Goal: Task Accomplishment & Management: Complete application form

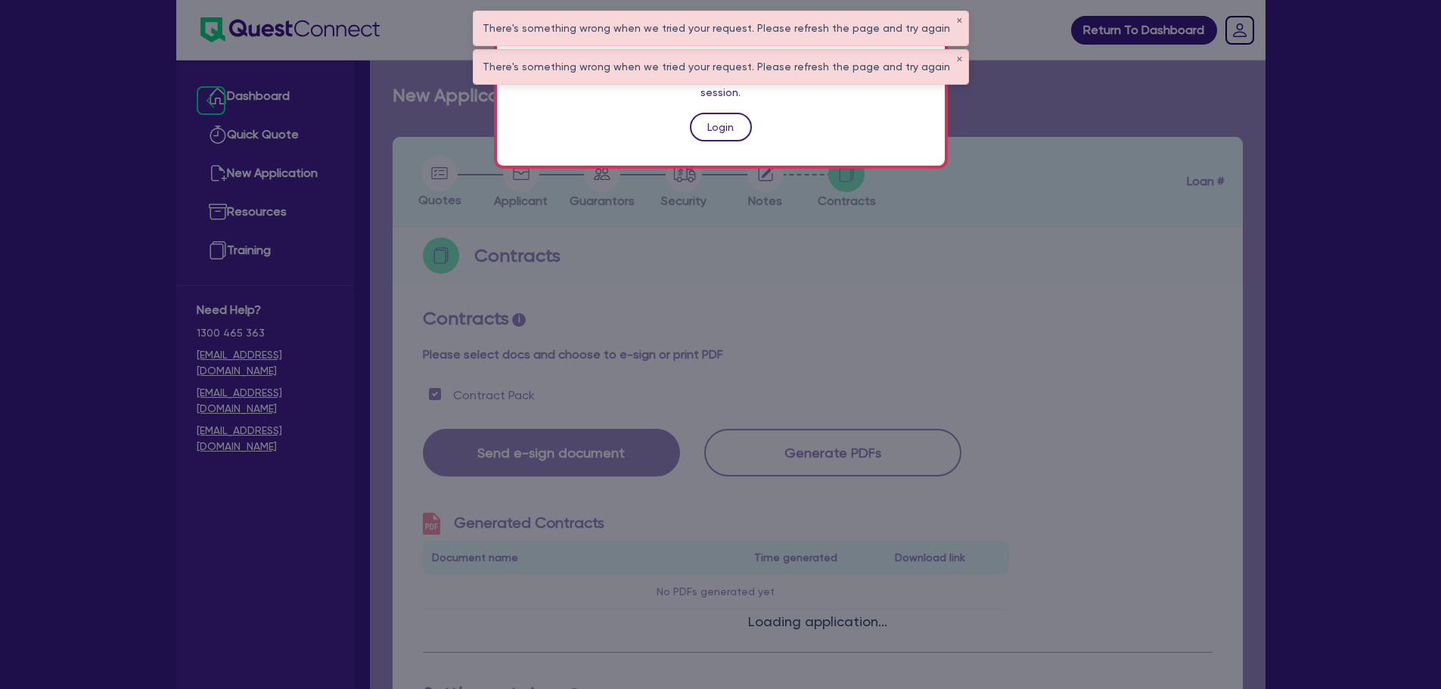
click at [738, 113] on link "Login" at bounding box center [721, 127] width 62 height 29
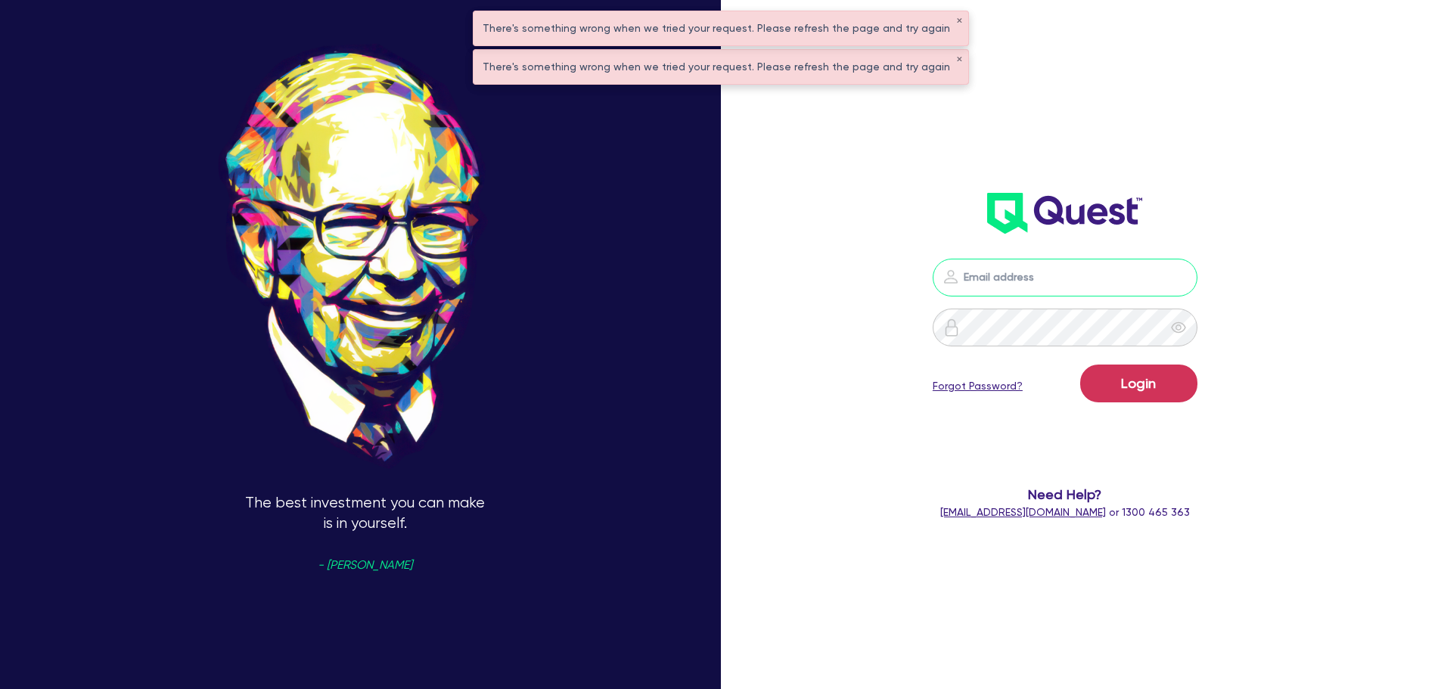
type input "[PERSON_NAME][EMAIL_ADDRESS][PERSON_NAME][DOMAIN_NAME]"
click at [1174, 381] on button "Login" at bounding box center [1138, 384] width 117 height 38
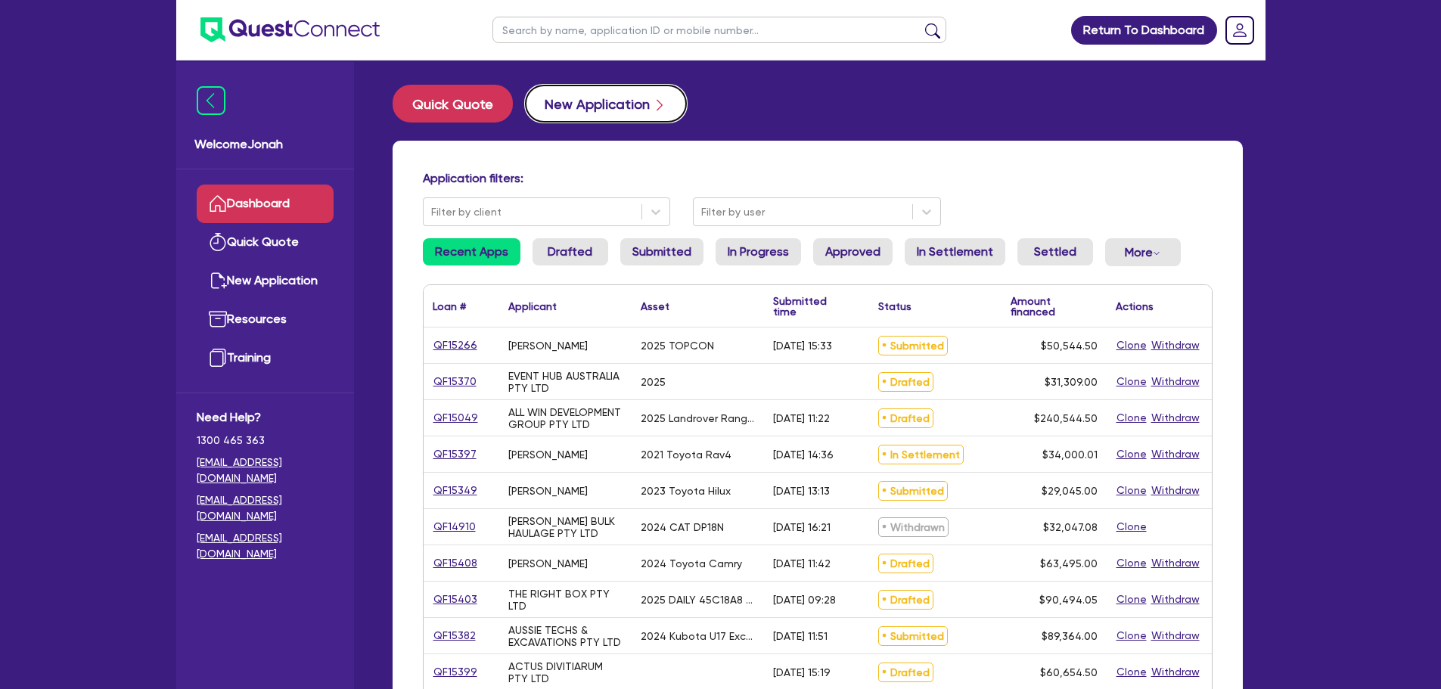
click at [555, 108] on button "New Application" at bounding box center [606, 104] width 162 height 38
select select "Other"
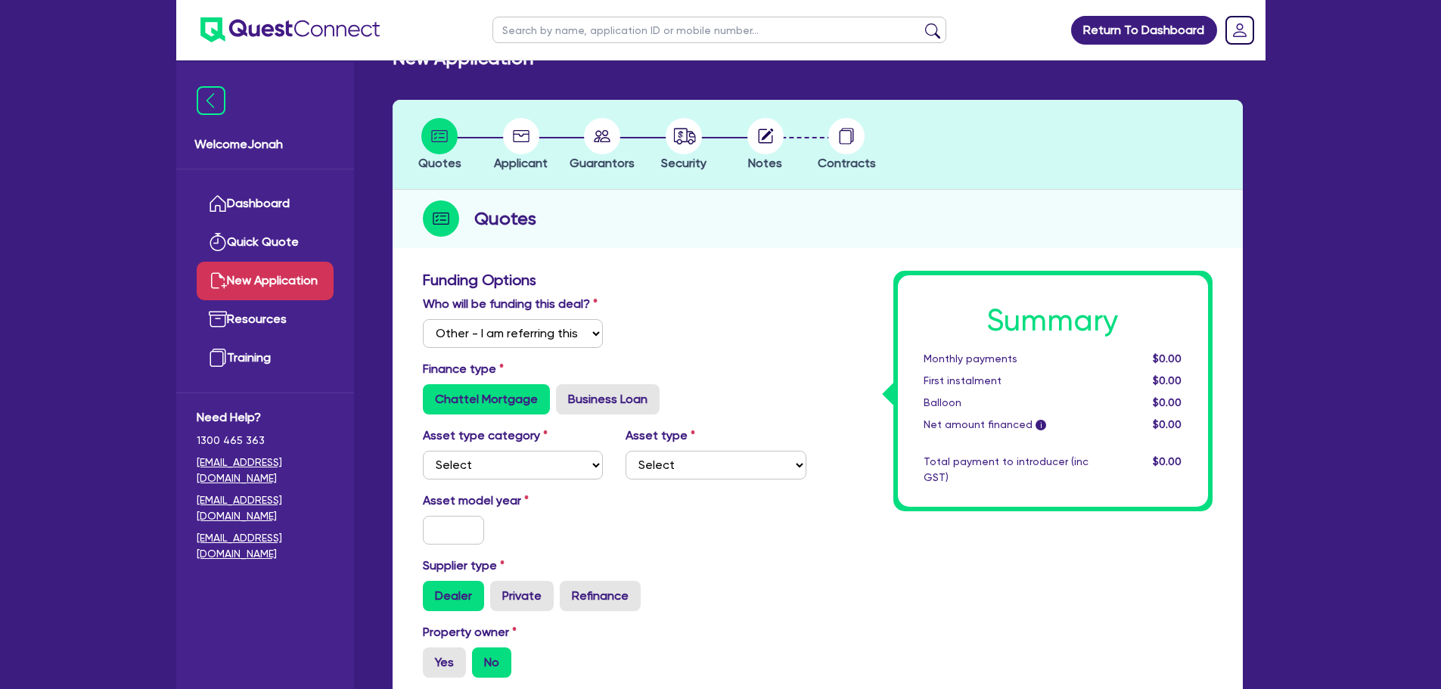
scroll to position [76, 0]
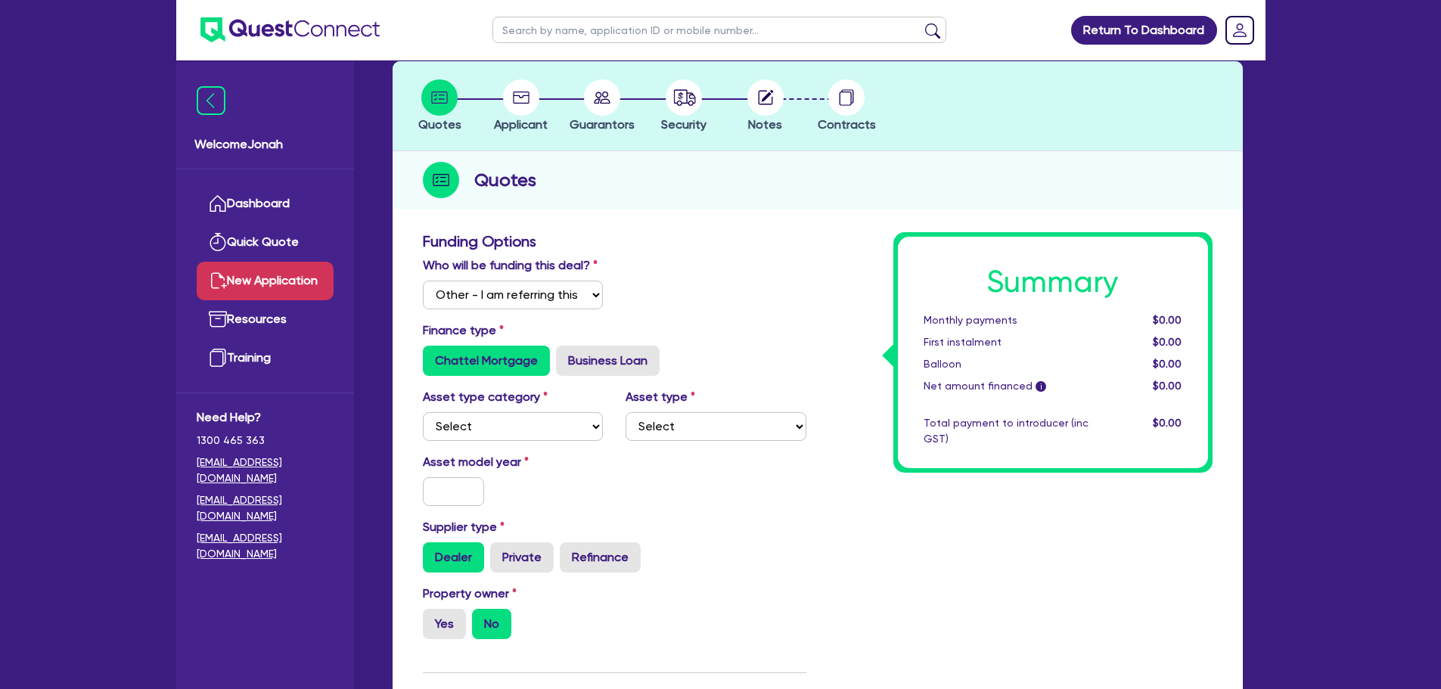
click at [537, 117] on span "Applicant" at bounding box center [521, 124] width 54 height 14
click at [521, 100] on circle at bounding box center [521, 97] width 36 height 36
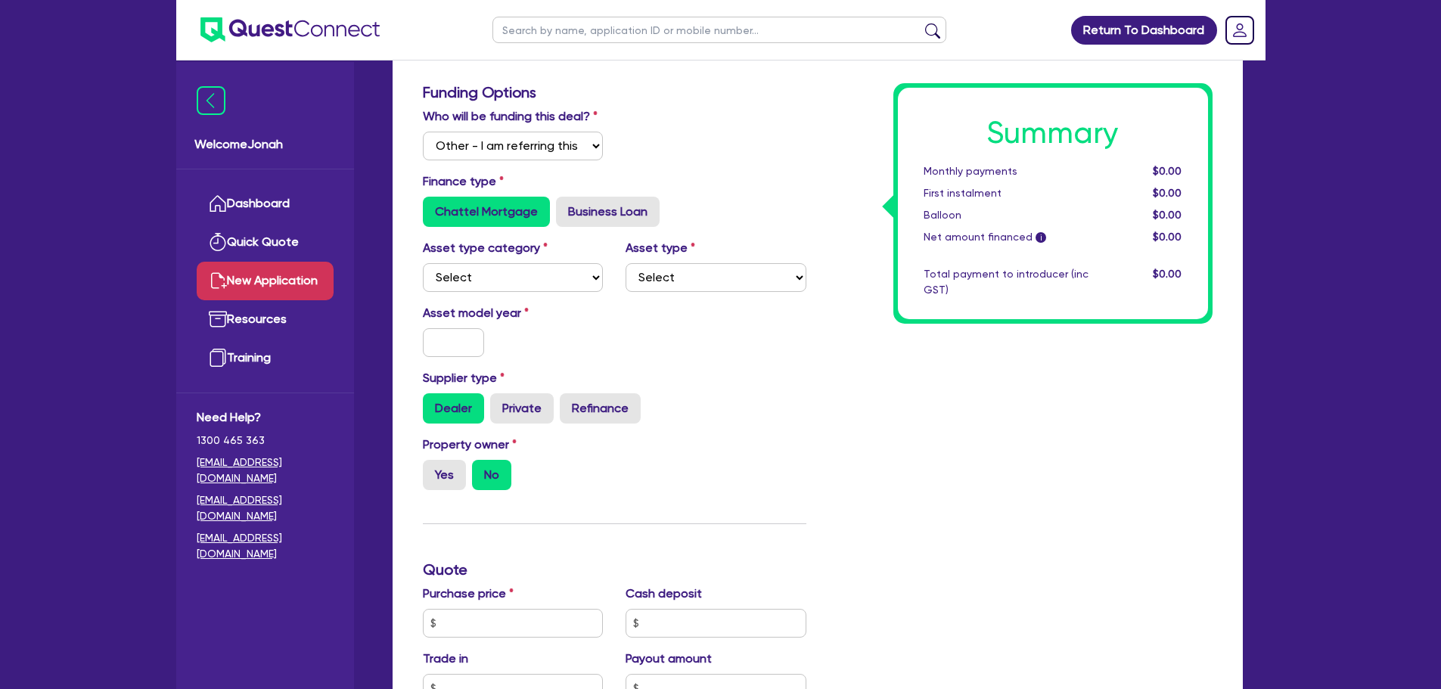
scroll to position [227, 0]
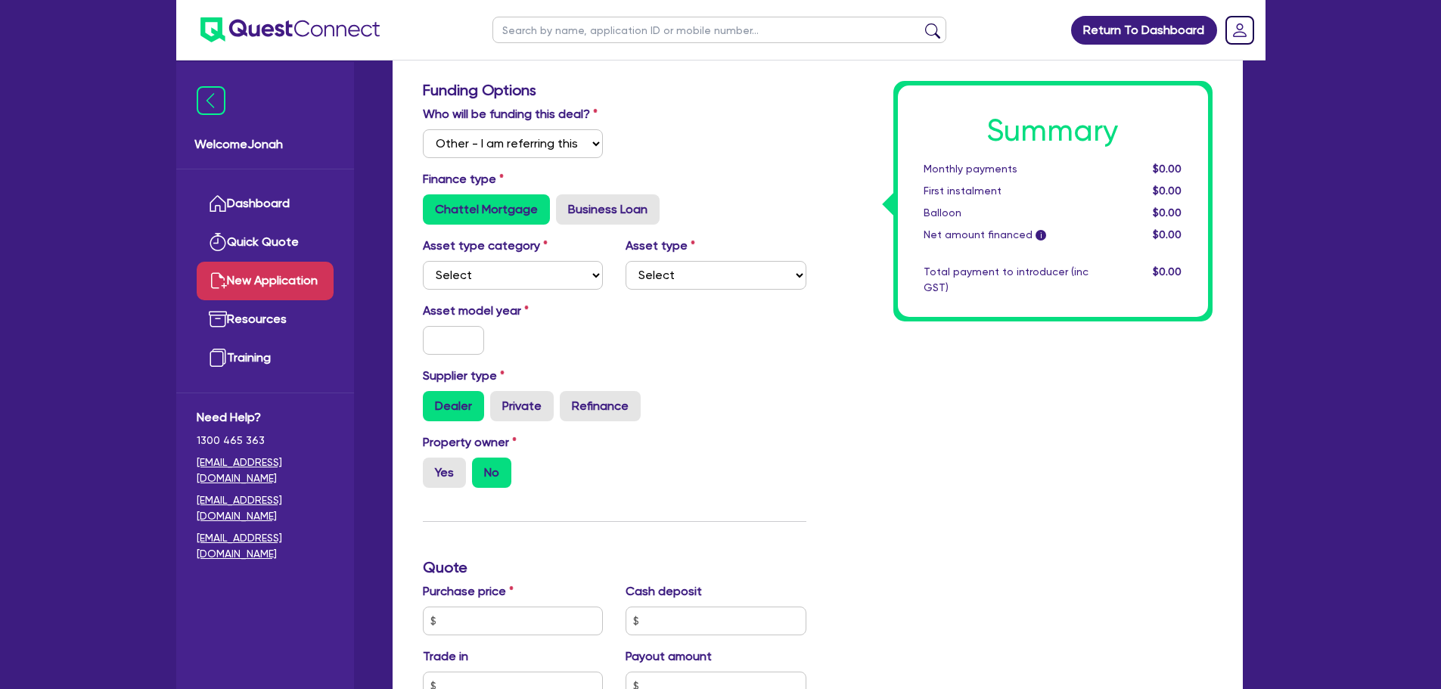
click at [533, 290] on div "Asset type category Select Cars and light trucks Primary assets Secondary asset…" at bounding box center [615, 269] width 406 height 65
click at [535, 280] on select "Select Cars and light trucks Primary assets Secondary assets Tertiary assets" at bounding box center [513, 275] width 181 height 29
select select "CARS_AND_LIGHT_TRUCKS"
click at [423, 261] on select "Select Cars and light trucks Primary assets Secondary assets Tertiary assets" at bounding box center [513, 275] width 181 height 29
click at [648, 285] on select "Select Passenger vehicles Vans and utes Light trucks up to 4.5 tonne" at bounding box center [716, 275] width 181 height 29
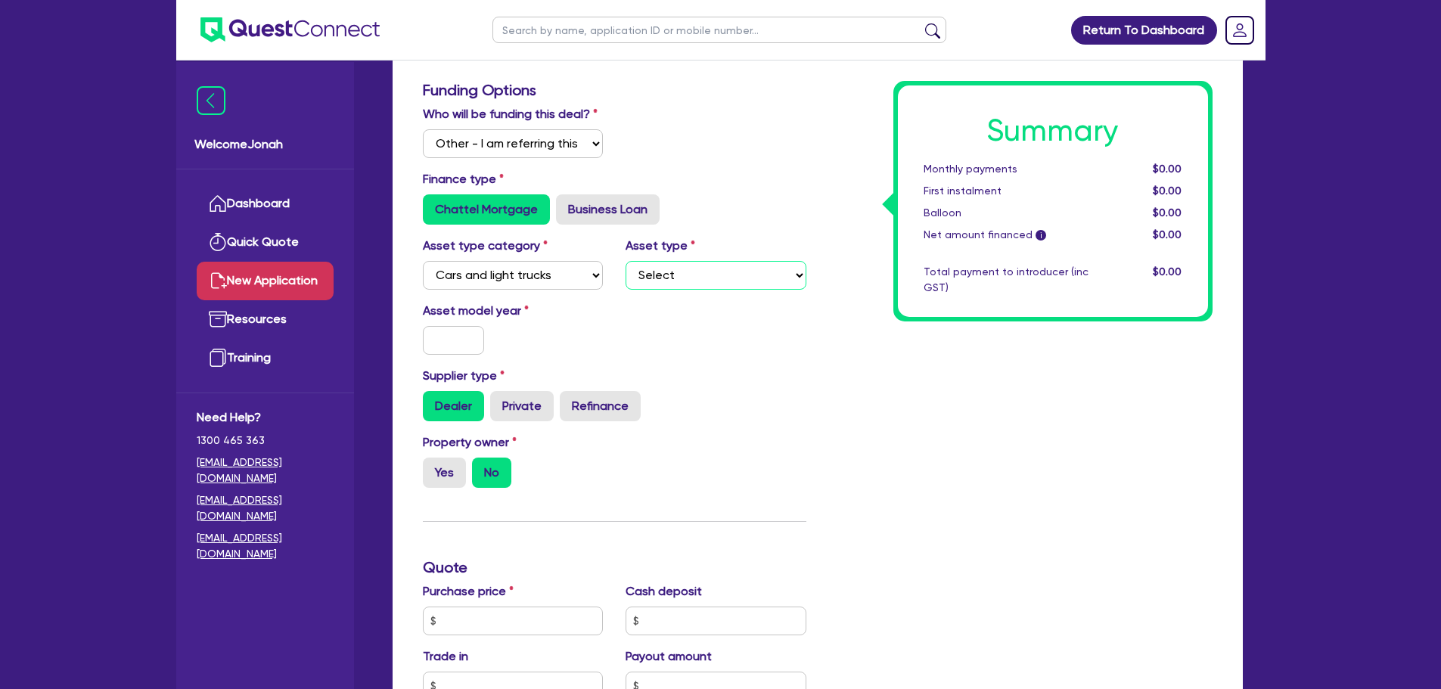
select select "PASSENGER_VEHICLES"
click at [626, 261] on select "Select Passenger vehicles Vans and utes Light trucks up to 4.5 tonne" at bounding box center [716, 275] width 181 height 29
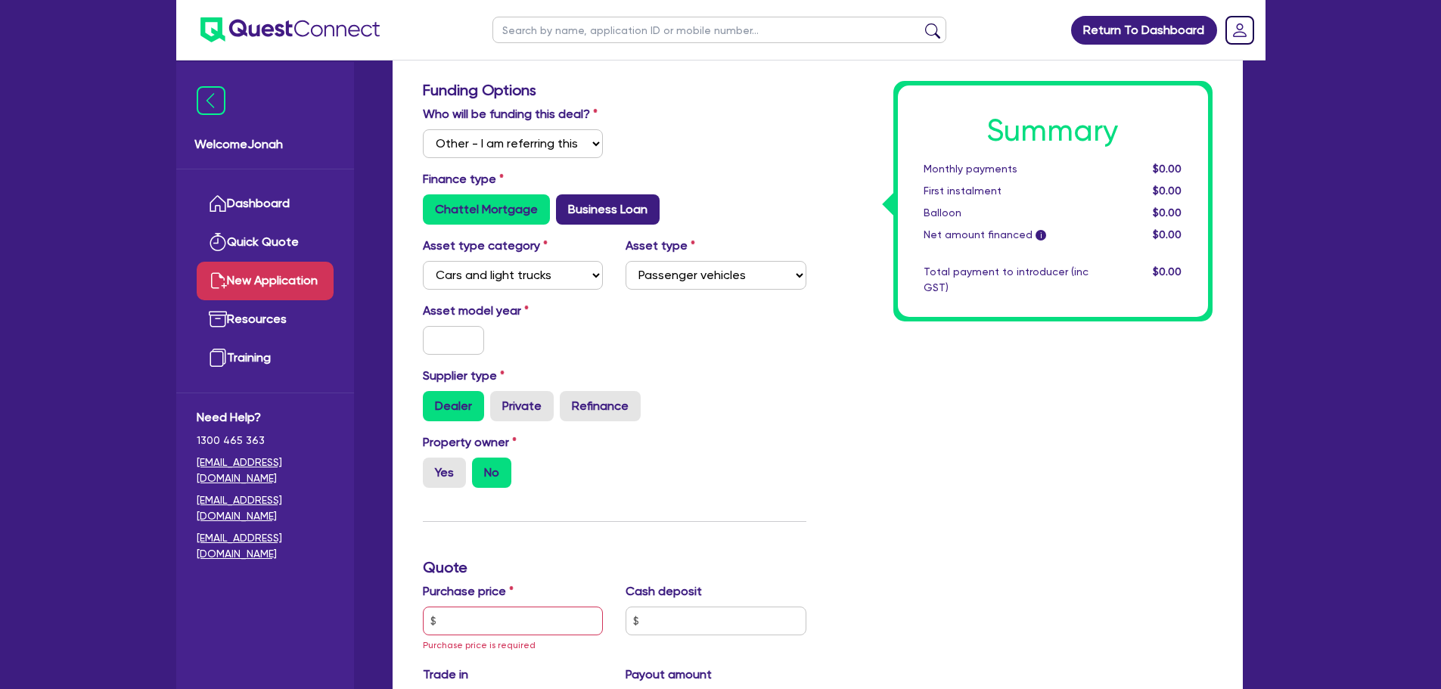
click at [563, 207] on label "Business Loan" at bounding box center [608, 209] width 104 height 30
click at [563, 204] on input "Business Loan" at bounding box center [561, 199] width 10 height 10
radio input "true"
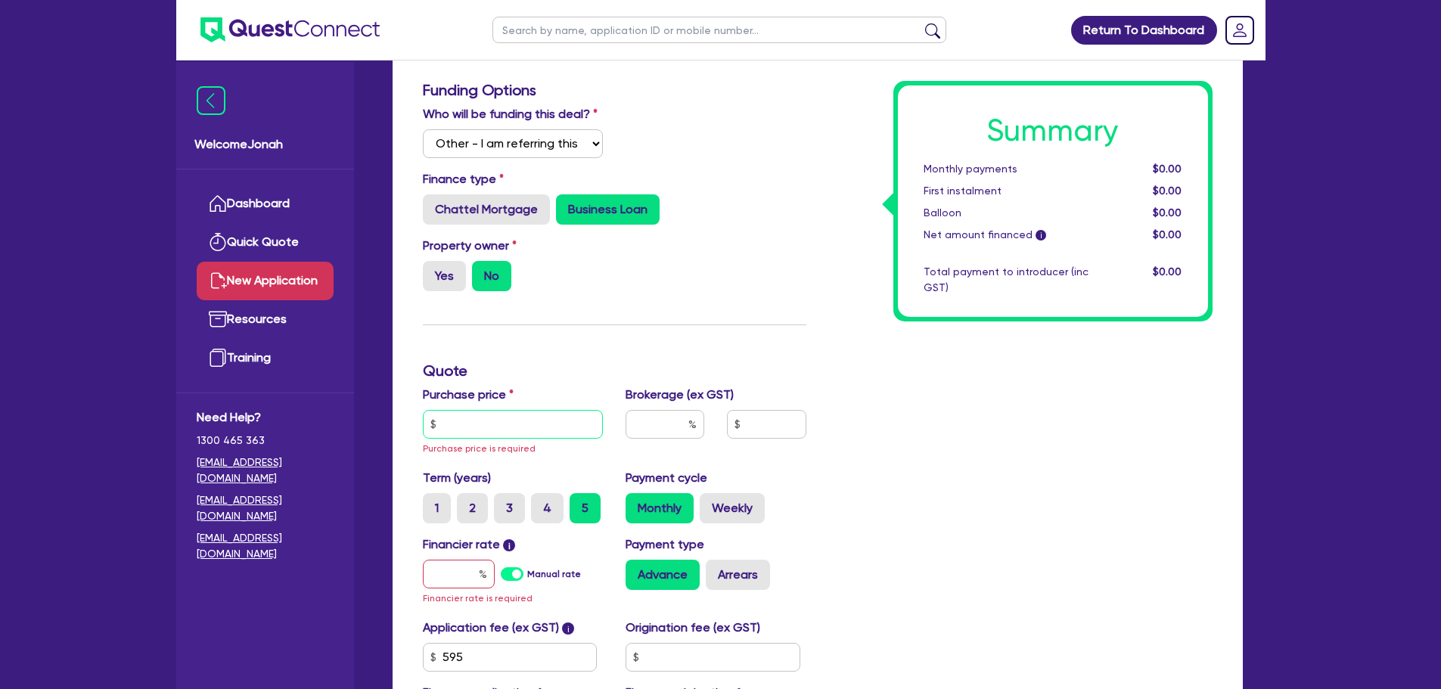
click at [483, 412] on input "text" at bounding box center [513, 424] width 181 height 29
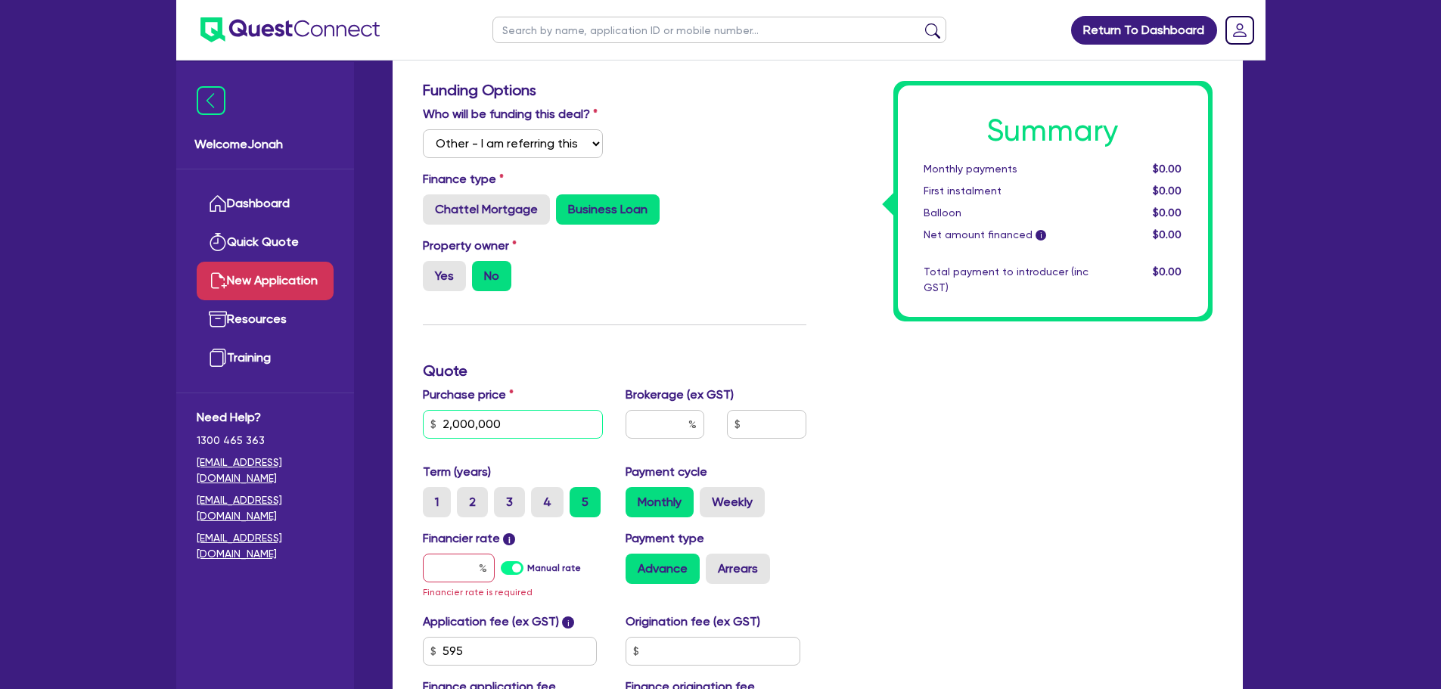
type input "2,000,000"
click at [655, 420] on input "text" at bounding box center [665, 424] width 79 height 29
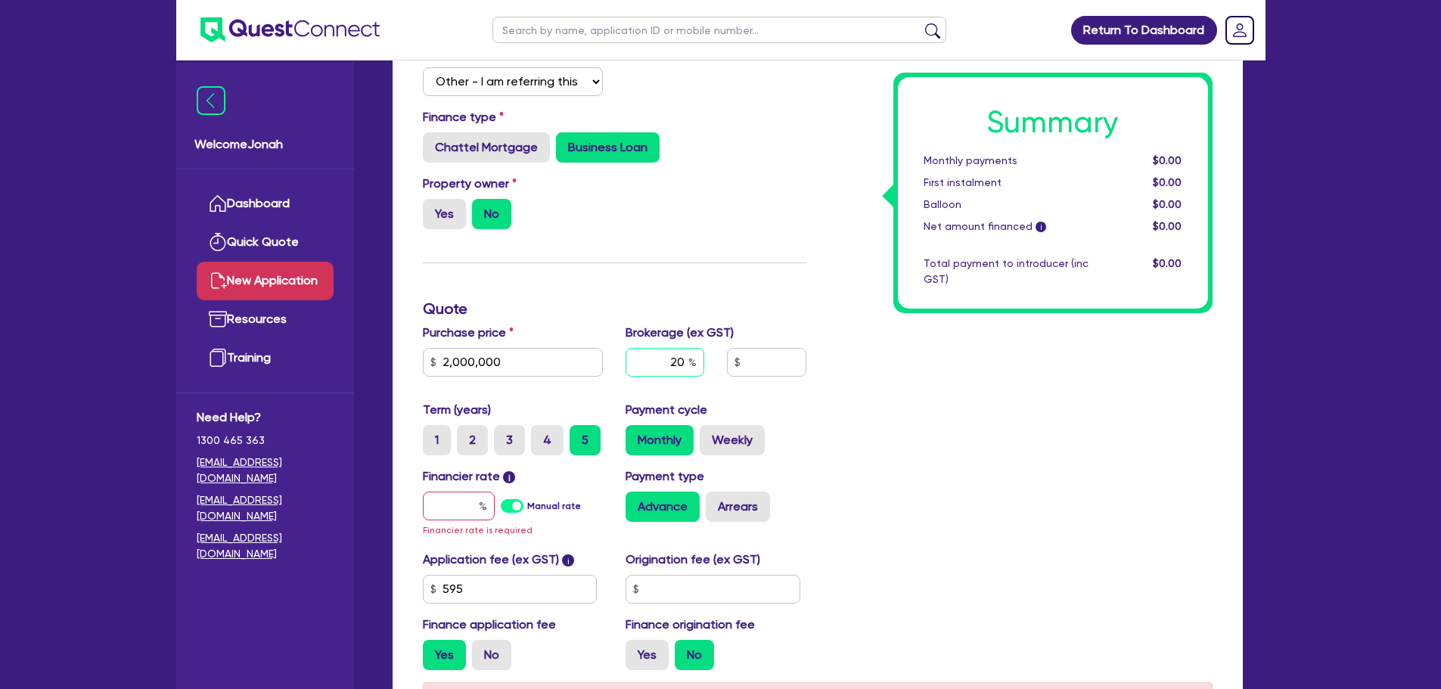
scroll to position [303, 0]
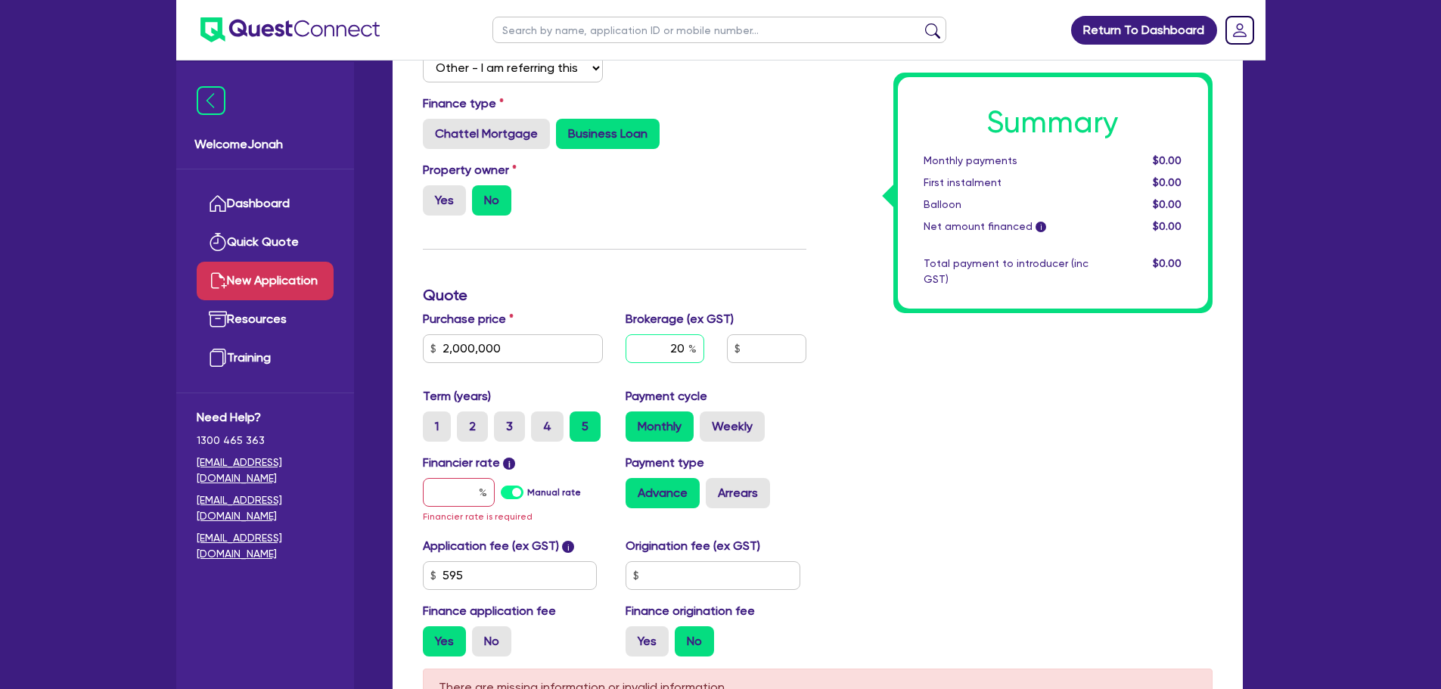
type input "20"
click at [457, 499] on input "text" at bounding box center [459, 492] width 72 height 29
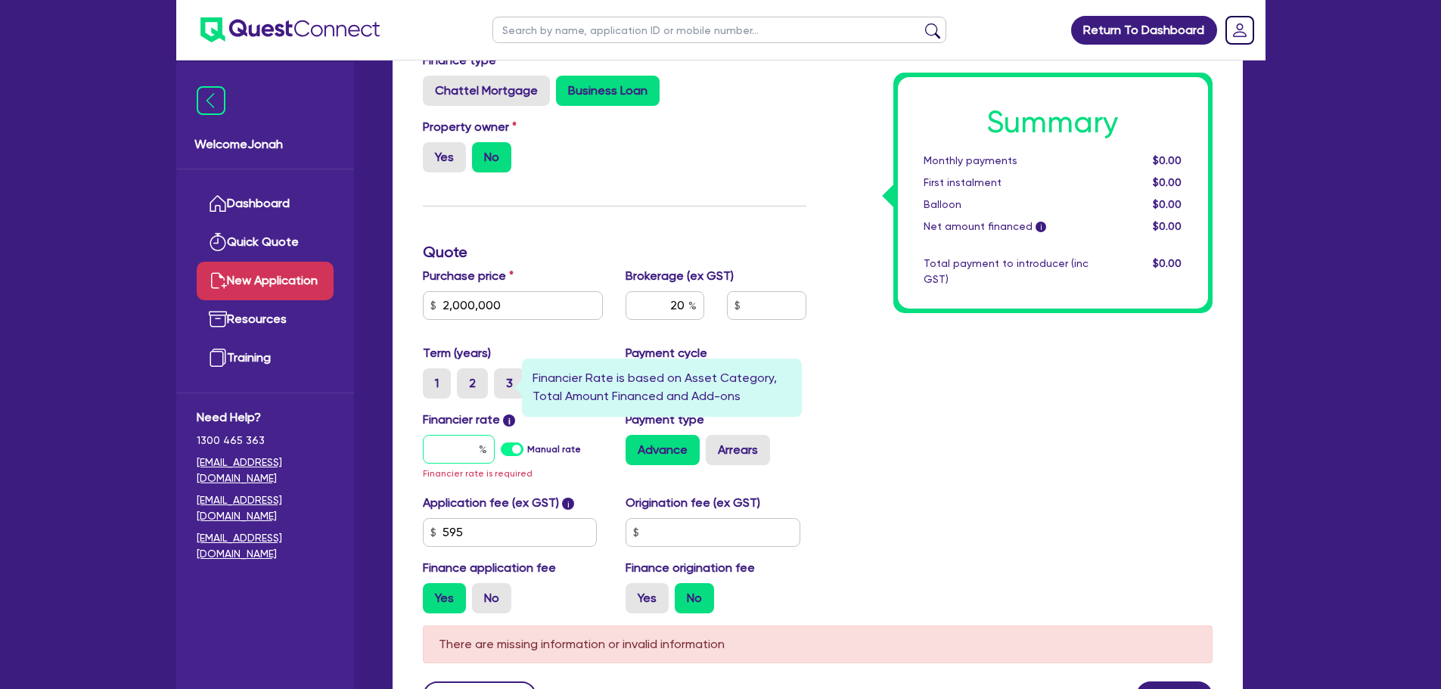
scroll to position [378, 0]
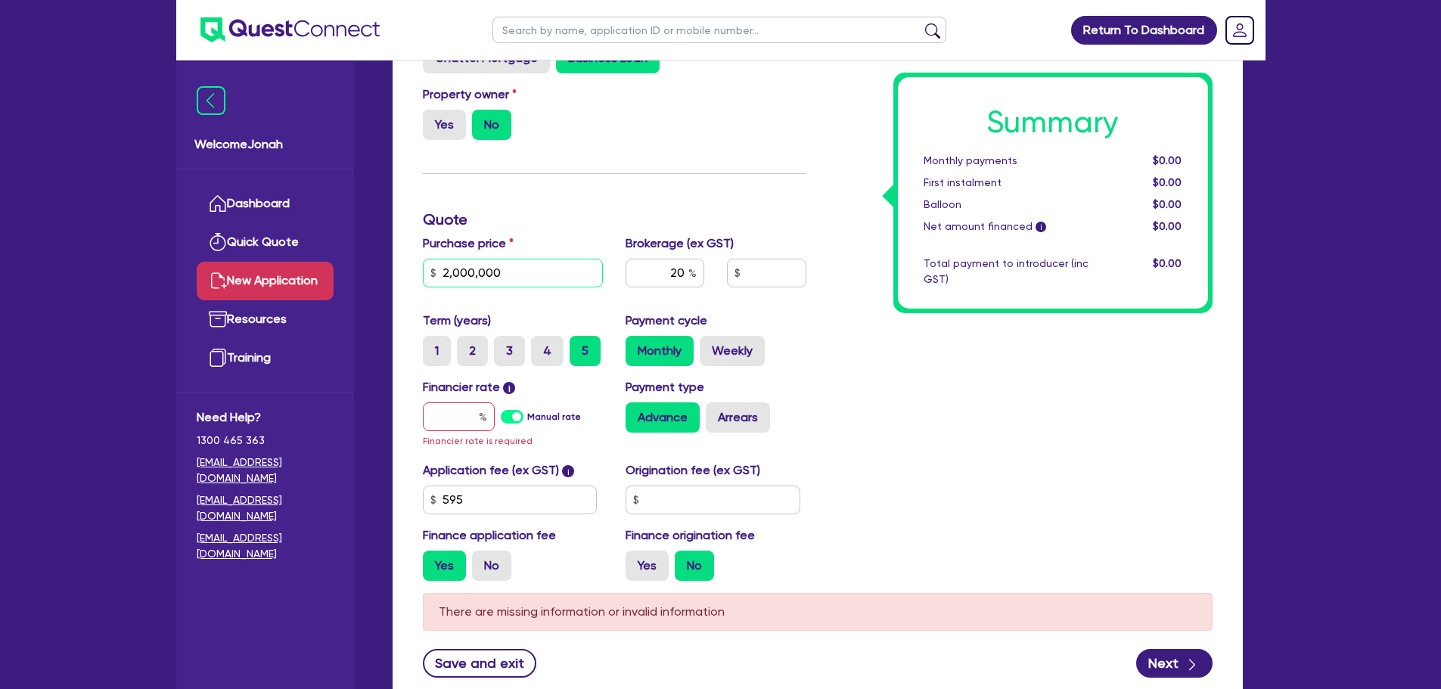
click at [528, 285] on input "2,000,000" at bounding box center [513, 273] width 181 height 29
type input "200,000"
click at [664, 277] on input "20" at bounding box center [665, 273] width 79 height 29
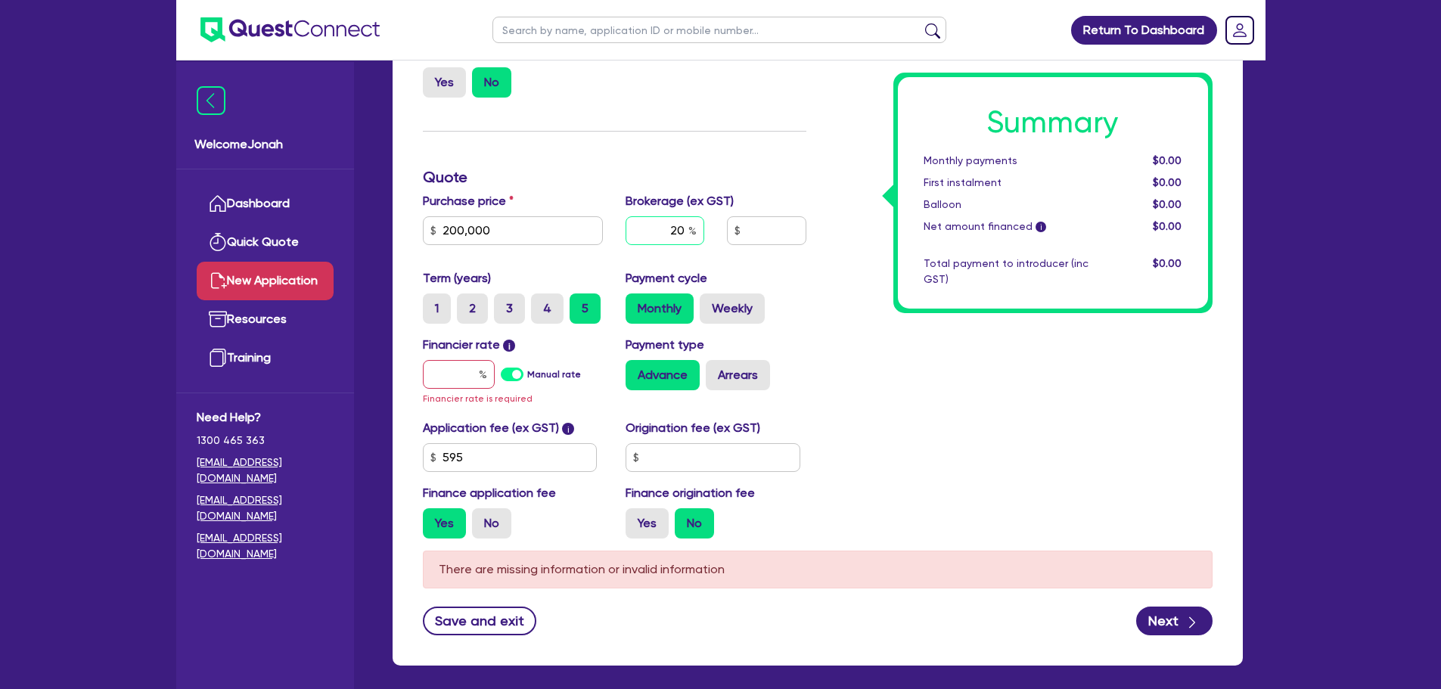
scroll to position [454, 0]
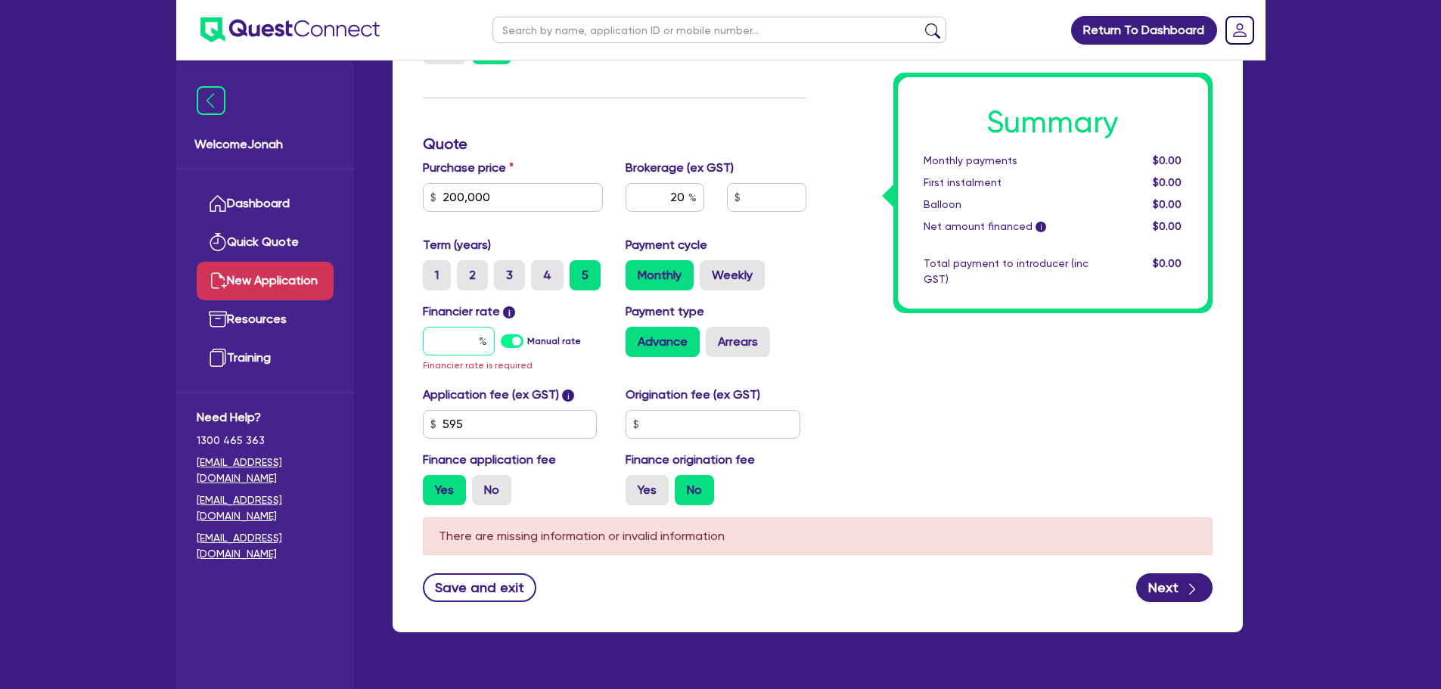
click at [465, 340] on input "text" at bounding box center [459, 341] width 72 height 29
type input "6"
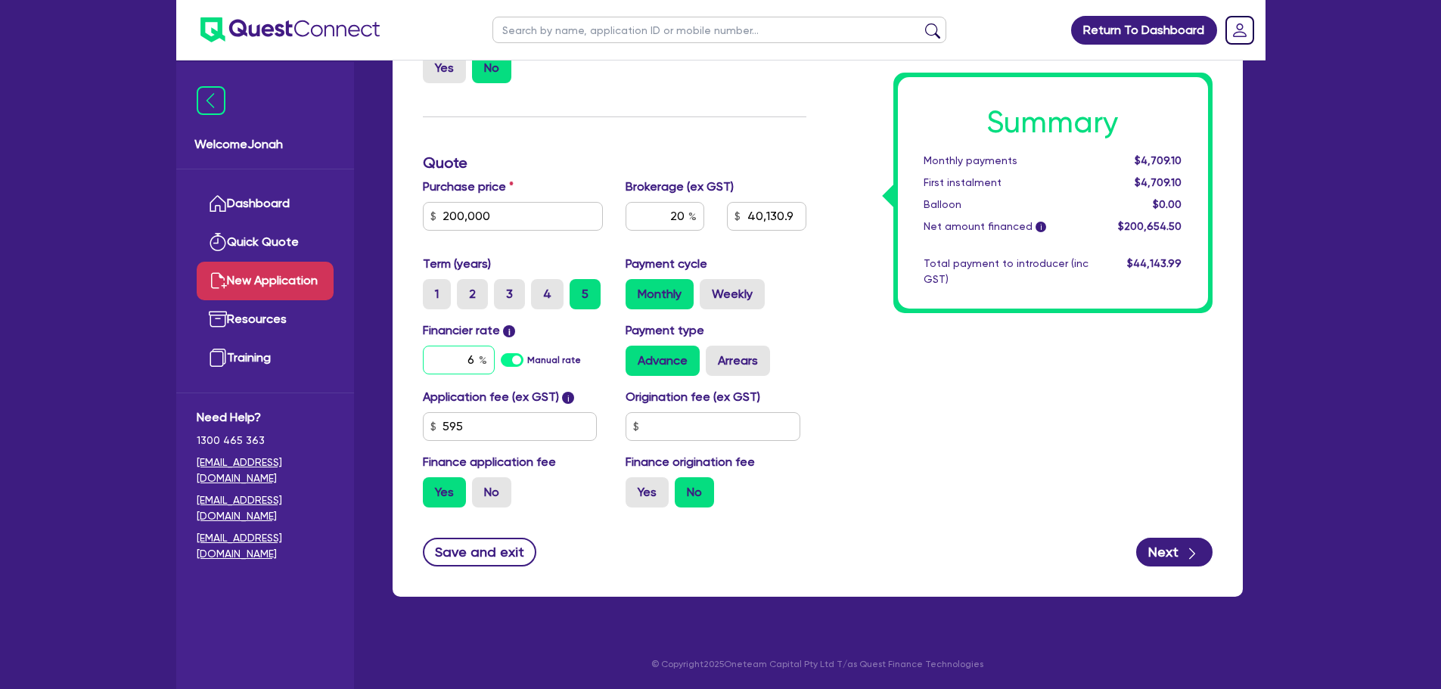
type input "40,130.9"
type input "69"
click at [894, 383] on div "Summary Monthly payments $4,709.10 First instalment $4,709.10 Balloon $0.00 Net…" at bounding box center [1021, 196] width 406 height 647
click at [474, 359] on input "69" at bounding box center [459, 360] width 72 height 29
type input "40,130.9"
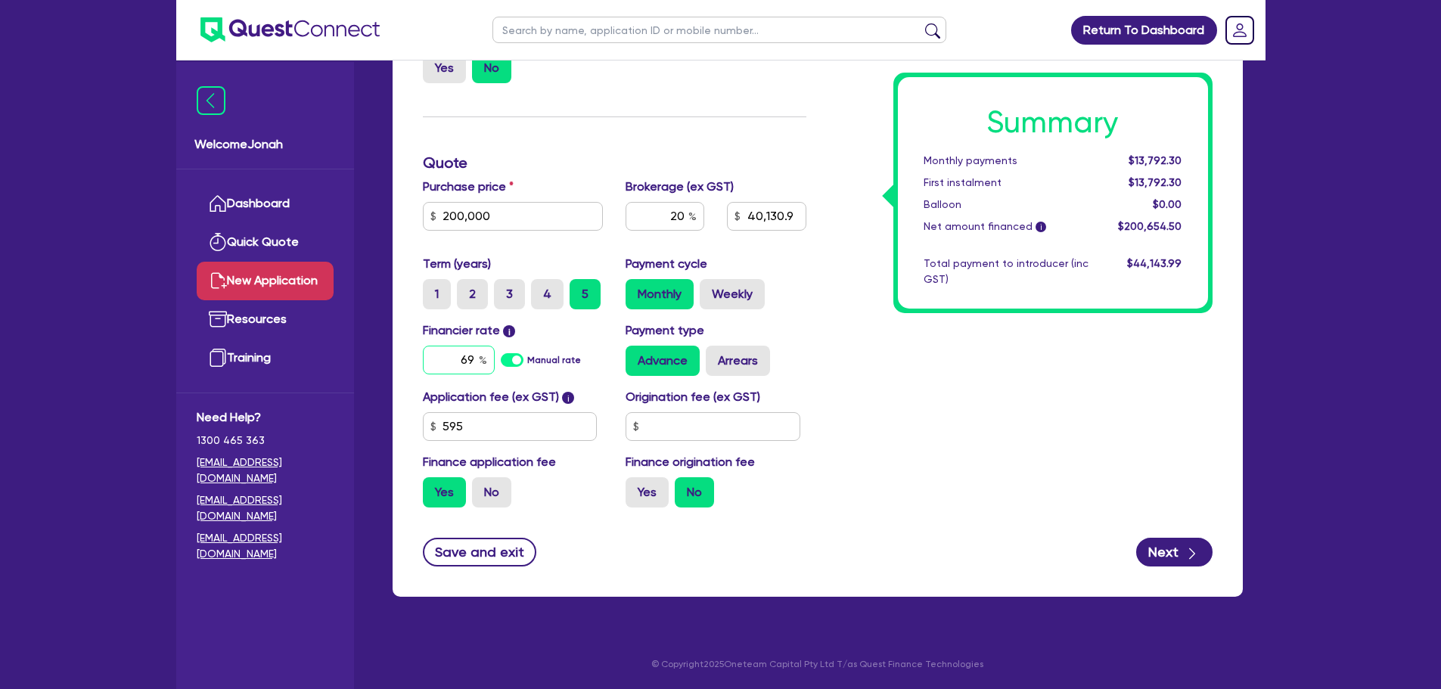
type input "69."
type input "40,130.9"
type input "69.6"
type input "40,130.9"
type input "69.69"
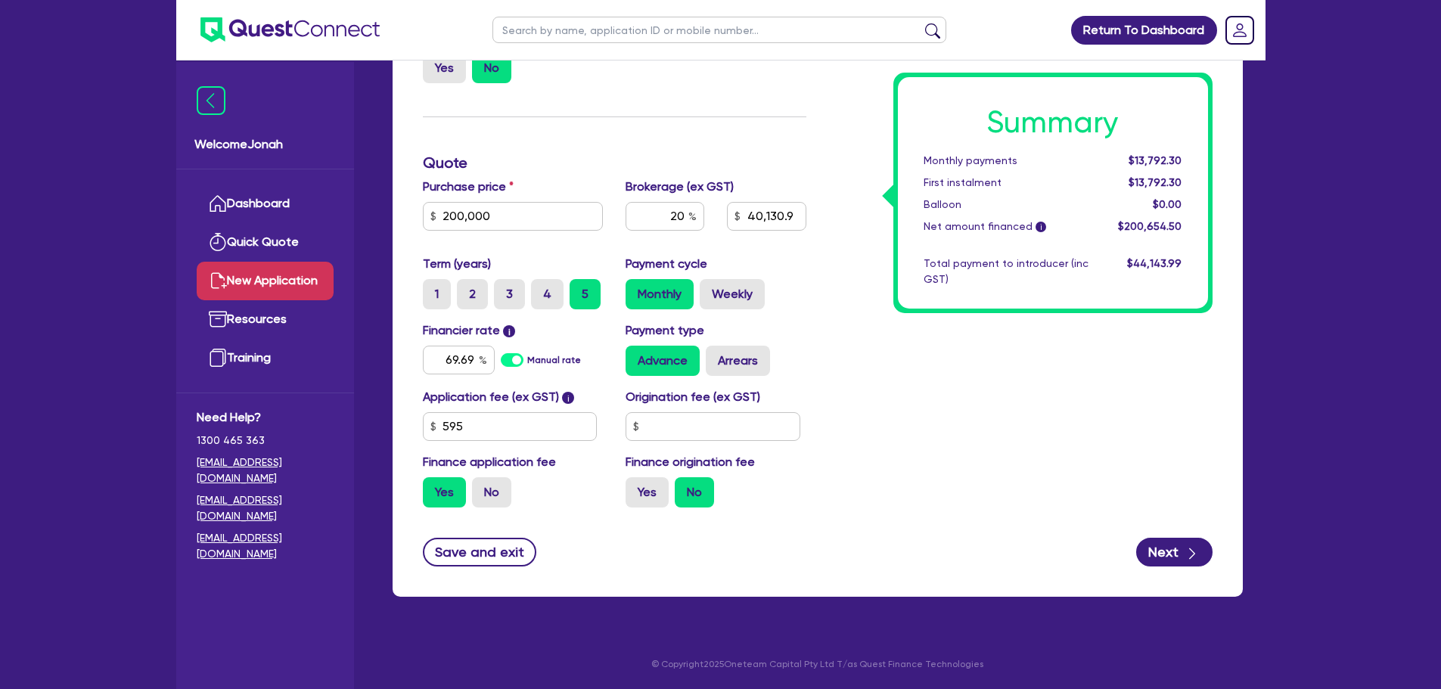
click at [863, 411] on div "Summary Monthly payments $13,792.30 First instalment $13,792.30 Balloon $0.00 N…" at bounding box center [1021, 196] width 406 height 647
click at [720, 433] on input "text" at bounding box center [713, 426] width 175 height 29
type input "40,130.9"
type input "6"
type input "40,130.9"
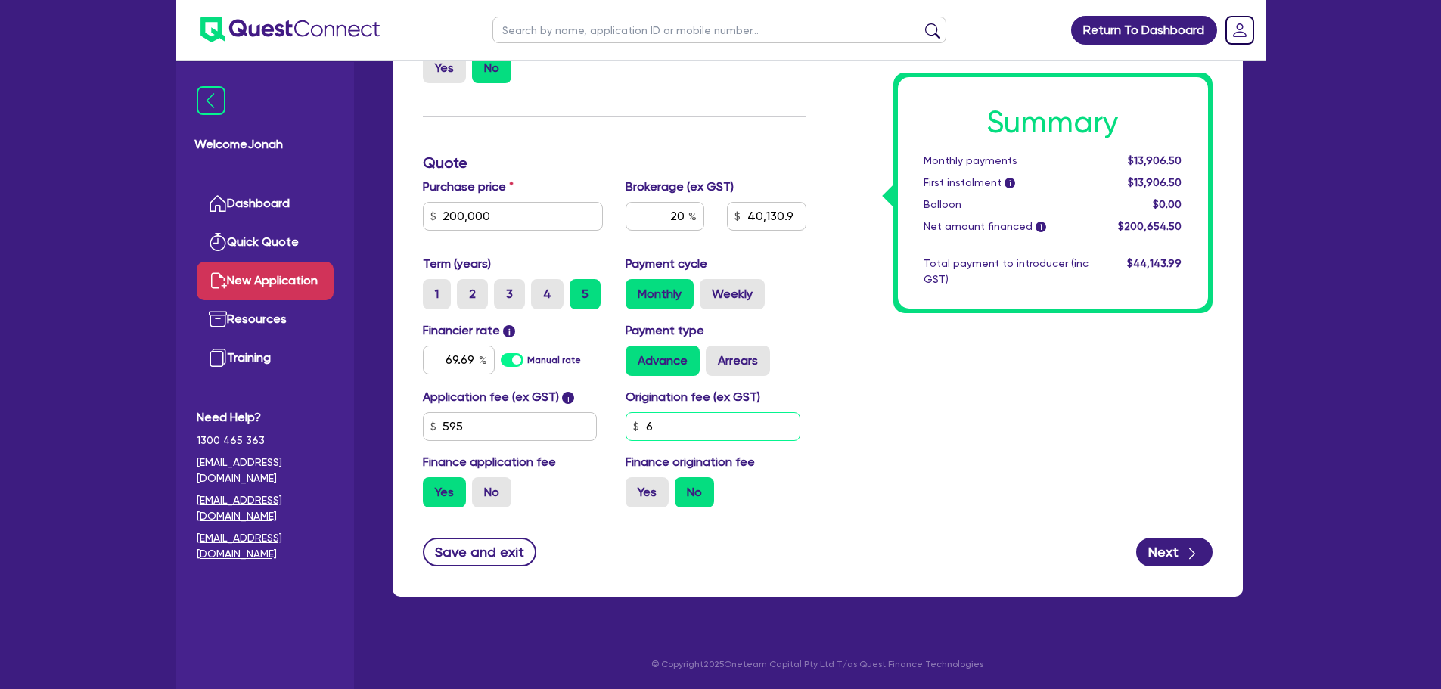
type input "69"
type input "40,130.9"
type input "696"
type input "40,130.9"
type input "6,969"
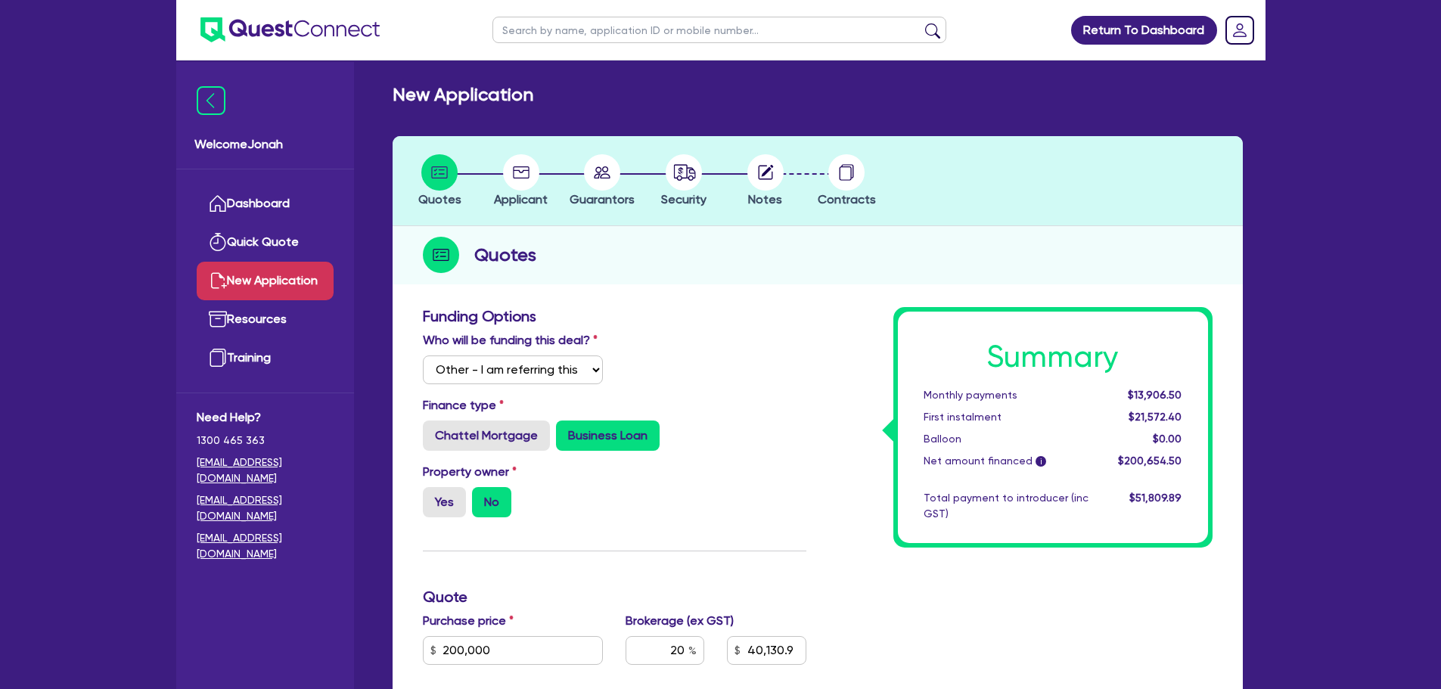
scroll to position [0, 0]
click at [533, 173] on circle at bounding box center [521, 173] width 36 height 36
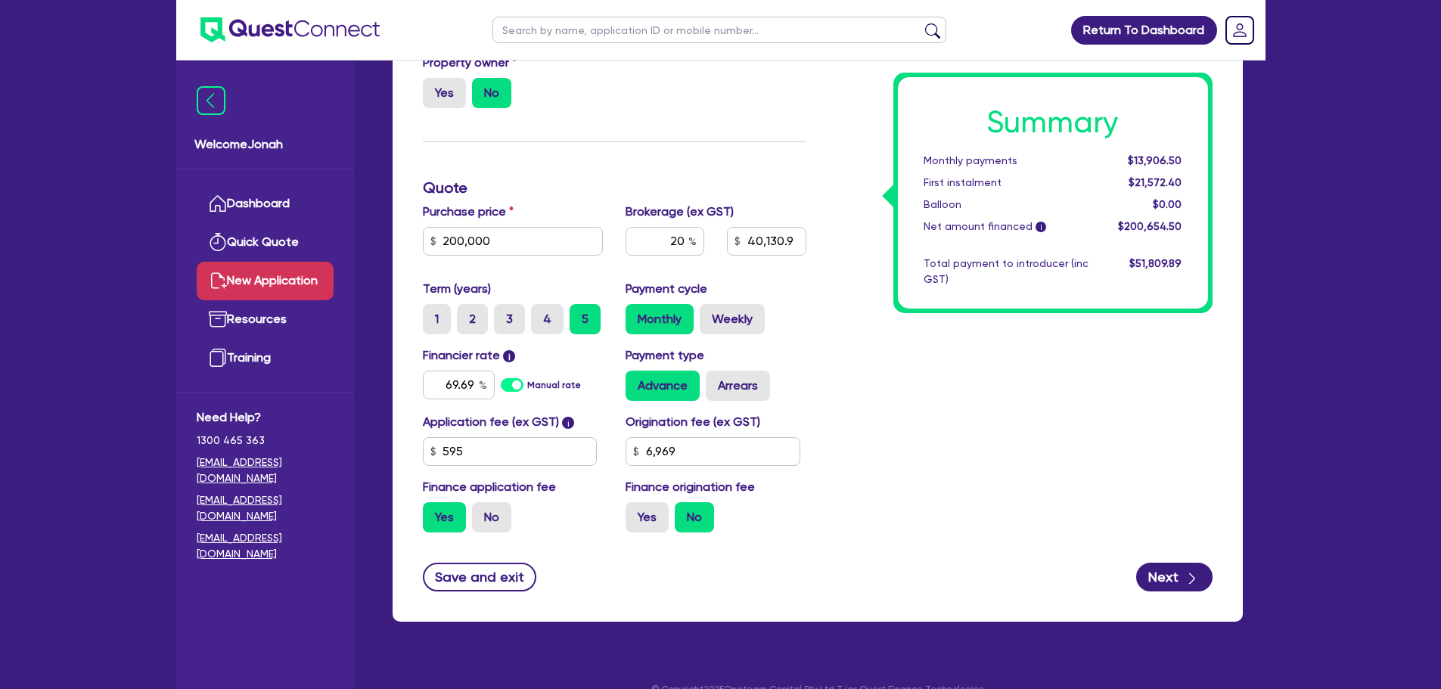
scroll to position [435, 0]
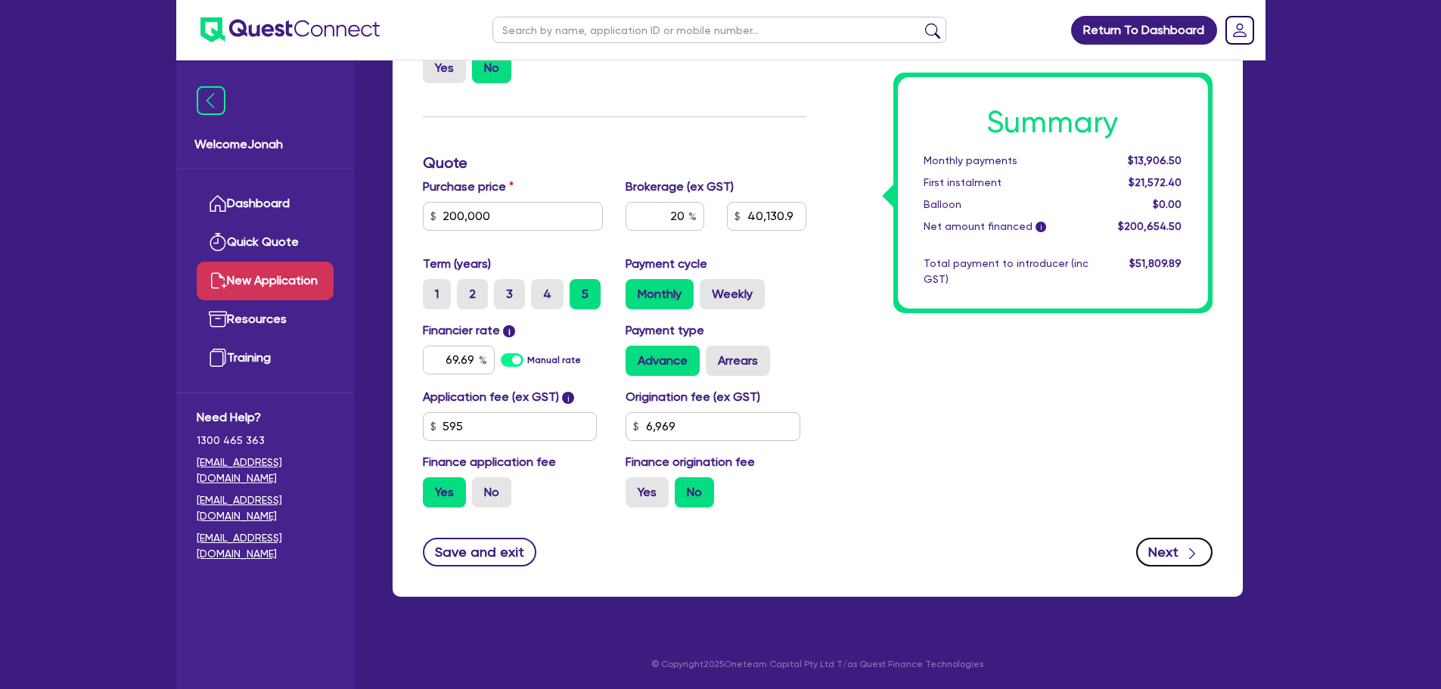
click at [1158, 555] on button "Next" at bounding box center [1174, 552] width 76 height 29
type input "40,130.9"
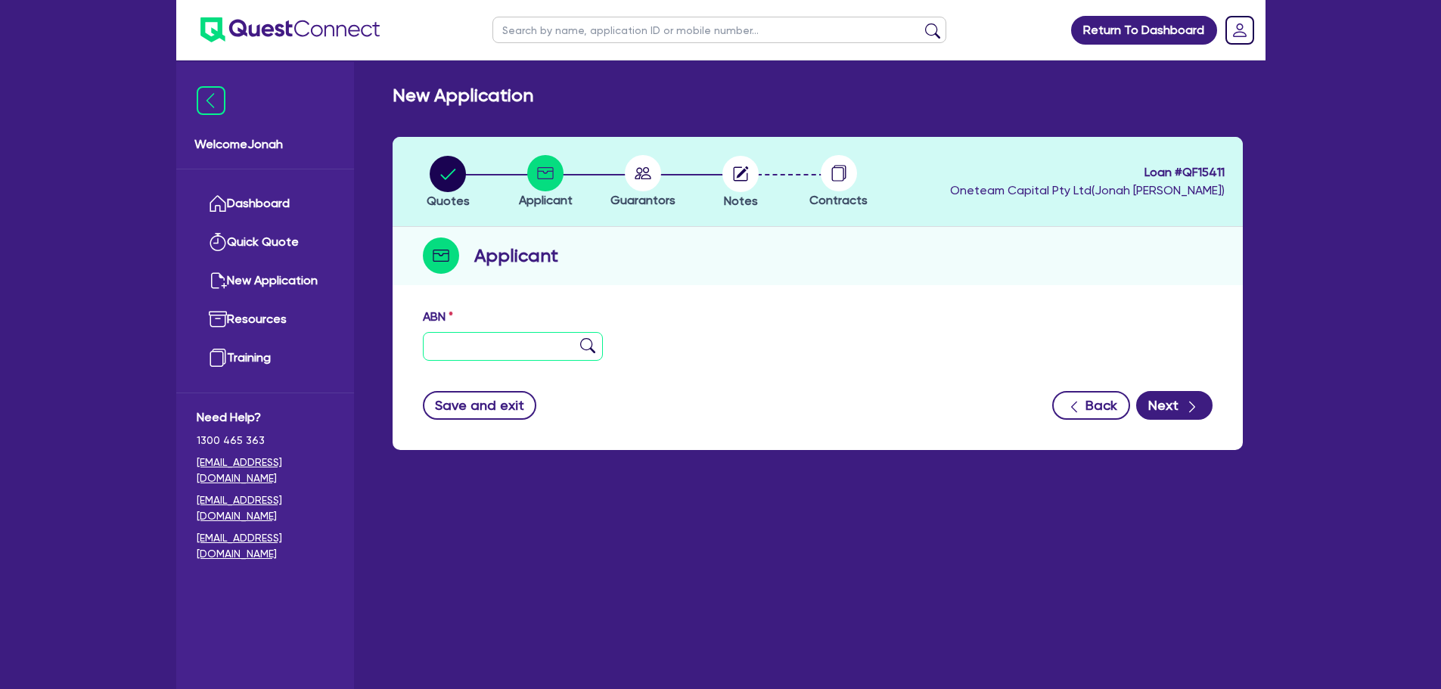
click at [511, 337] on input "text" at bounding box center [513, 346] width 181 height 29
paste input "78 679 435 066"
type input "78 679 435 066"
click at [595, 338] on img at bounding box center [587, 345] width 15 height 15
type input "HARDING & MATHESON INVESTMENTS PTY LTD"
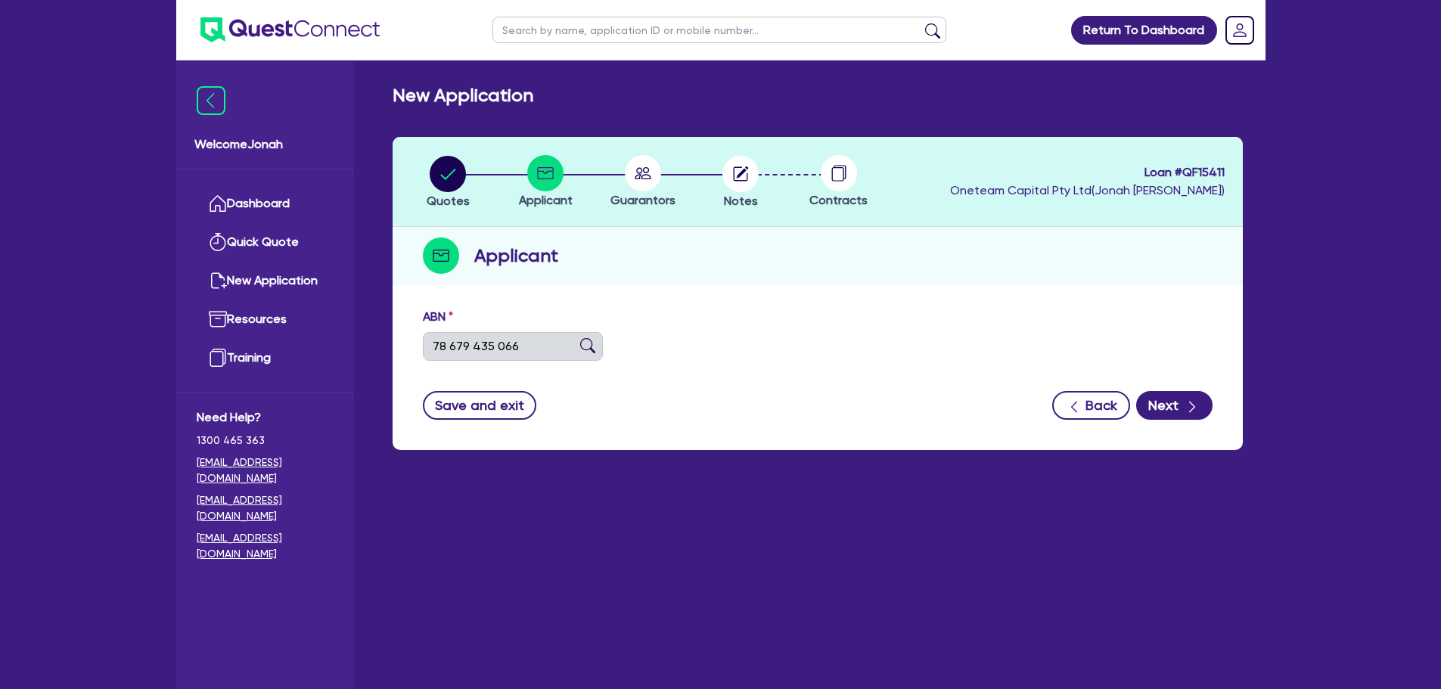
select select "COMPANY"
type input "26/07/2024"
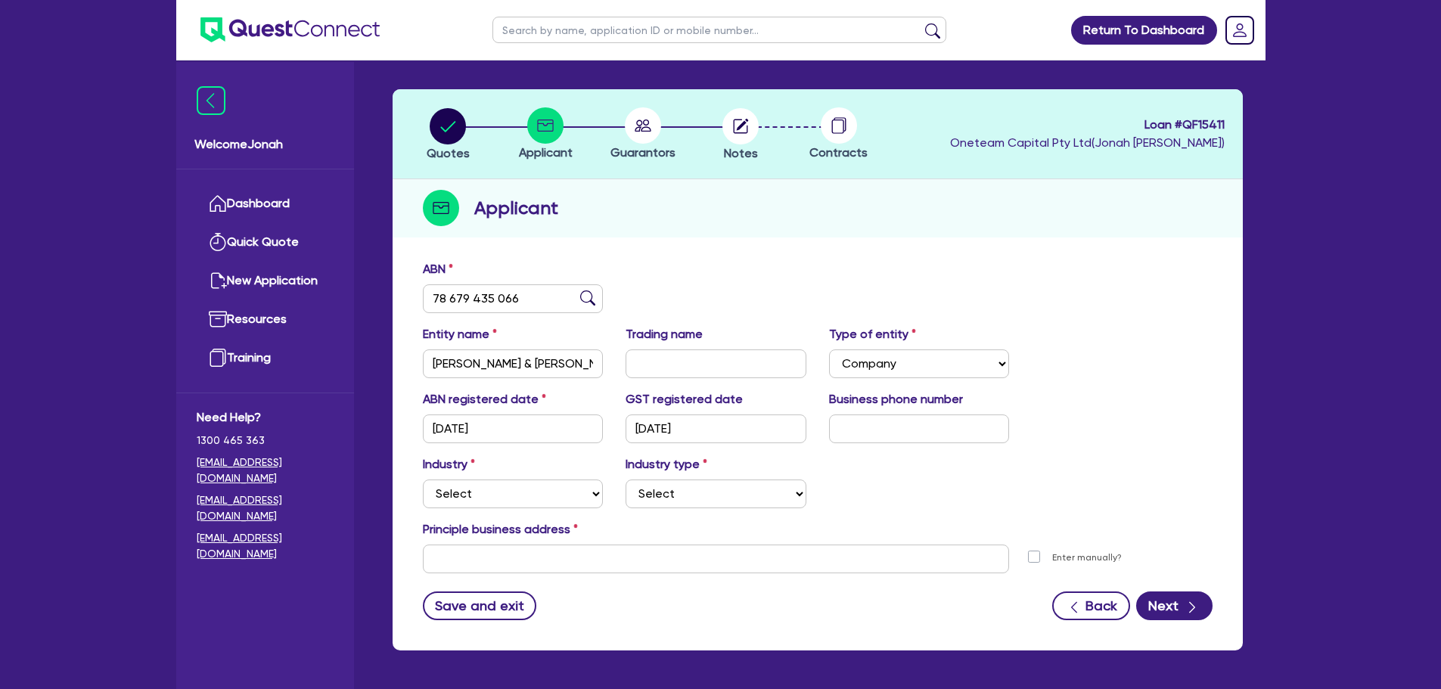
scroll to position [101, 0]
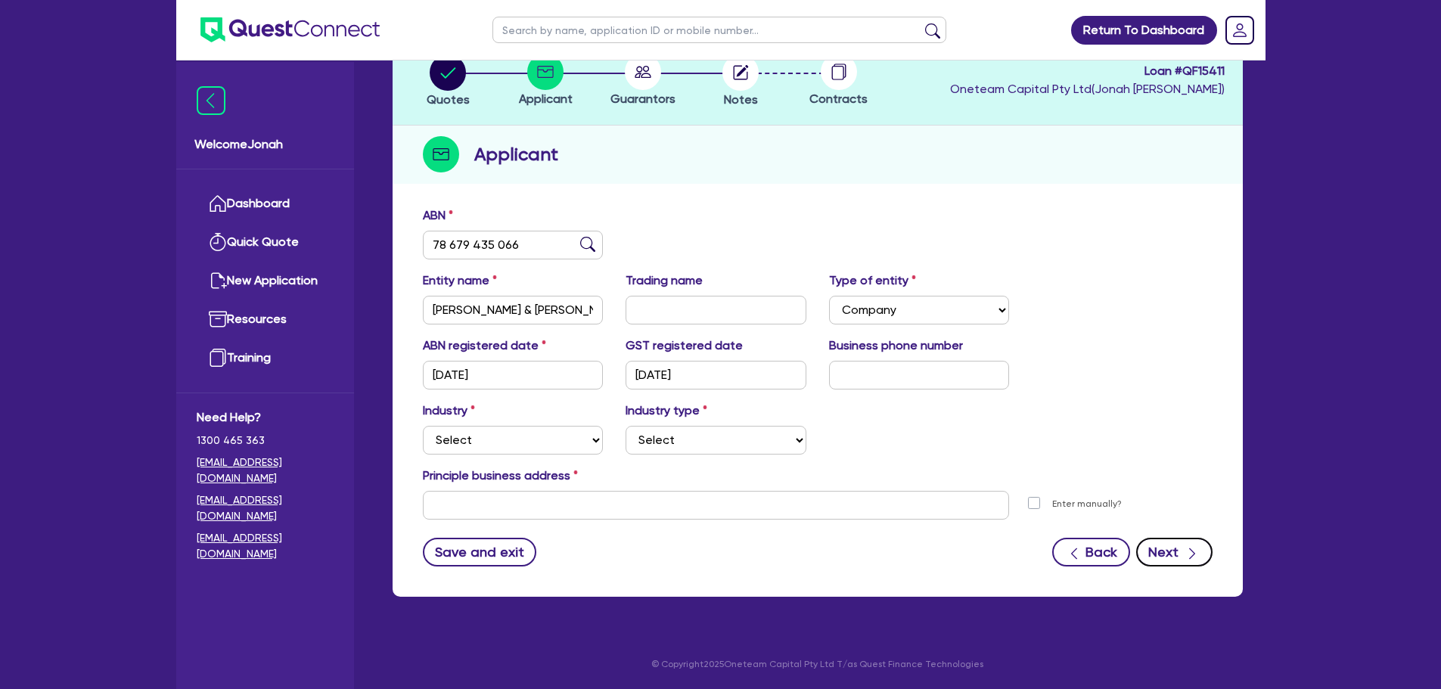
click at [1186, 551] on icon "button" at bounding box center [1192, 553] width 15 height 15
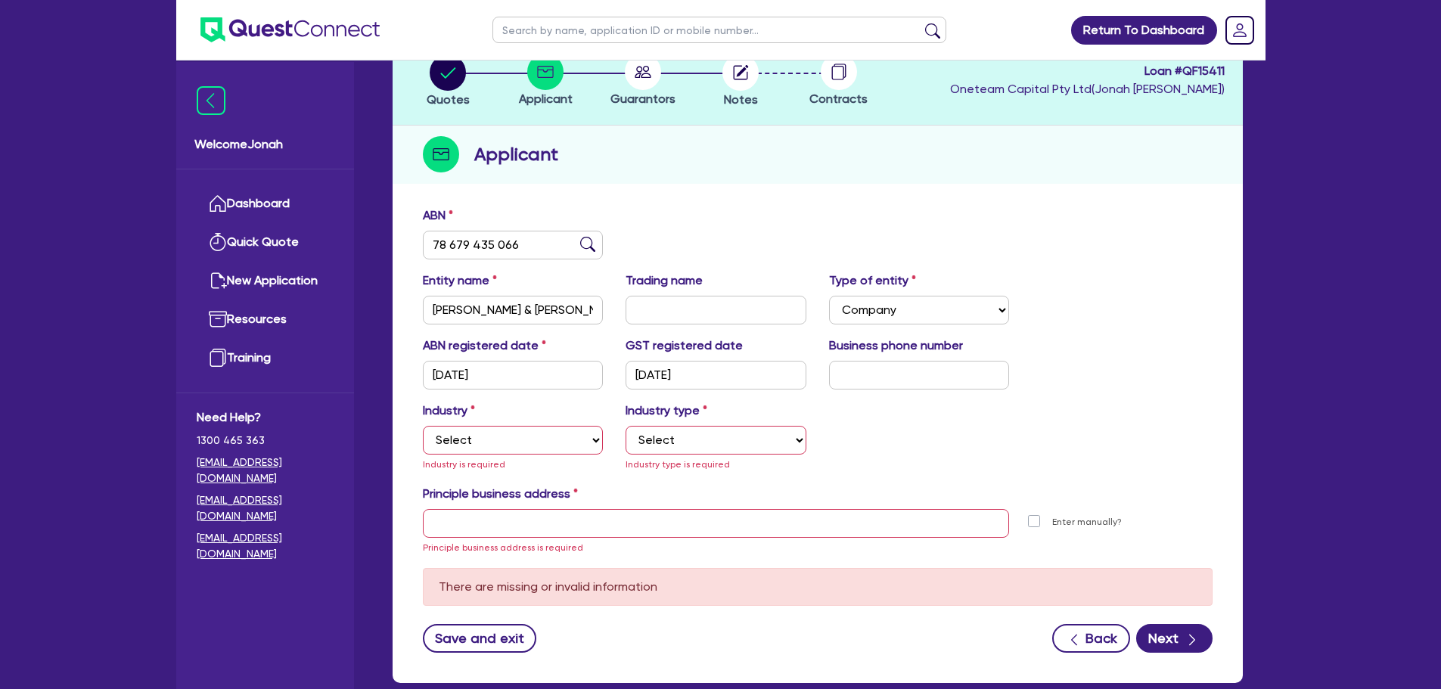
click at [479, 418] on div "Industry Select Accomodation & Food Services Administrative & Support Services …" at bounding box center [514, 437] width 204 height 71
click at [491, 438] on select "Select Accomodation & Food Services Administrative & Support Services Agricultu…" at bounding box center [513, 440] width 181 height 29
select select "RENTAL_REAL_ESTATE"
click at [423, 426] on select "Select Accomodation & Food Services Administrative & Support Services Agricultu…" at bounding box center [513, 440] width 181 height 29
click at [705, 430] on select "Select Property operators Real estate services Motor vehicles Transport equipme…" at bounding box center [716, 440] width 181 height 29
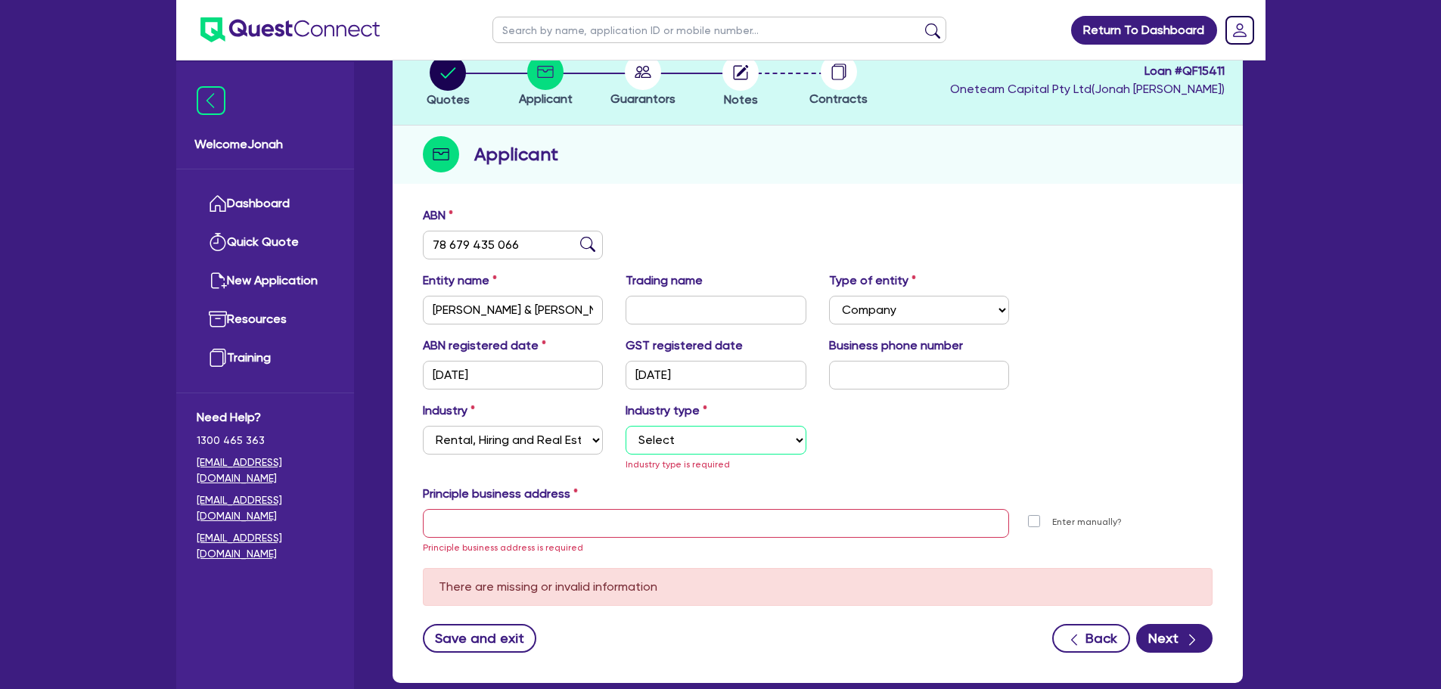
select select "MOTOR_VEHICLES"
click at [626, 426] on select "Select Property operators Real estate services Motor vehicles Transport equipme…" at bounding box center [716, 440] width 181 height 29
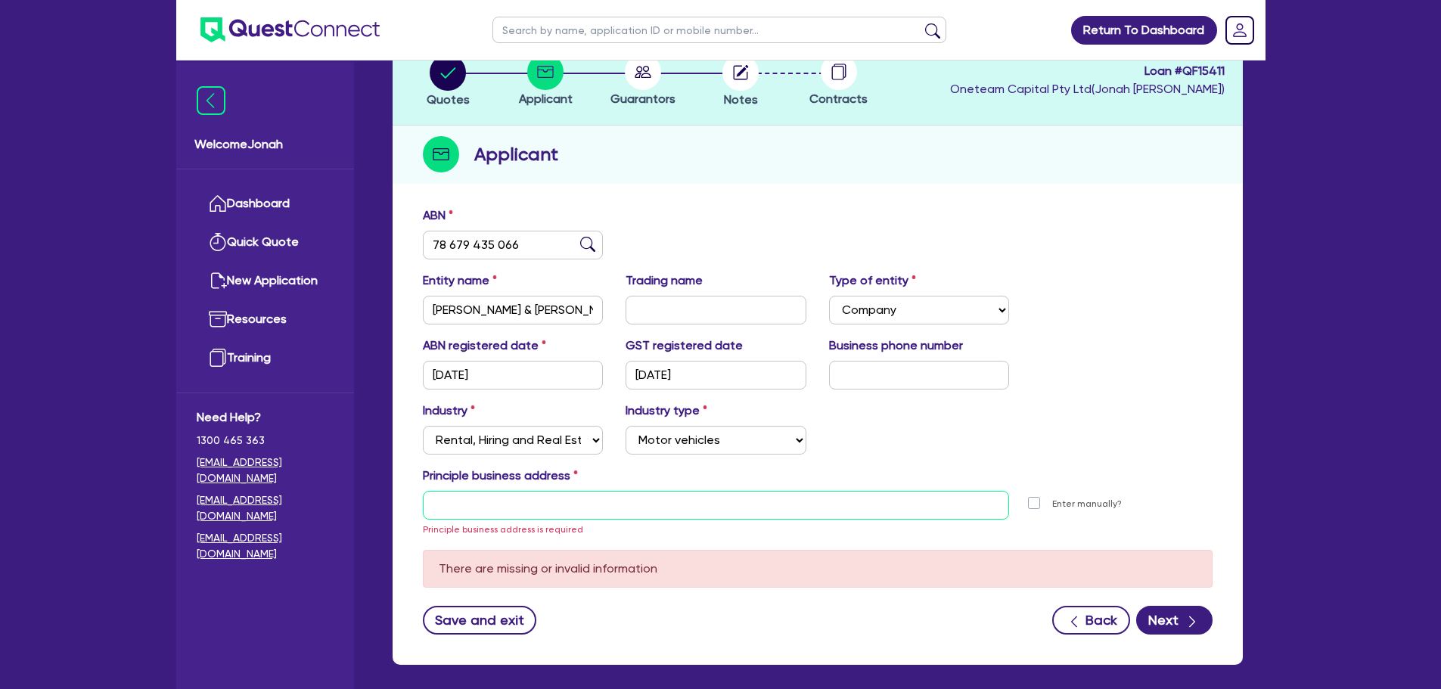
click at [573, 507] on input "text" at bounding box center [716, 505] width 587 height 29
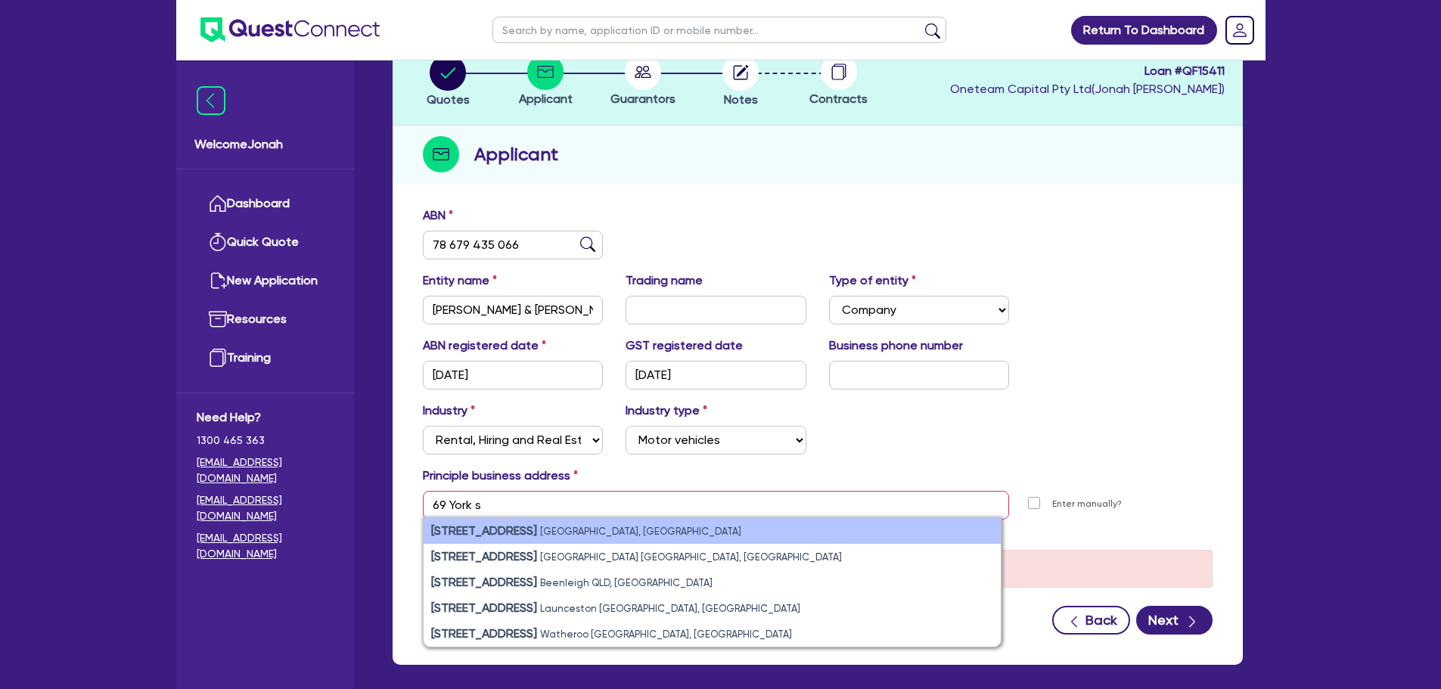
click at [596, 532] on small "South Melbourne VIC, Australia" at bounding box center [640, 531] width 201 height 11
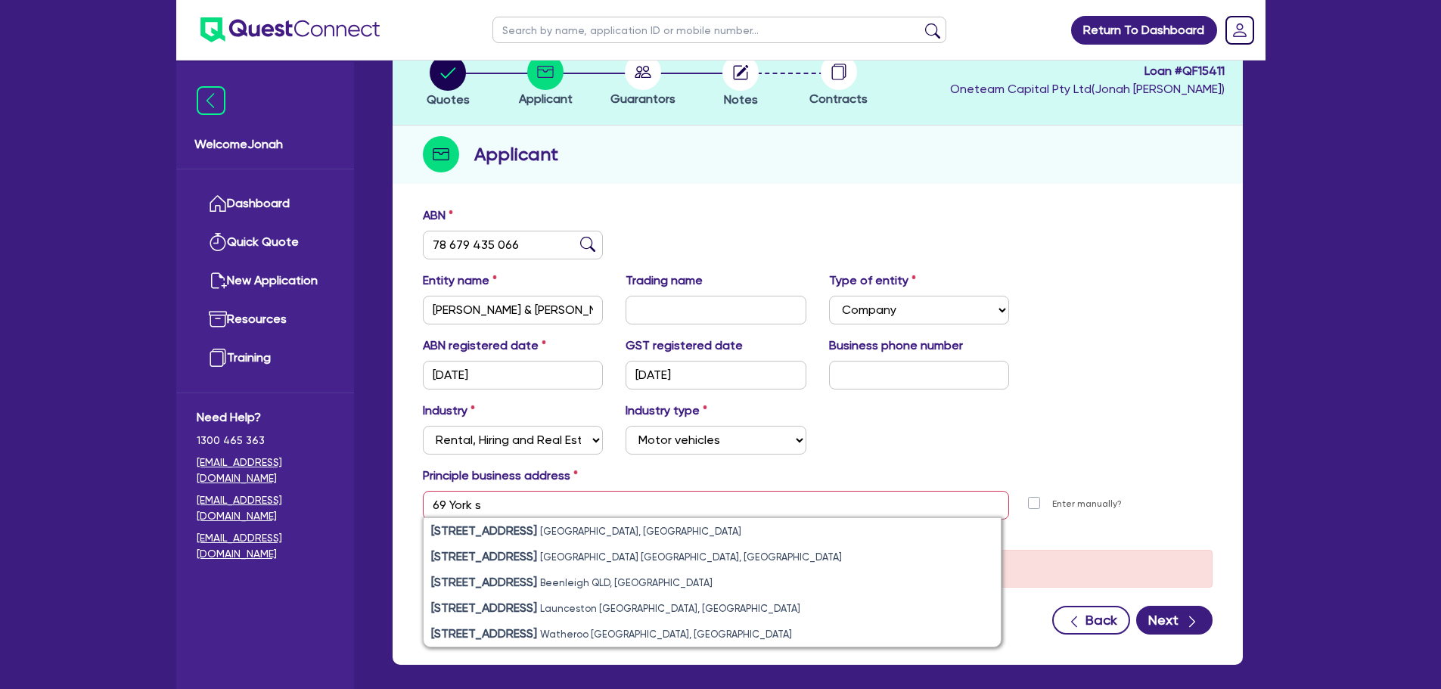
type input "69 York St South Melbourne VIC 3205"
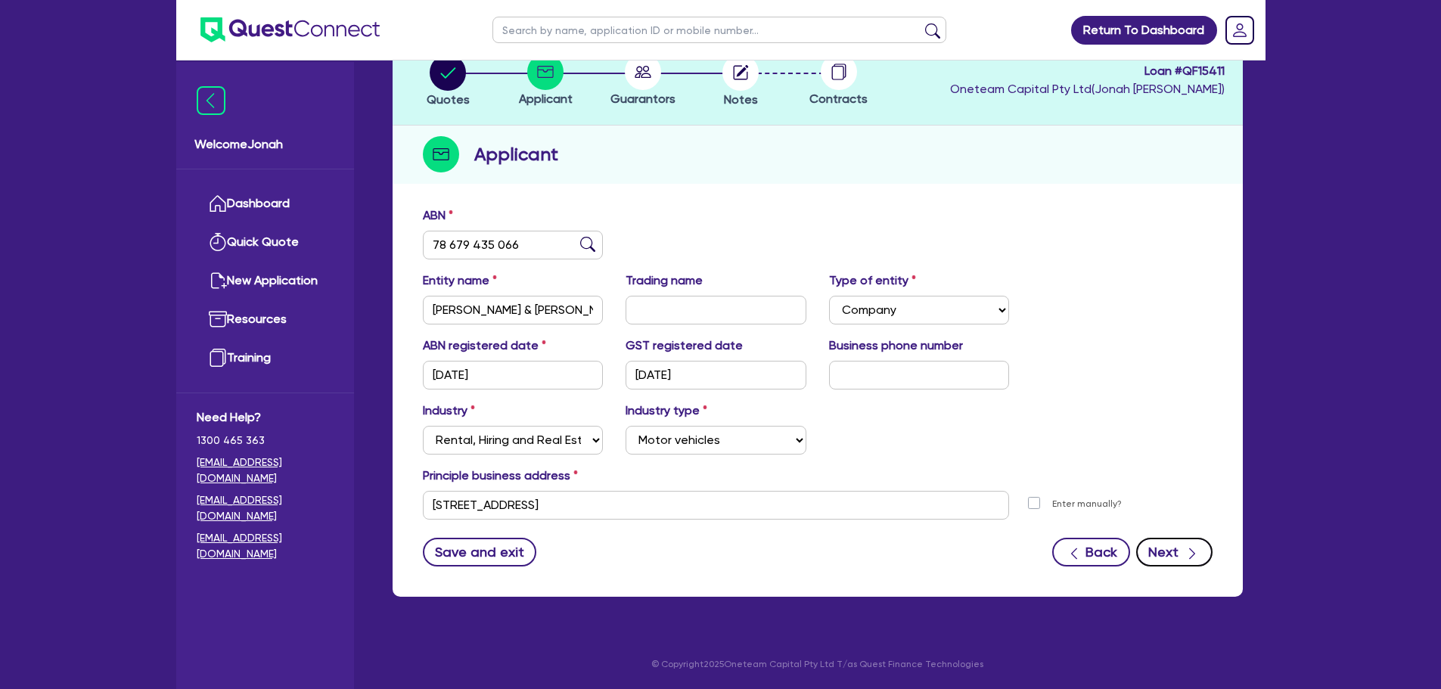
click at [1200, 561] on button "Next" at bounding box center [1174, 552] width 76 height 29
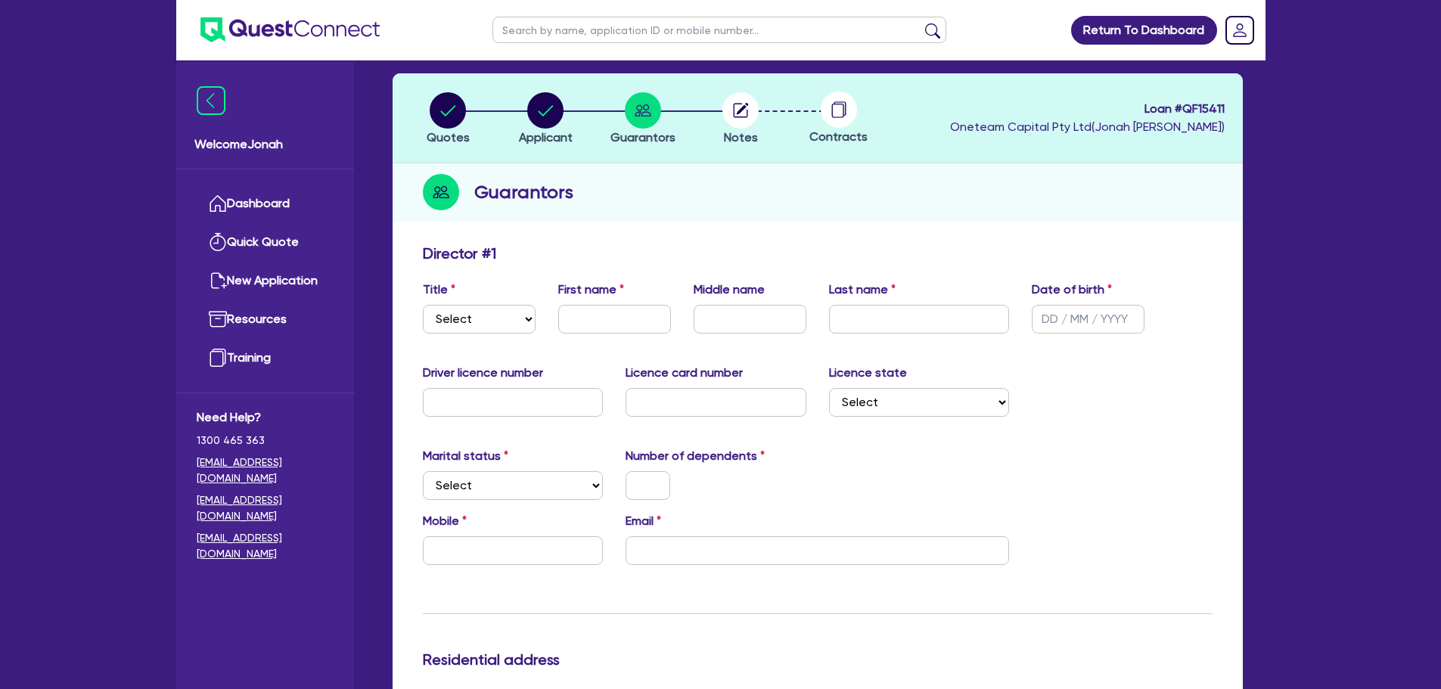
scroll to position [151, 0]
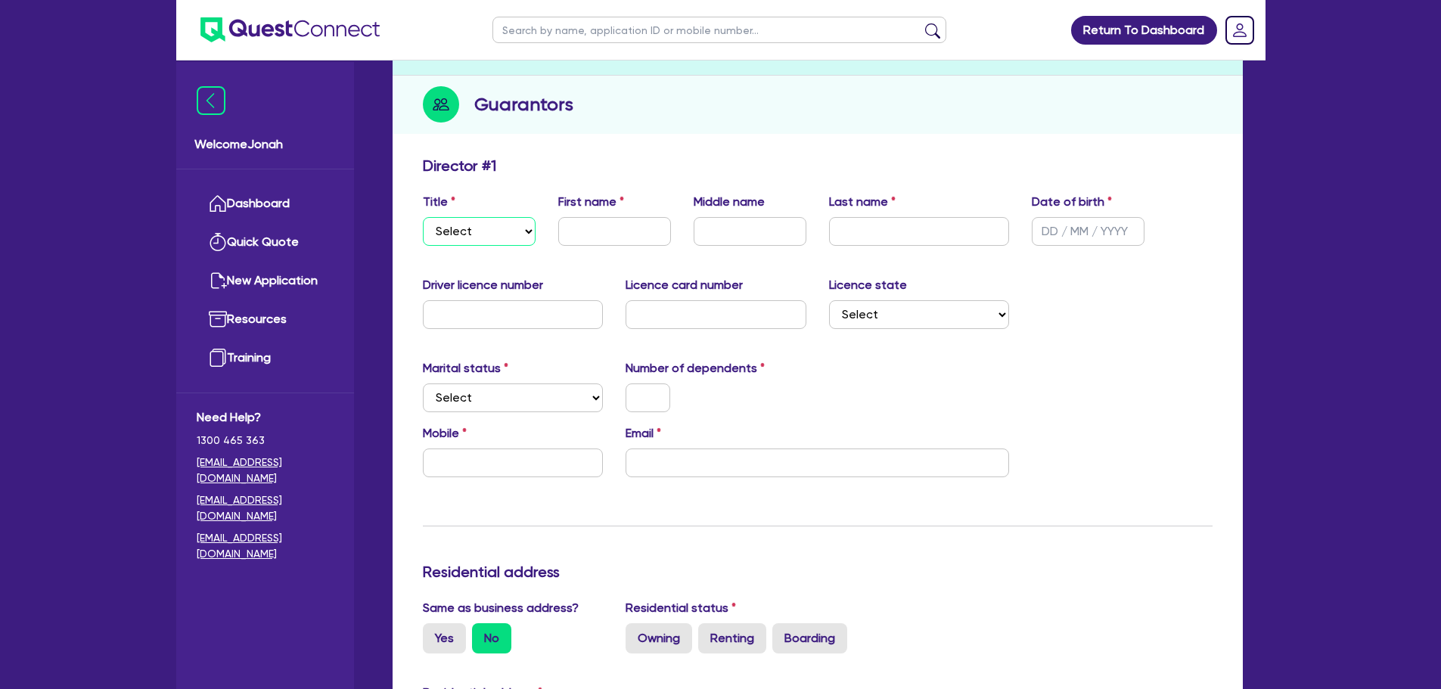
drag, startPoint x: 461, startPoint y: 225, endPoint x: 464, endPoint y: 241, distance: 15.4
click at [461, 225] on select "Select Mr Mrs Ms Miss Dr" at bounding box center [479, 231] width 113 height 29
select select "MR"
click at [423, 217] on select "Select Mr Mrs Ms Miss Dr" at bounding box center [479, 231] width 113 height 29
click at [585, 242] on input "text" at bounding box center [614, 231] width 113 height 29
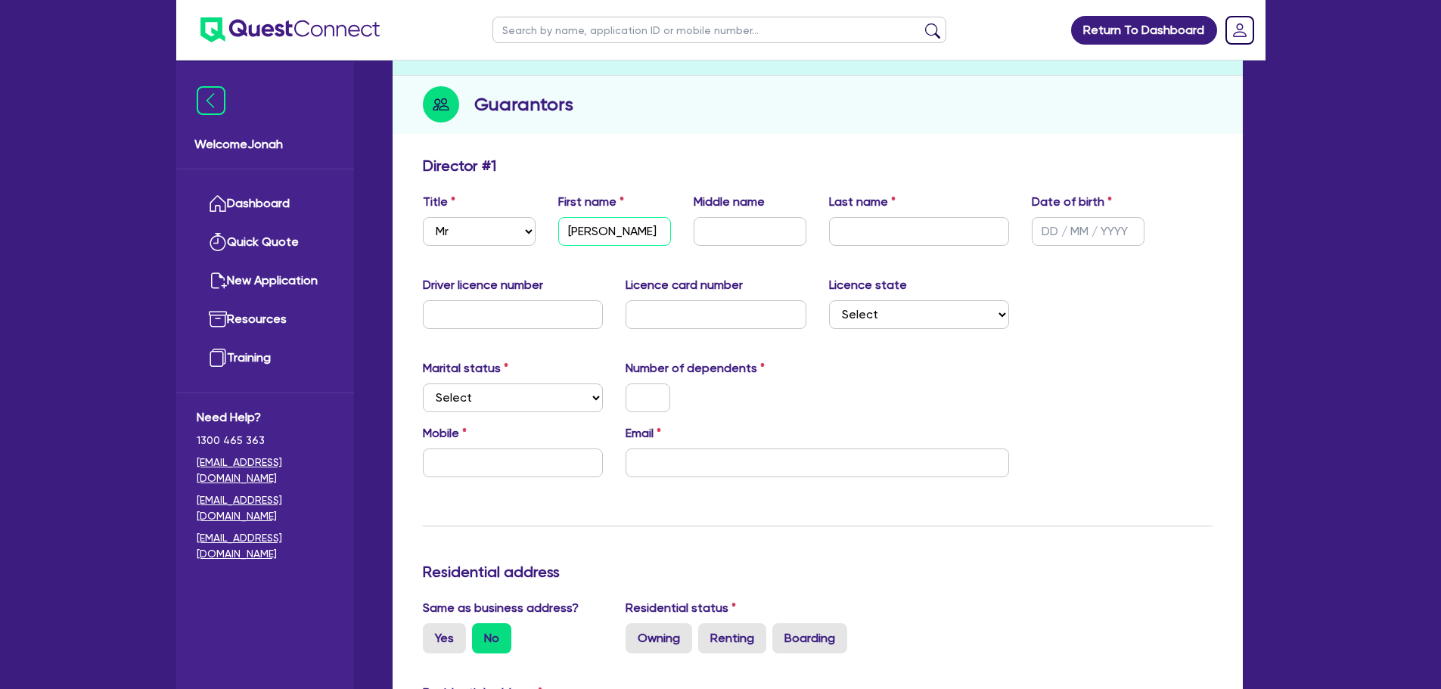
type input "Rob"
type input "Murdoch"
type input "Matheson"
type input "6 / /"
type input "11/07/1999"
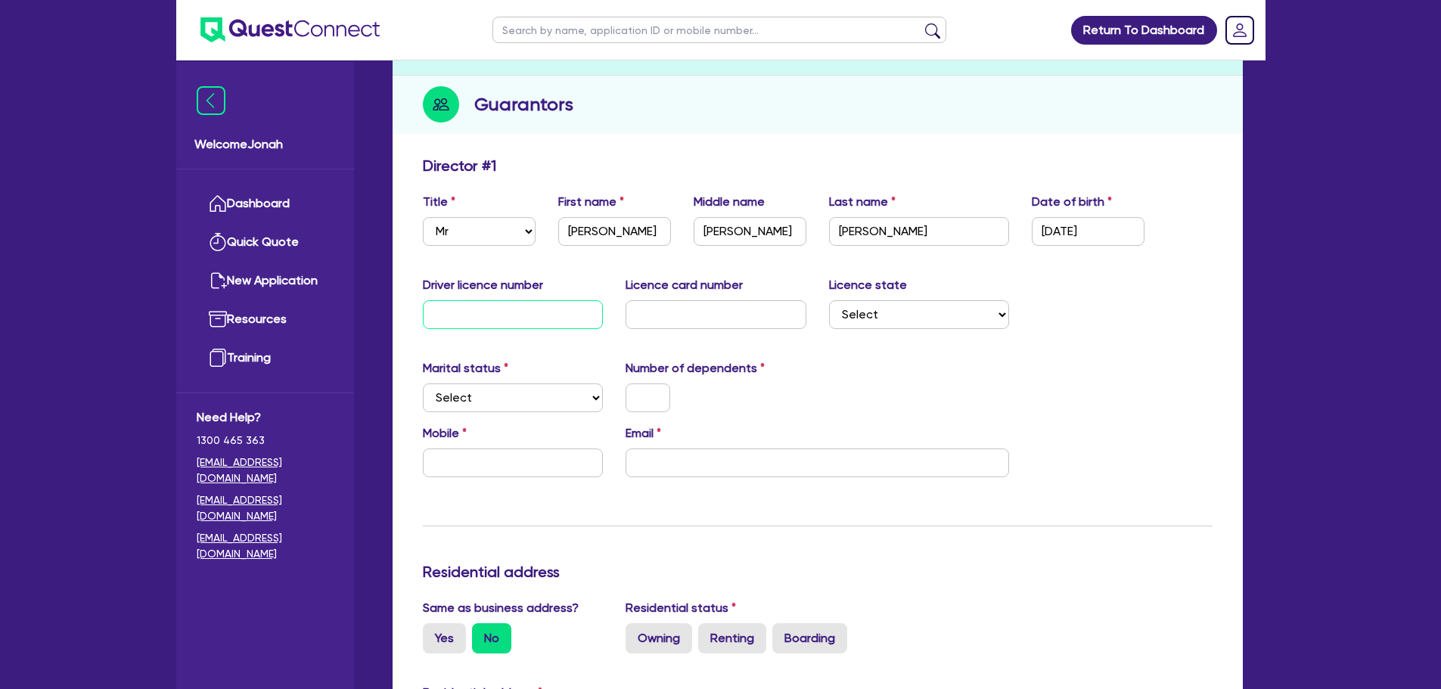
click at [476, 310] on input "text" at bounding box center [513, 314] width 181 height 29
click at [882, 306] on select "Select NSW VIC QLD TAS ACT SA NT WA" at bounding box center [919, 314] width 181 height 29
click at [695, 459] on input "email" at bounding box center [818, 463] width 384 height 29
click at [475, 459] on input "text" at bounding box center [513, 463] width 181 height 29
type input "0412 668 450"
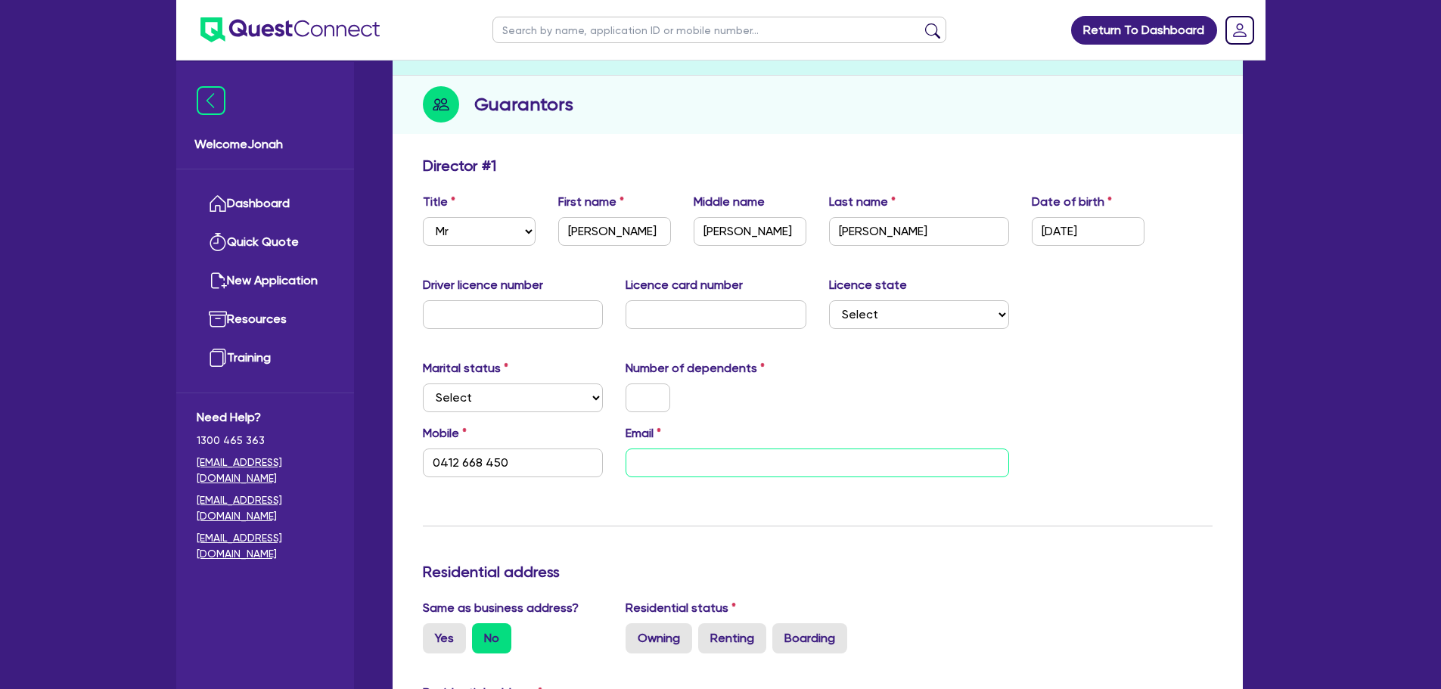
type input "j"
type input "0412 668 450"
type input "jo"
type input "0412 668 450"
type input "joa"
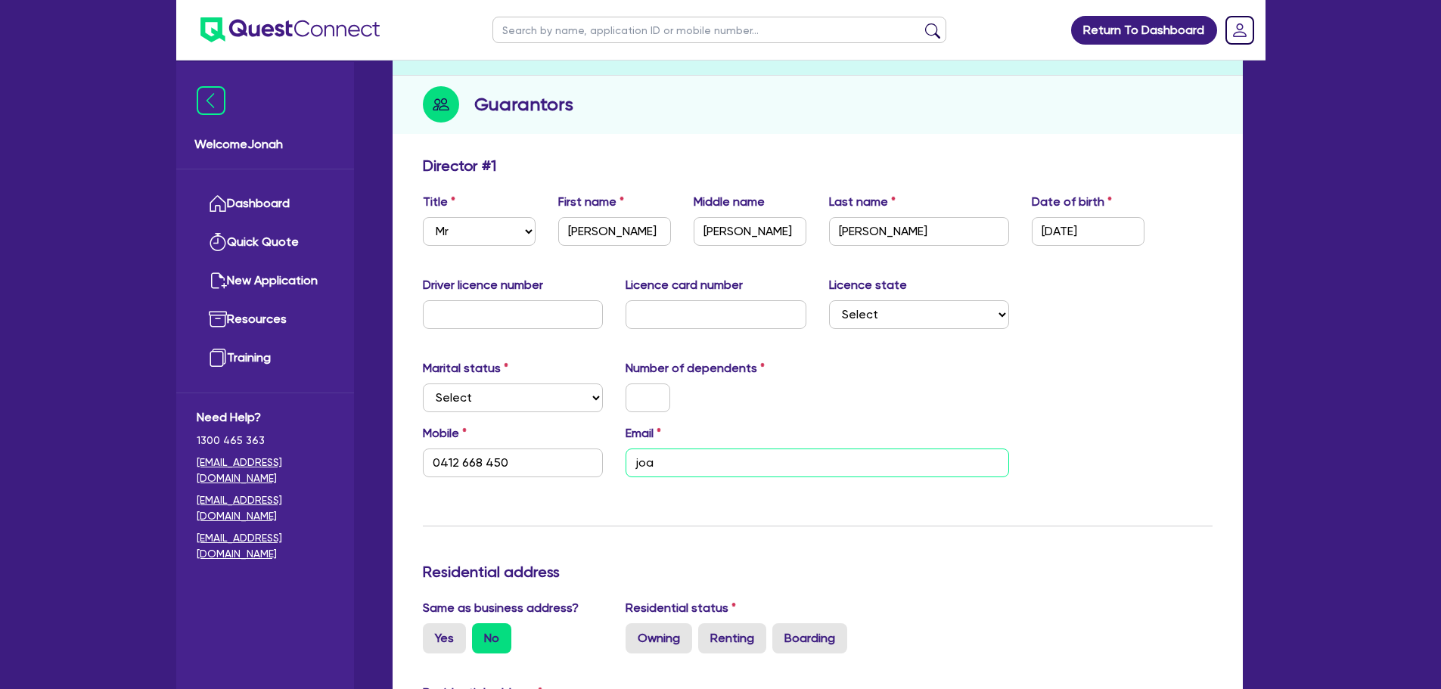
type input "0412 668 450"
type input "jo"
type input "0412 668 450"
type input "jon"
type input "0412 668 450"
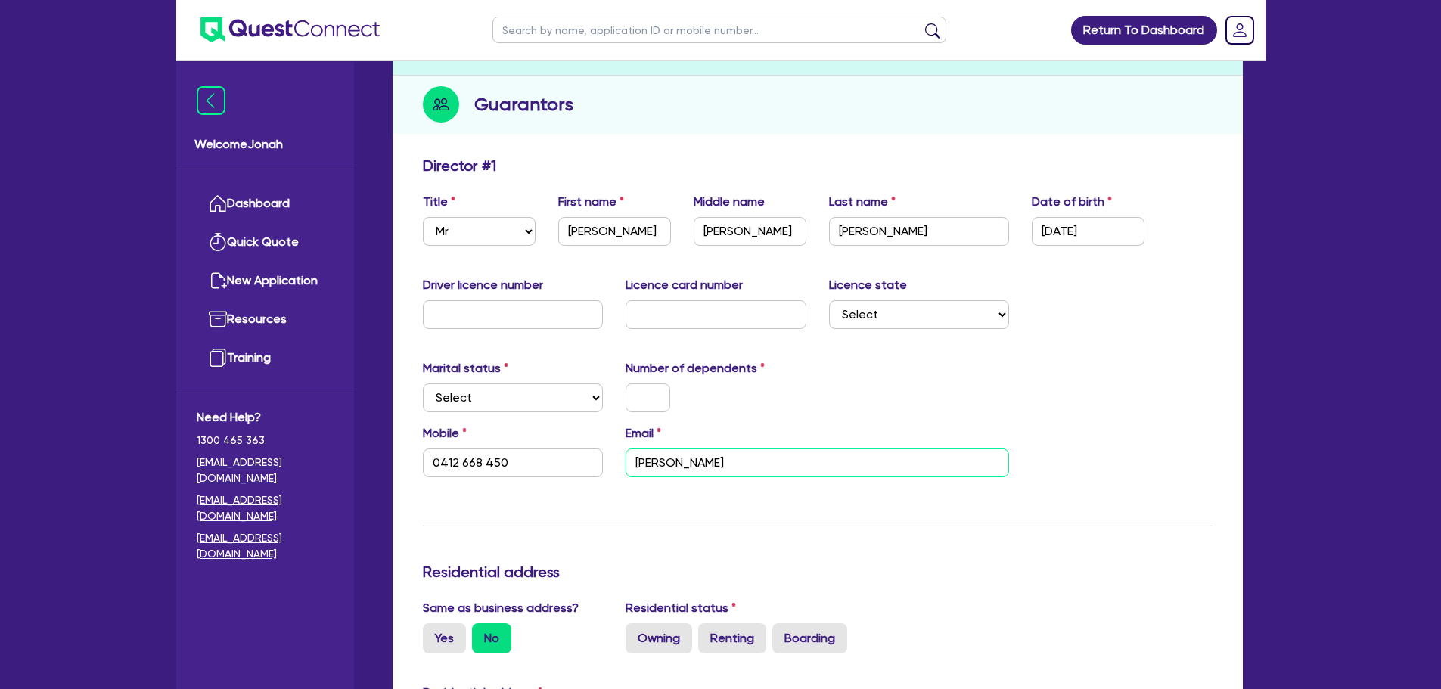
type input "jona"
type input "0412 668 450"
type input "jonah"
type input "0412 668 450"
type input "jonah."
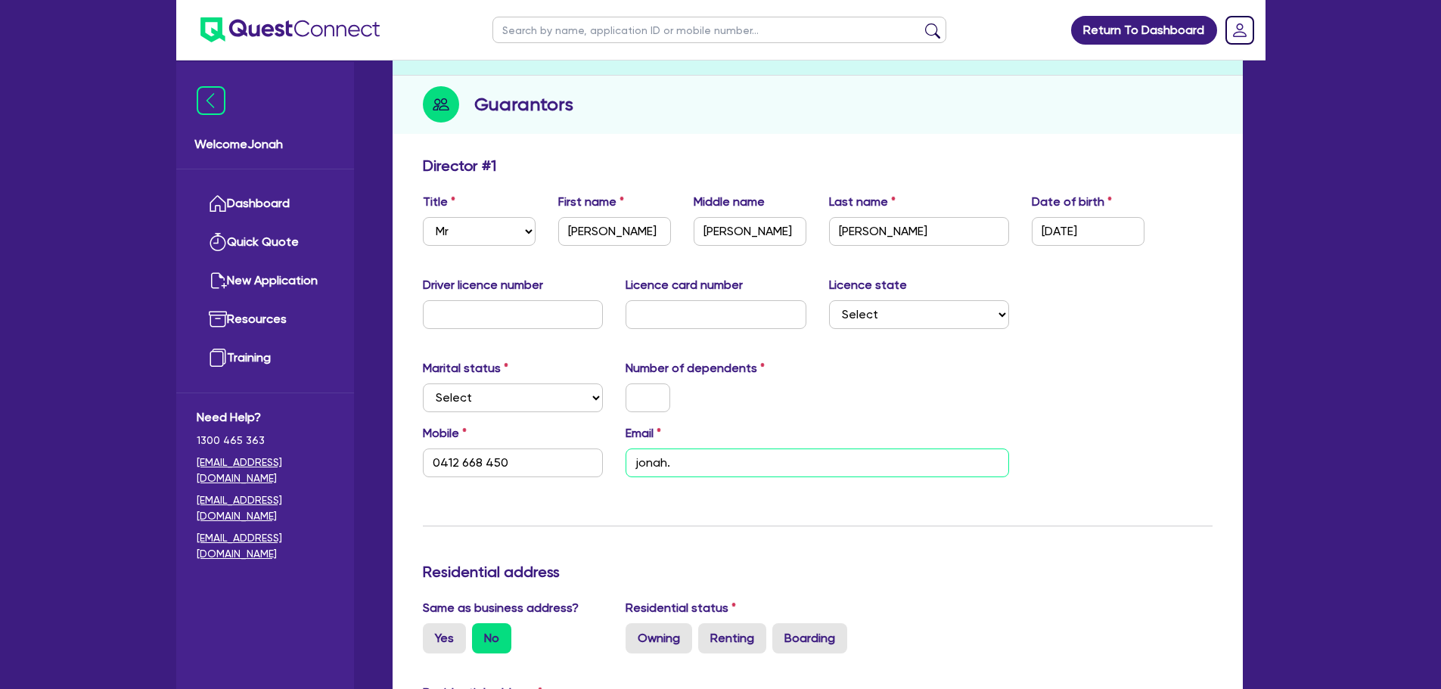
type input "0412 668 450"
type input "jonah.f"
type input "0412 668 450"
type input "jonah.fa"
type input "0412 668 450"
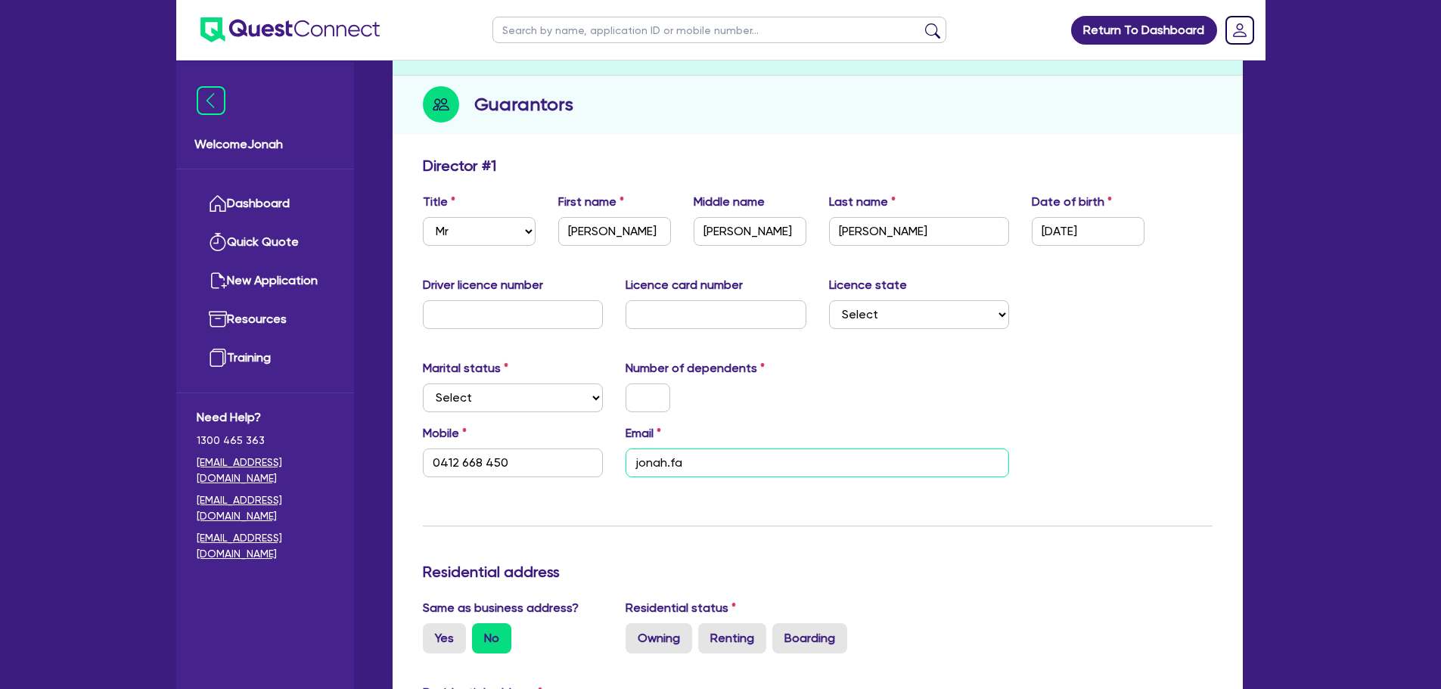
type input "jonah.fag"
type input "0412 668 450"
type input "jonah.fa"
type input "0412 668 450"
type input "jonah.fai"
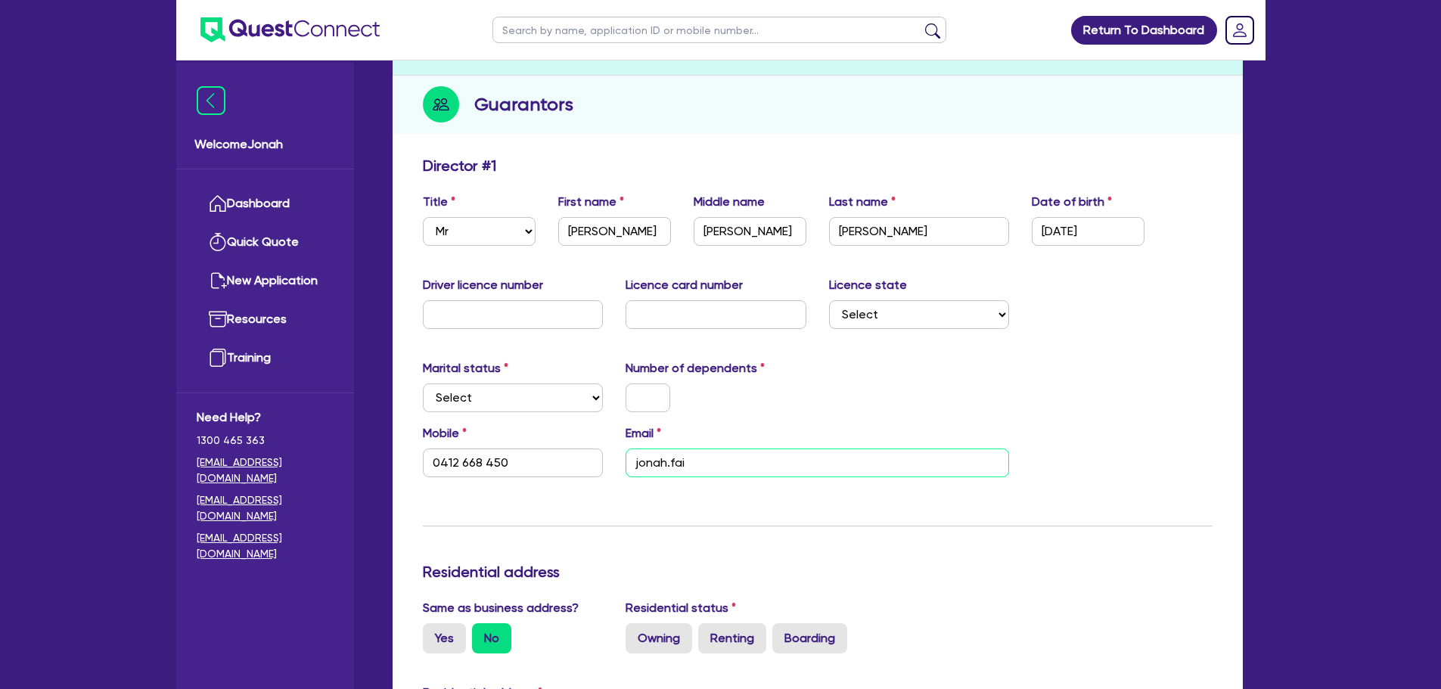
type input "0412 668 450"
type input "jonah.faig"
type input "0412 668 450"
type input "jonah.faige"
type input "0412 668 450"
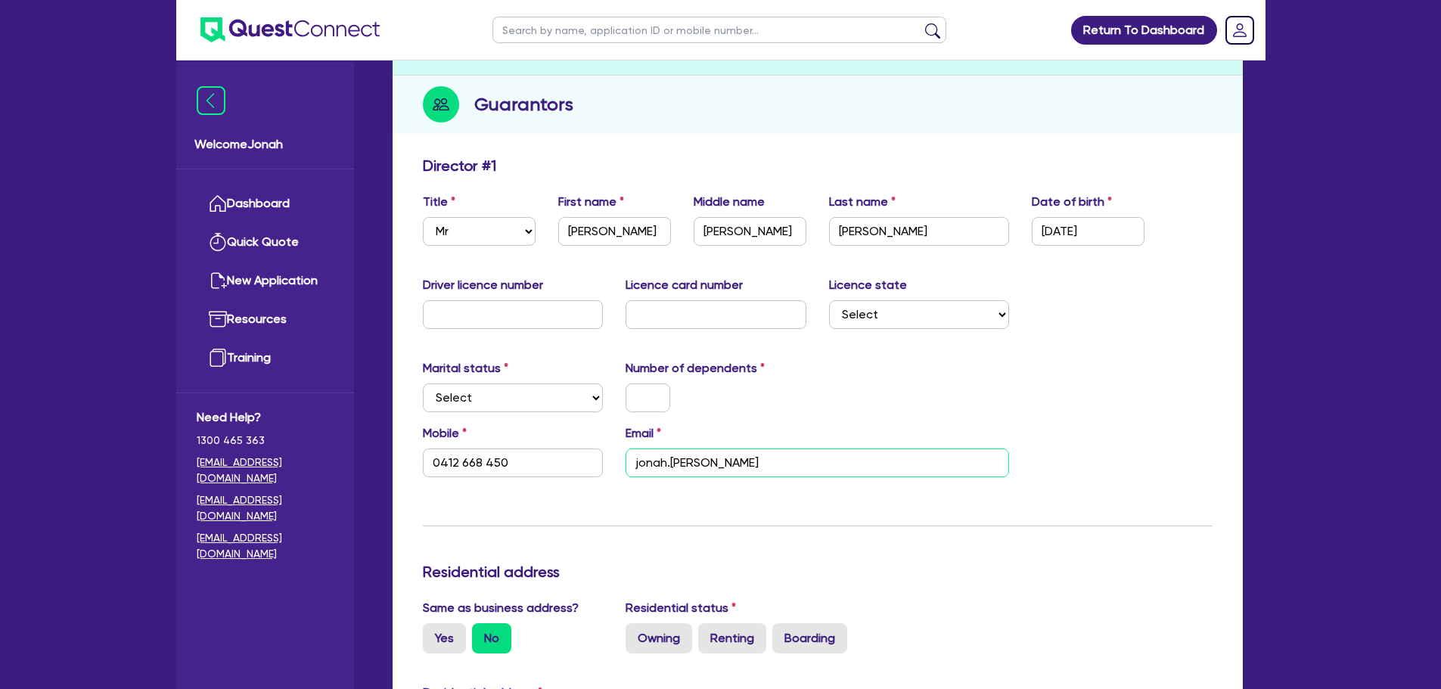
type input "jonah.faigen"
type input "0412 668 450"
type input "jonah.faigen@"
type input "0412 668 450"
type input "jonah.faigen@q"
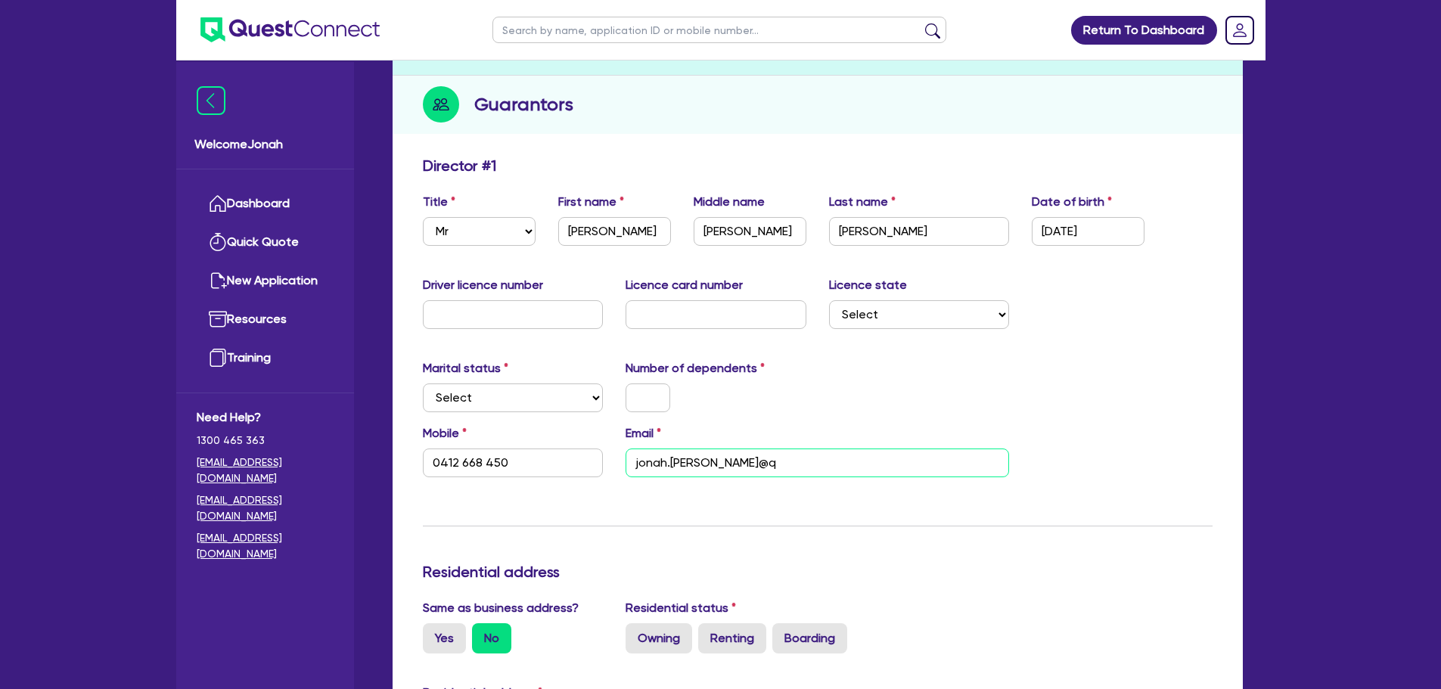
type input "0412 668 450"
type input "jonah.faigen@qu"
type input "0412 668 450"
type input "jonah.faigen@que"
type input "0412 668 450"
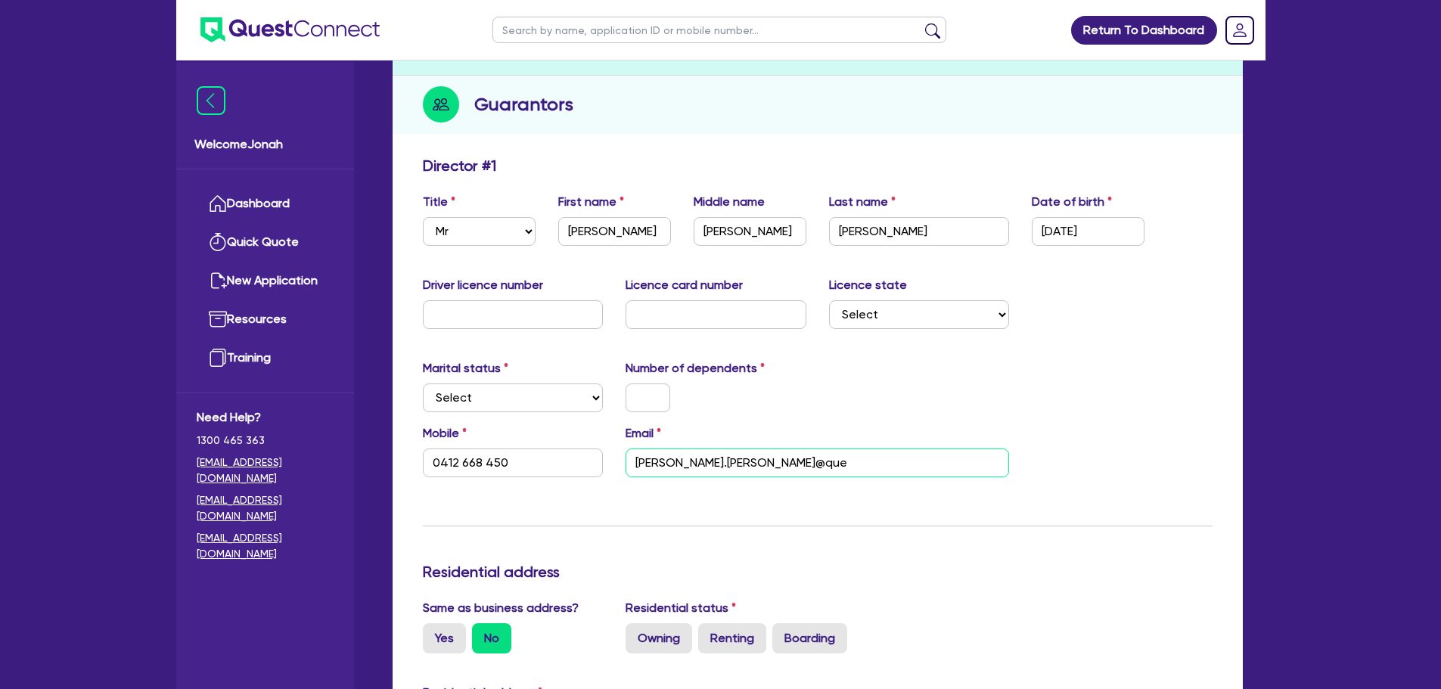
type input "jonah.faigen@ques"
type input "0412 668 450"
type input "jonah.faigen@quest"
type input "0412 668 450"
type input "jonah.faigen@questi"
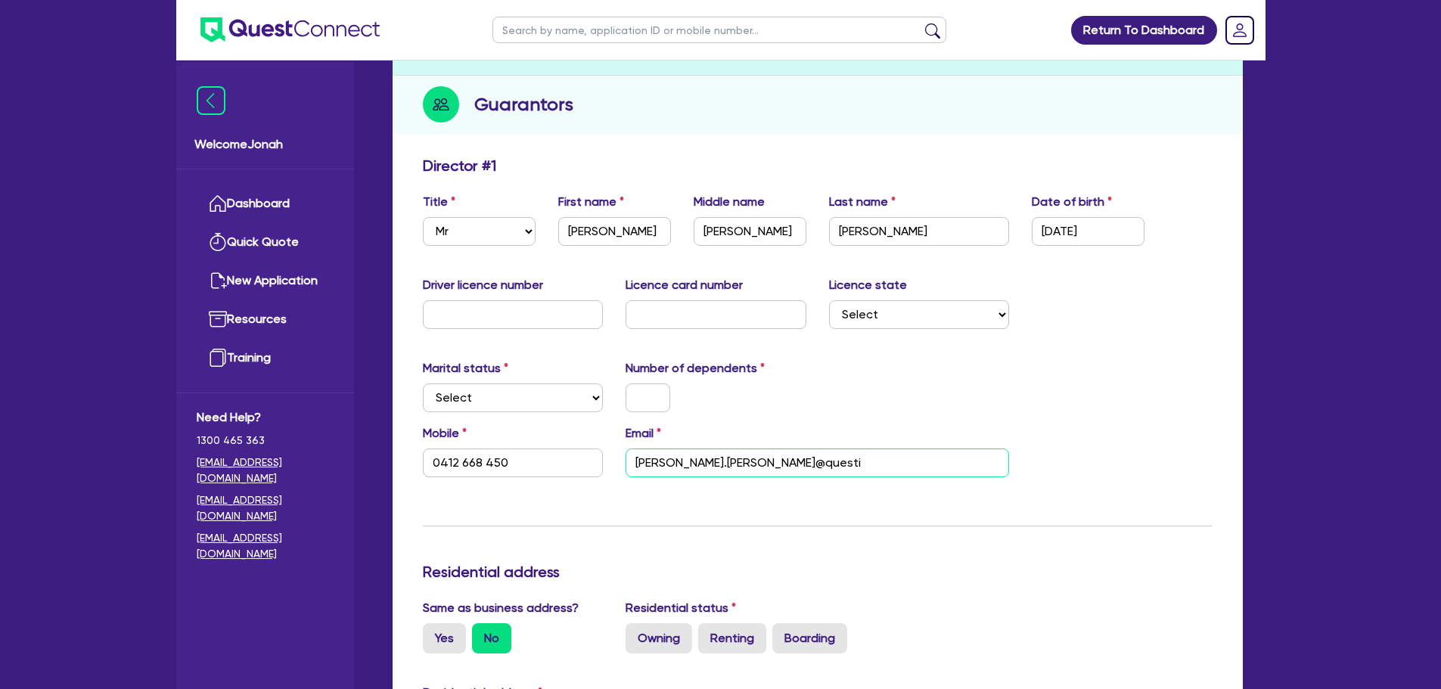
type input "0412 668 450"
type input "jonah.faigen@quest"
type input "0412 668 450"
type input "jonah.faigen@quest."
type input "0412 668 450"
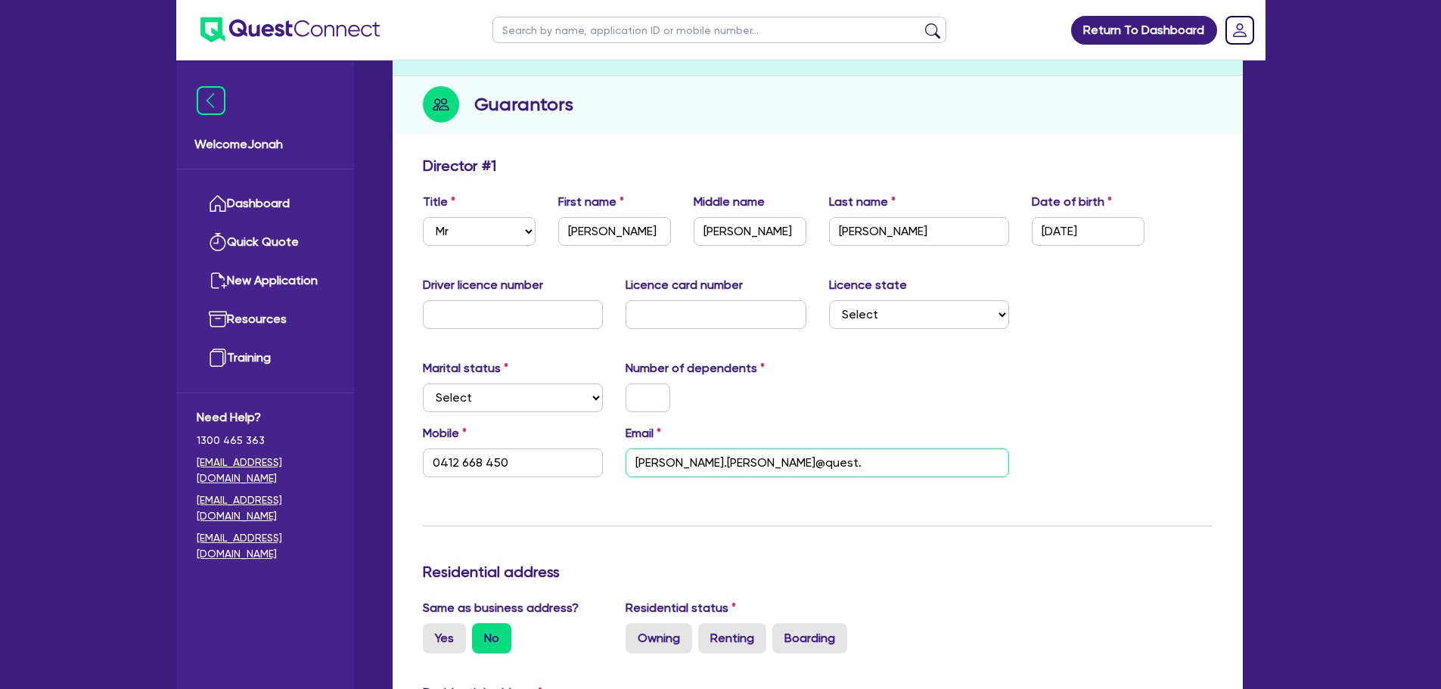
type input "jonah.faigen@quest.f"
type input "0412 668 450"
type input "jonah.faigen@quest.fi"
type input "0412 668 450"
type input "jonah.faigen@quest.fia"
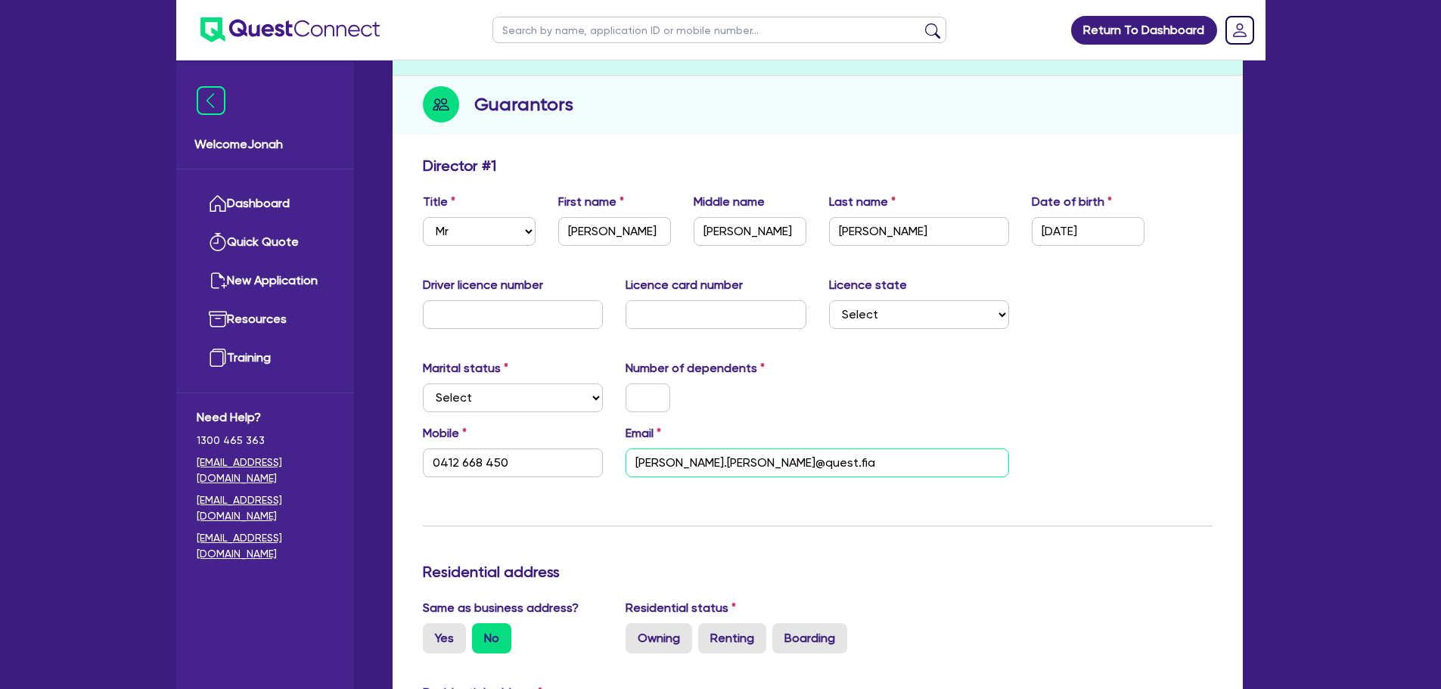
type input "0412 668 450"
type input "jonah.faigen@quest.fian"
type input "0412 668 450"
type input "jonah.faigen@quest.fianc"
type input "0412 668 450"
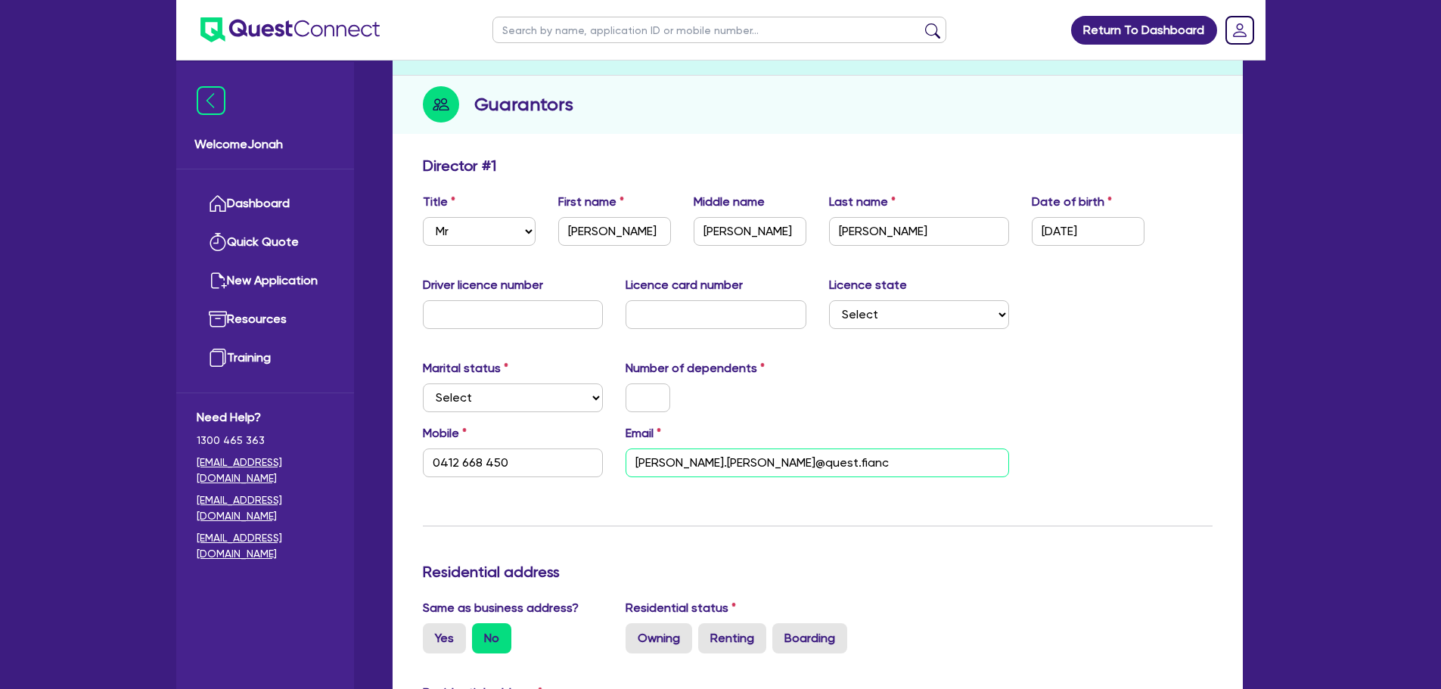
type input "jonah.faigen@quest.fiance"
type input "0412 668 450"
type input "jonah.faigen@quest.fianc"
type input "0412 668 450"
type input "jonah.faigen@quest.fian"
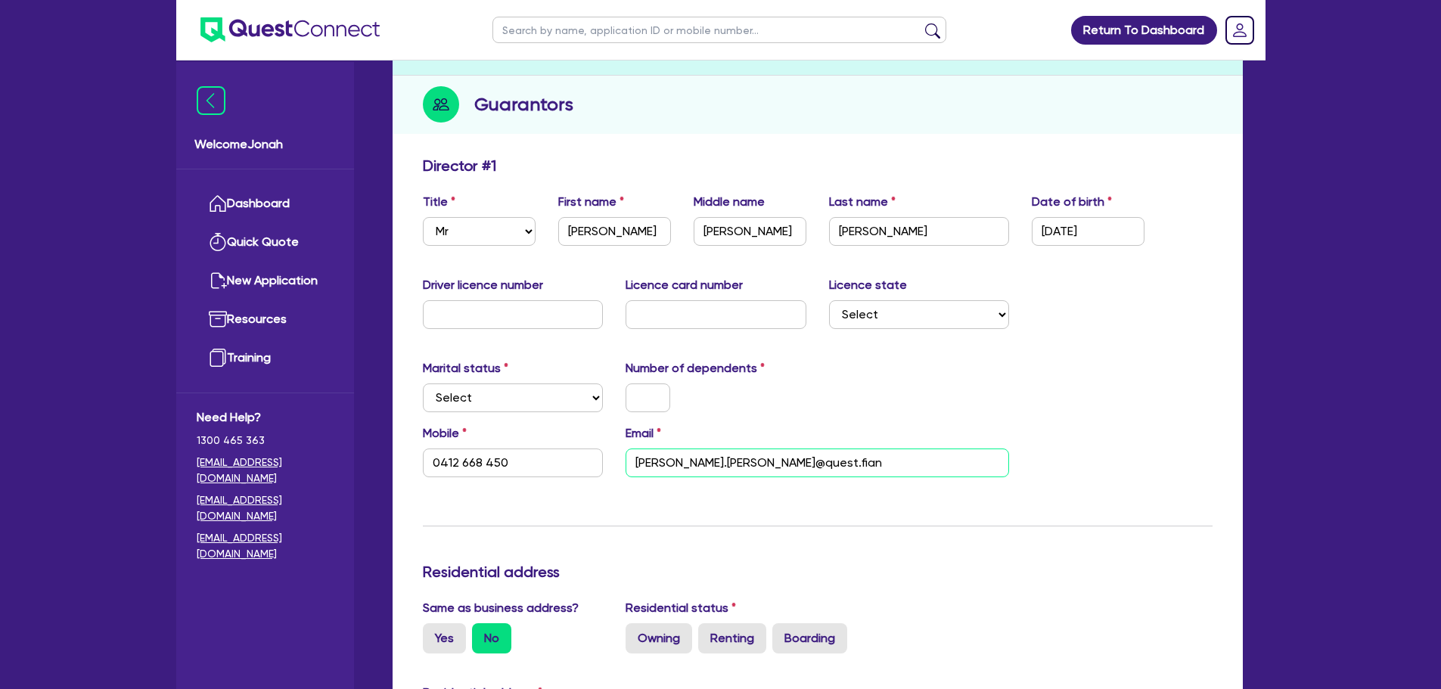
type input "0412 668 450"
type input "jonah.faigen@quest.fia"
type input "0412 668 450"
type input "jonah.faigen@quest.fi"
type input "0412 668 450"
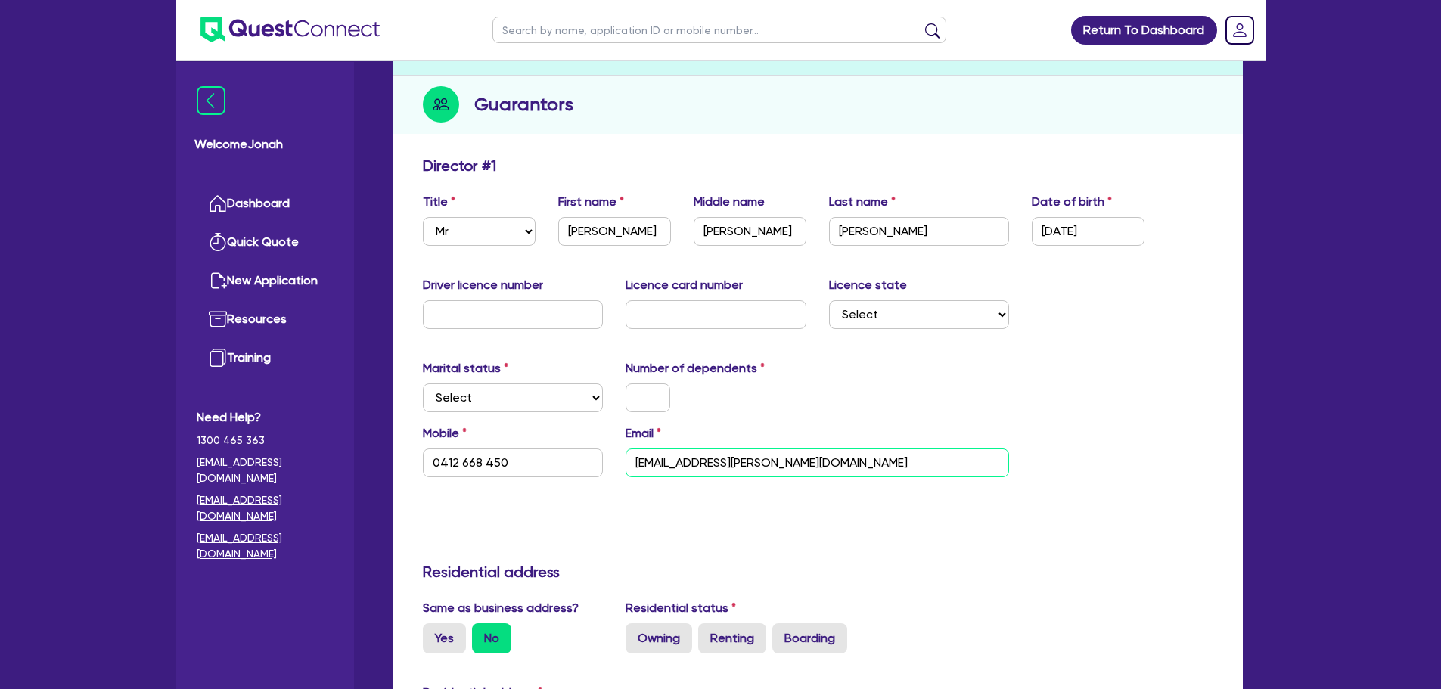
type input "jonah.faigen@quest.fin"
type input "0412 668 450"
type input "jonah.faigen@quest.fina"
type input "0412 668 450"
type input "jonah.faigen@quest.finan"
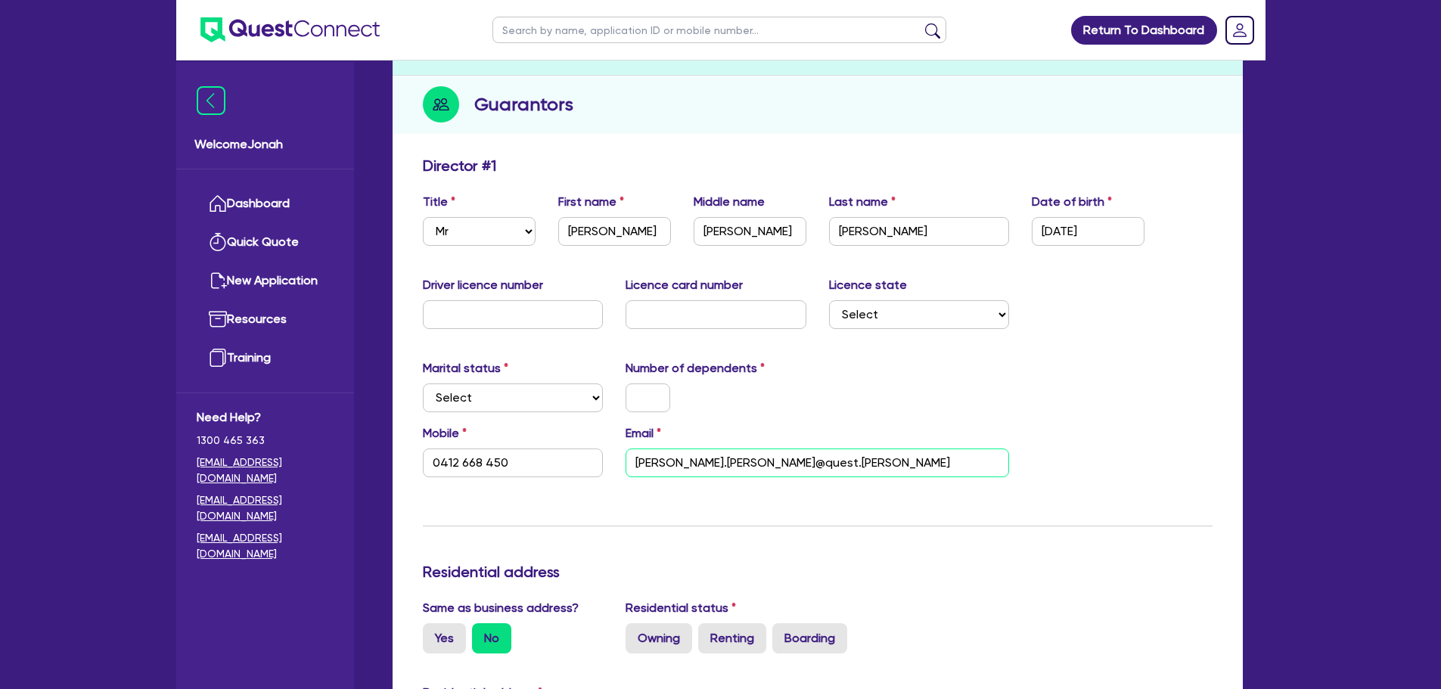
type input "0412 668 450"
type input "jonah.faigen@quest.financ"
type input "0412 668 450"
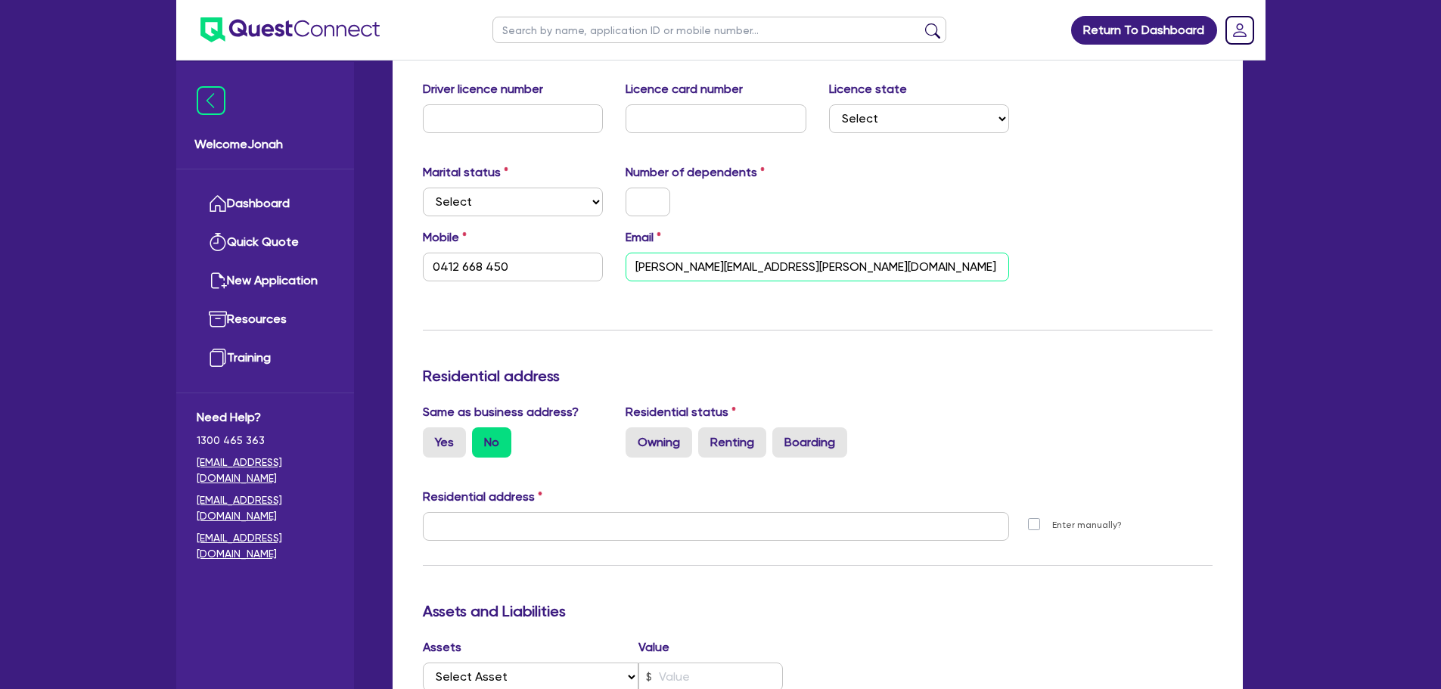
scroll to position [378, 0]
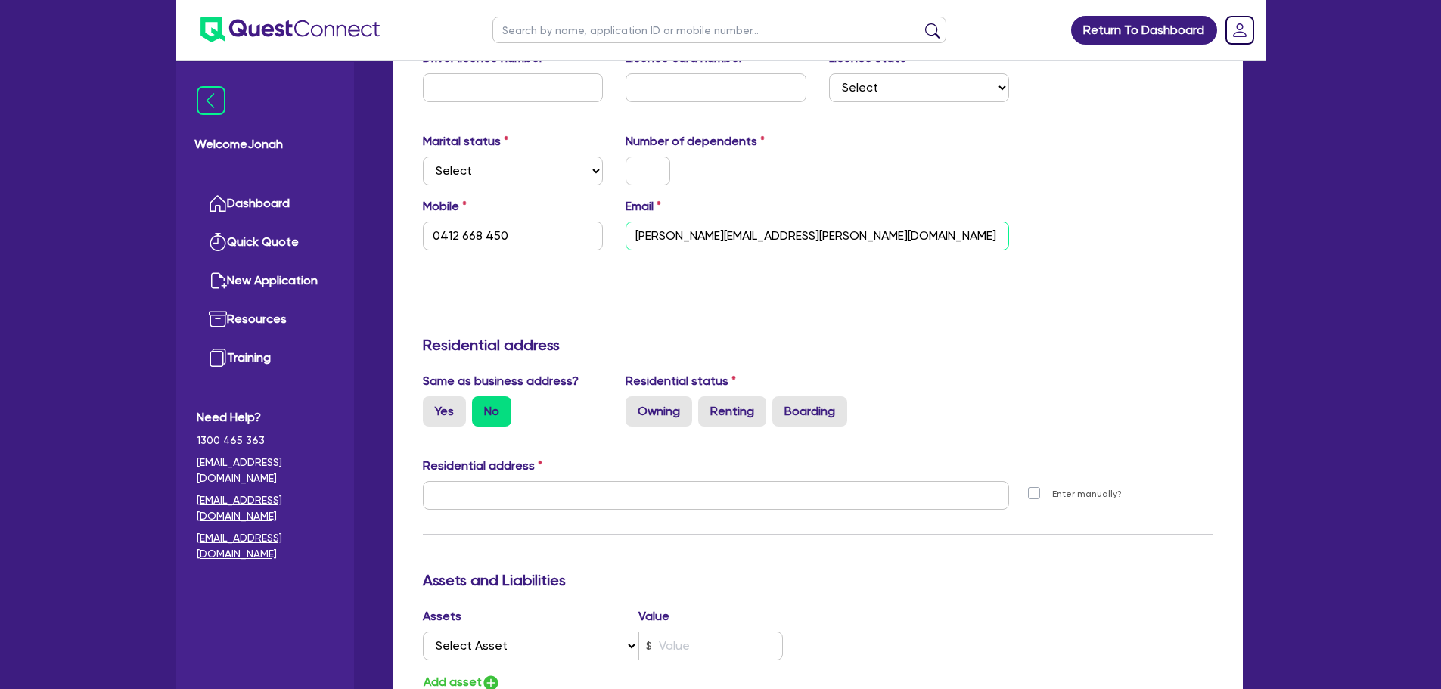
type input "jonah.faigen@quest.finance"
click at [680, 411] on label "Owning" at bounding box center [659, 411] width 67 height 30
click at [636, 406] on input "Owning" at bounding box center [631, 401] width 10 height 10
radio input "true"
type input "0412 668 450"
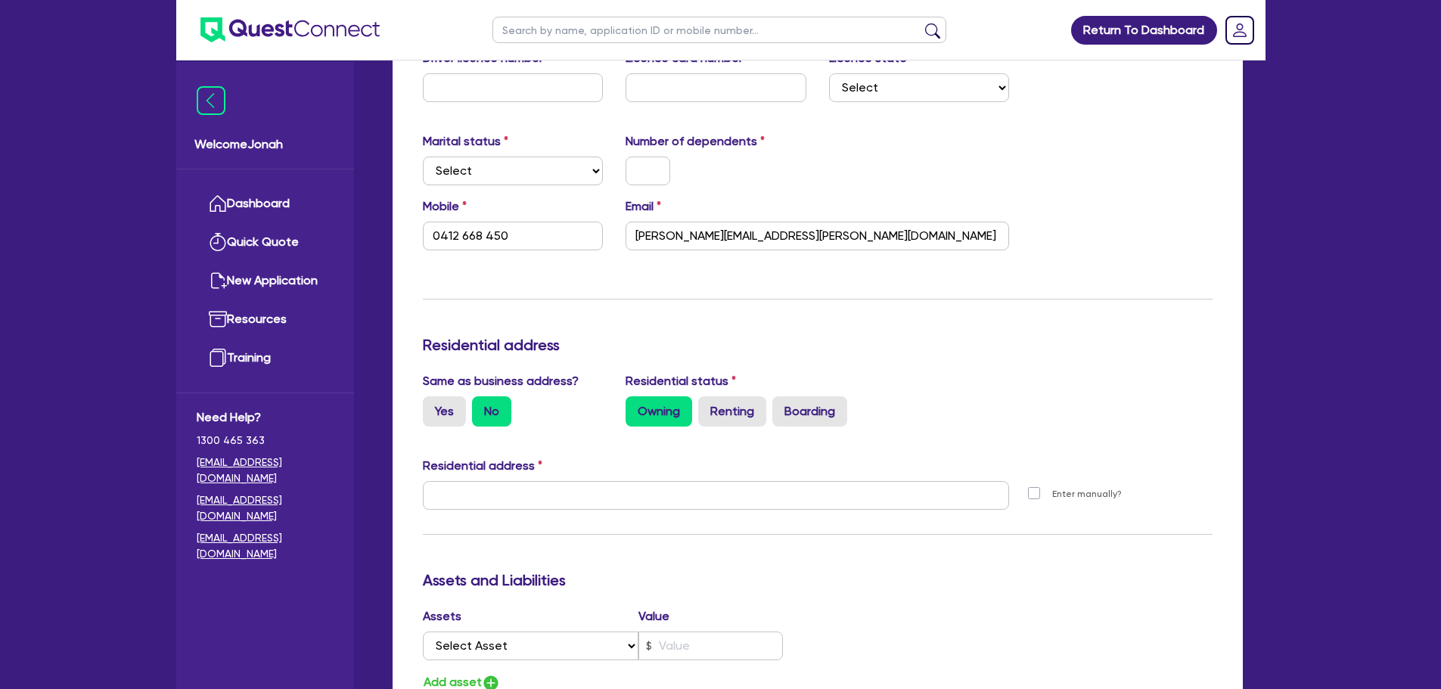
click at [676, 413] on label "Owning" at bounding box center [659, 411] width 67 height 30
click at [636, 406] on input "Owning" at bounding box center [631, 401] width 10 height 10
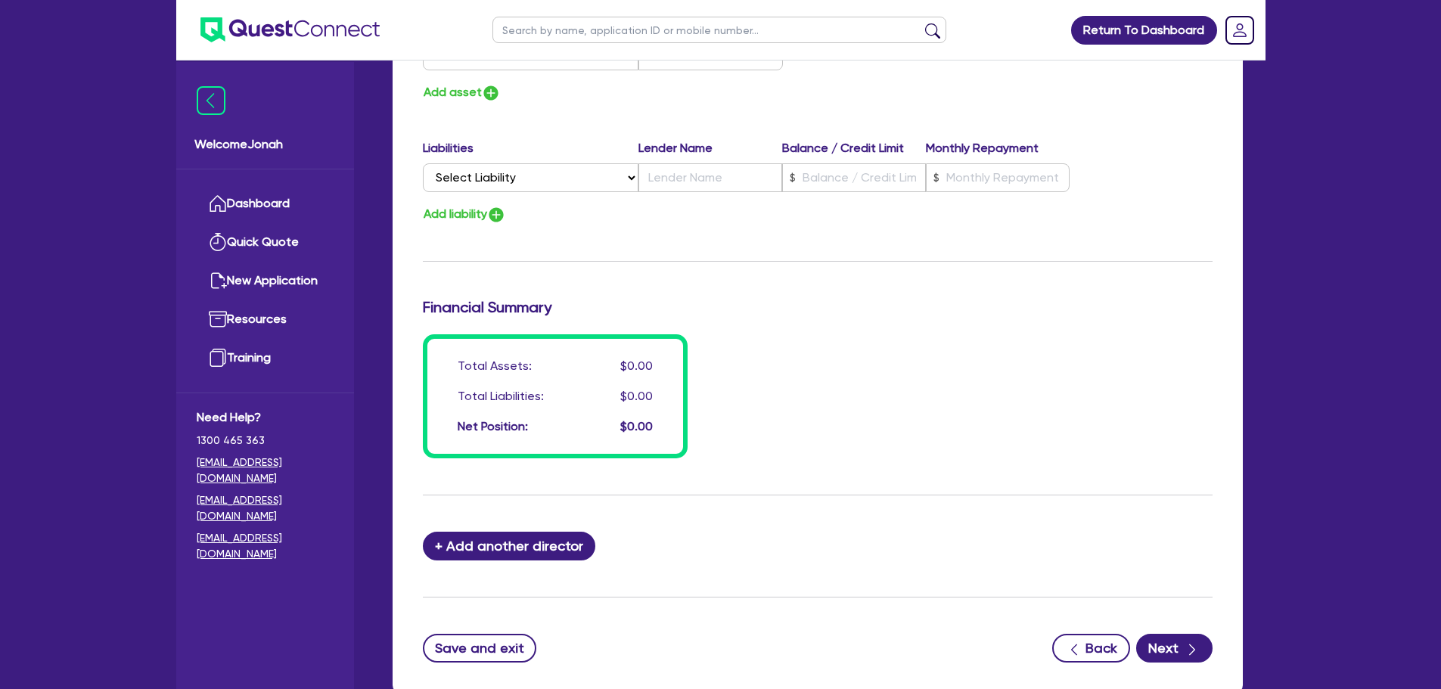
scroll to position [984, 0]
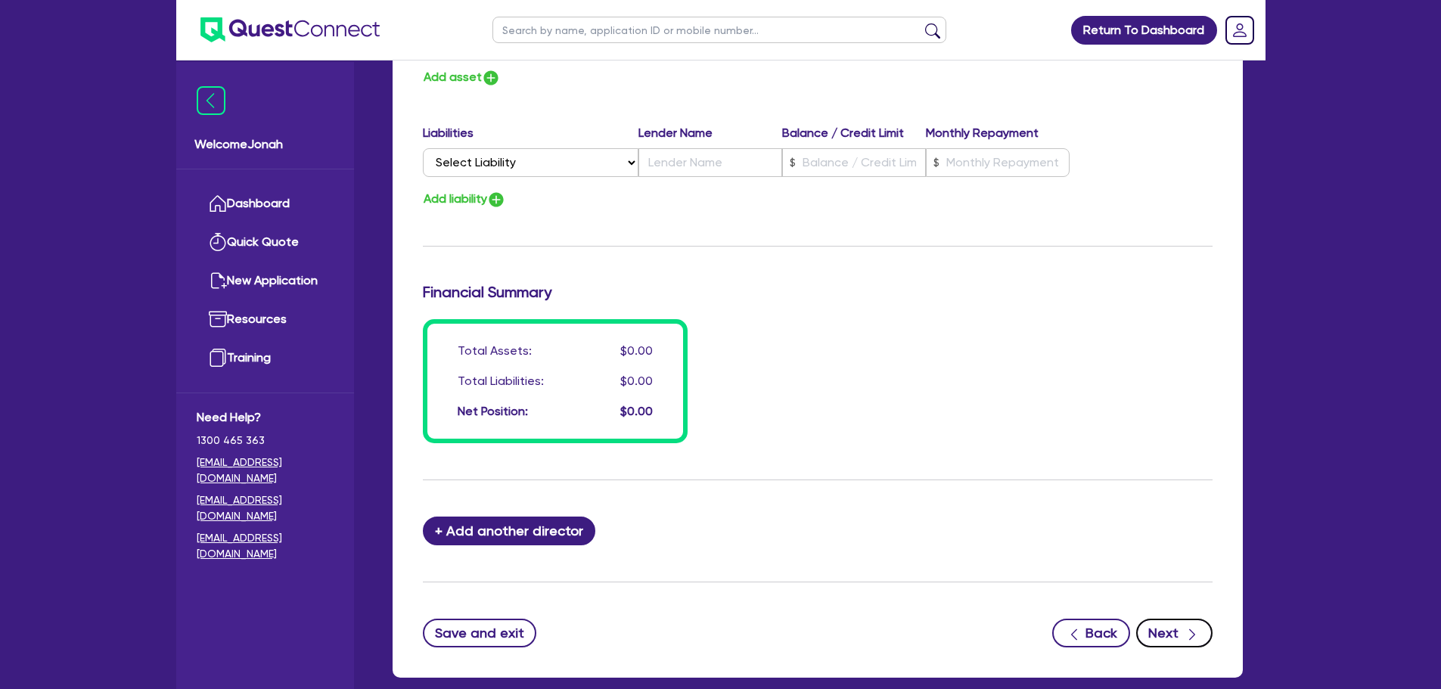
click at [1177, 628] on button "Next" at bounding box center [1174, 633] width 76 height 29
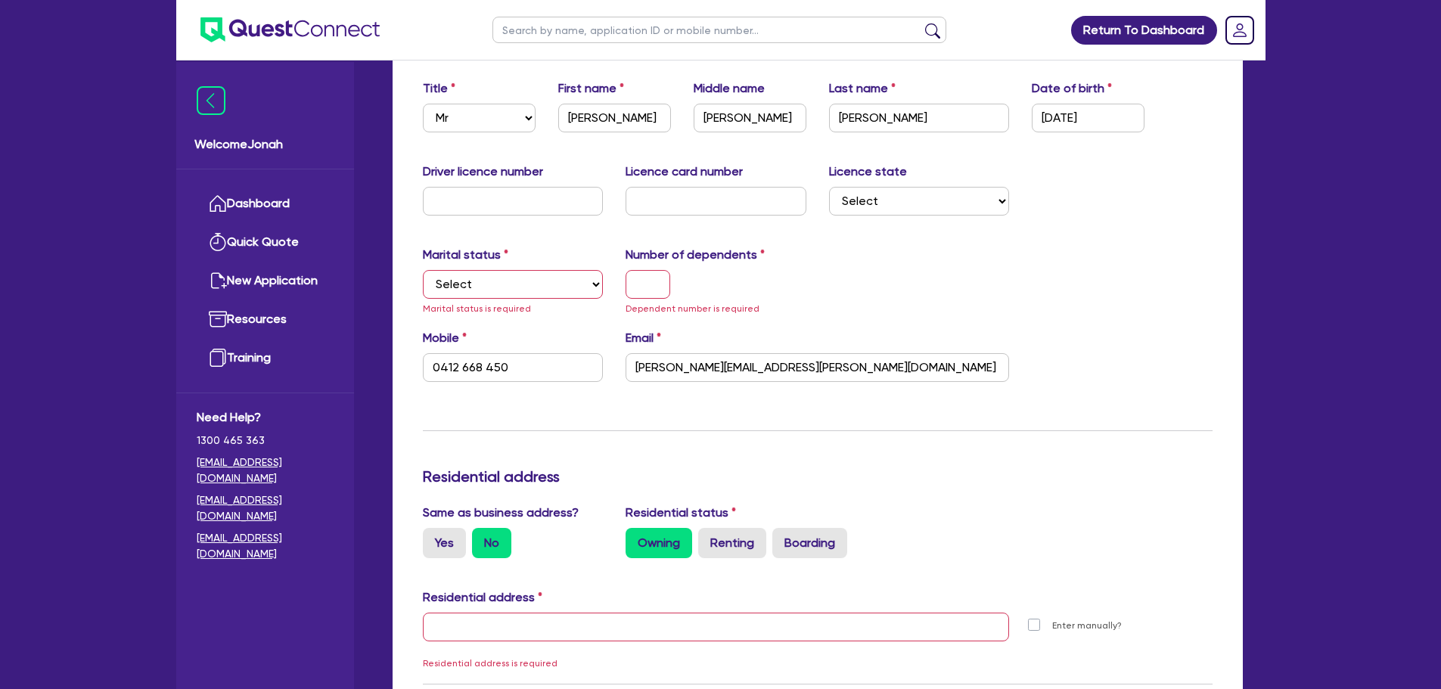
scroll to position [263, 0]
click at [528, 274] on select "Select Single Married De Facto / Partner" at bounding box center [513, 286] width 181 height 29
click at [514, 295] on select "Select Single Married De Facto / Partner" at bounding box center [513, 286] width 181 height 29
select select "MARRIED"
click at [423, 272] on select "Select Single Married De Facto / Partner" at bounding box center [513, 286] width 181 height 29
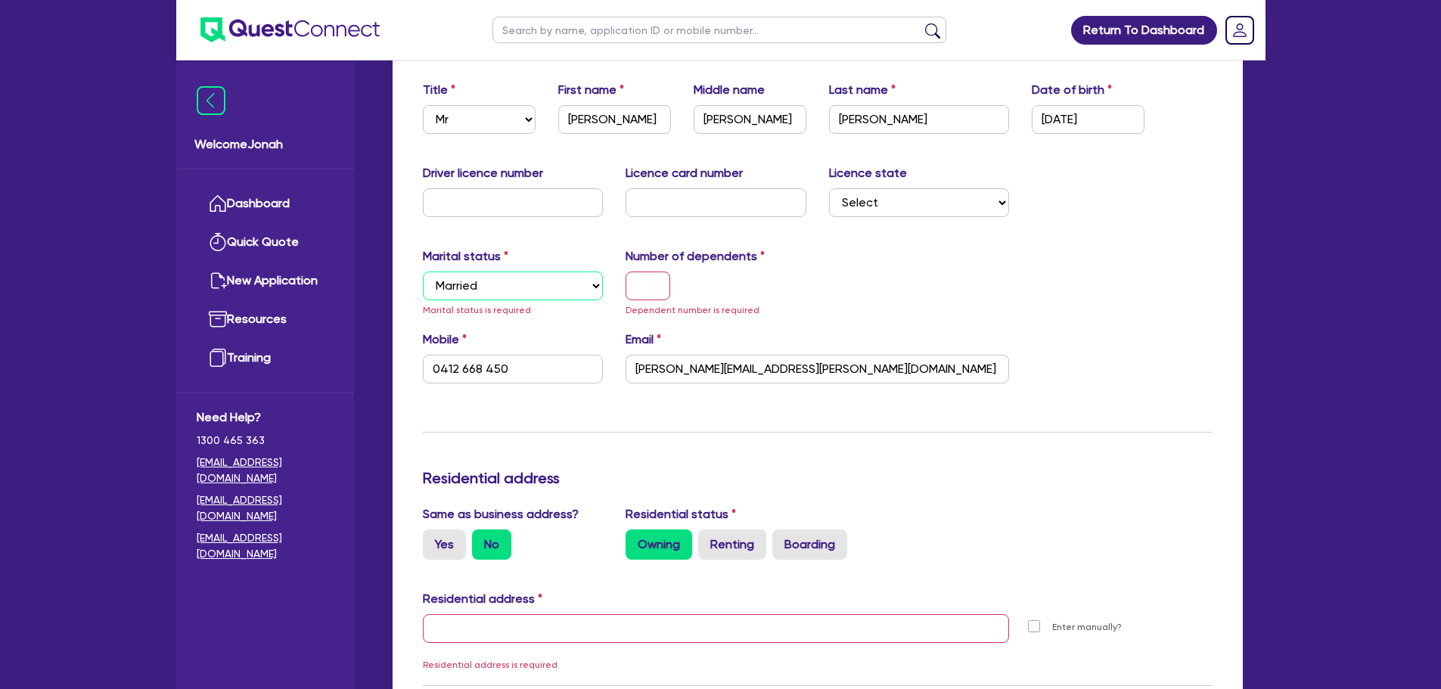
type input "0412 668 450"
click at [635, 288] on input "text" at bounding box center [648, 286] width 45 height 29
type input "1"
type input "0412 668 450"
type input "11"
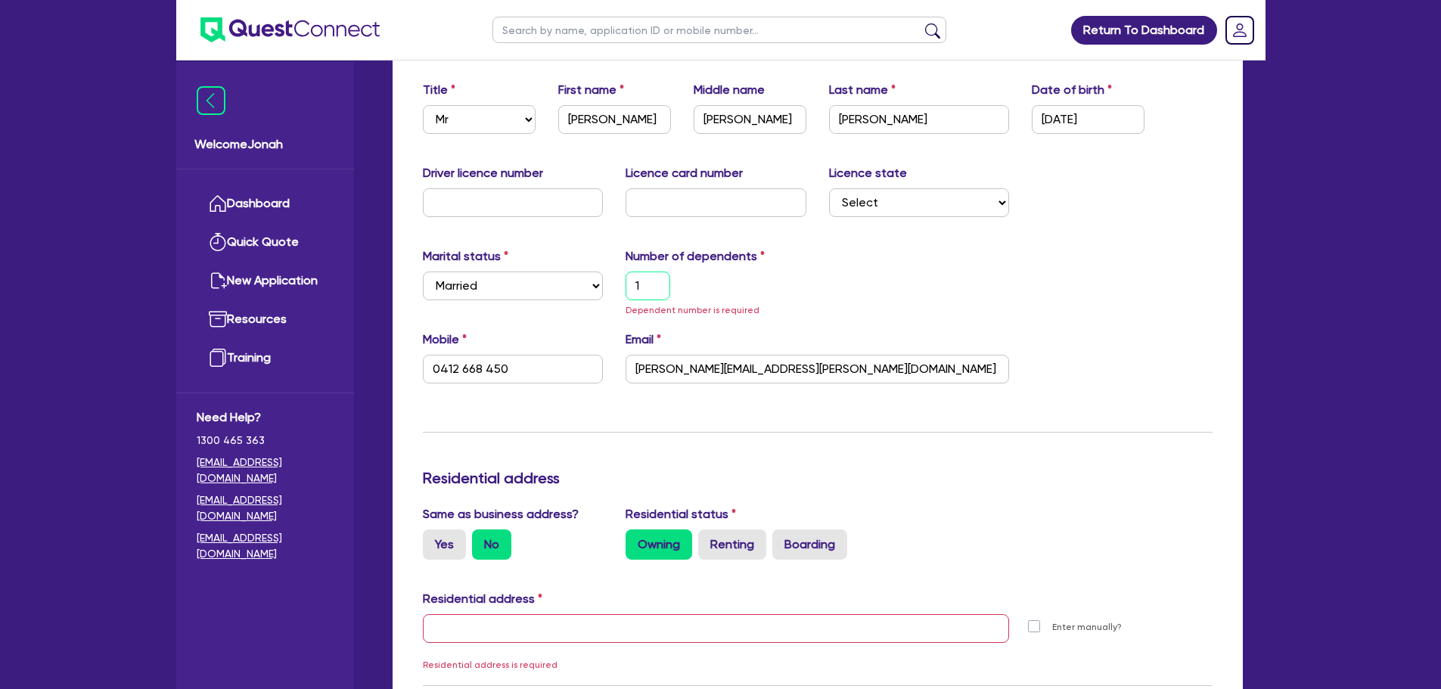
type input "0412 668 450"
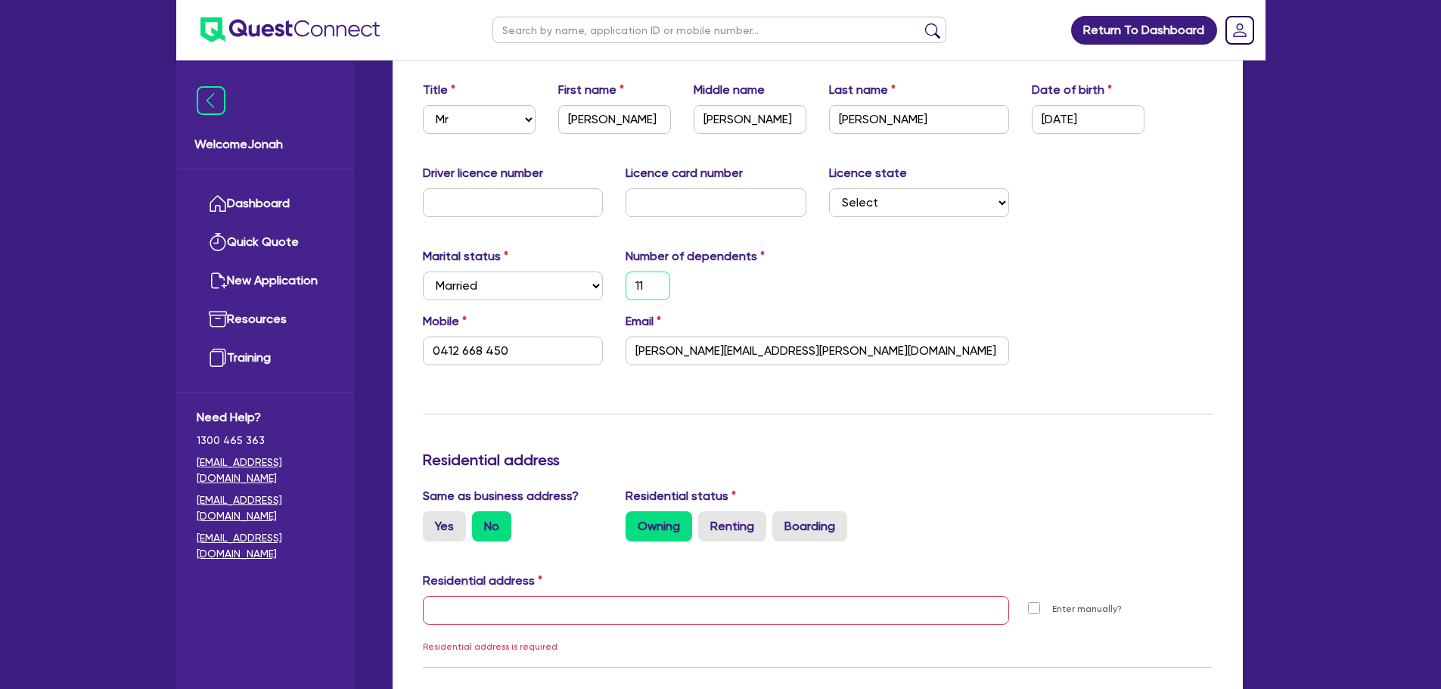
type input "11"
click at [863, 310] on div "Marital status Select Single Married De Facto / Partner Number of dependents 11" at bounding box center [818, 279] width 813 height 65
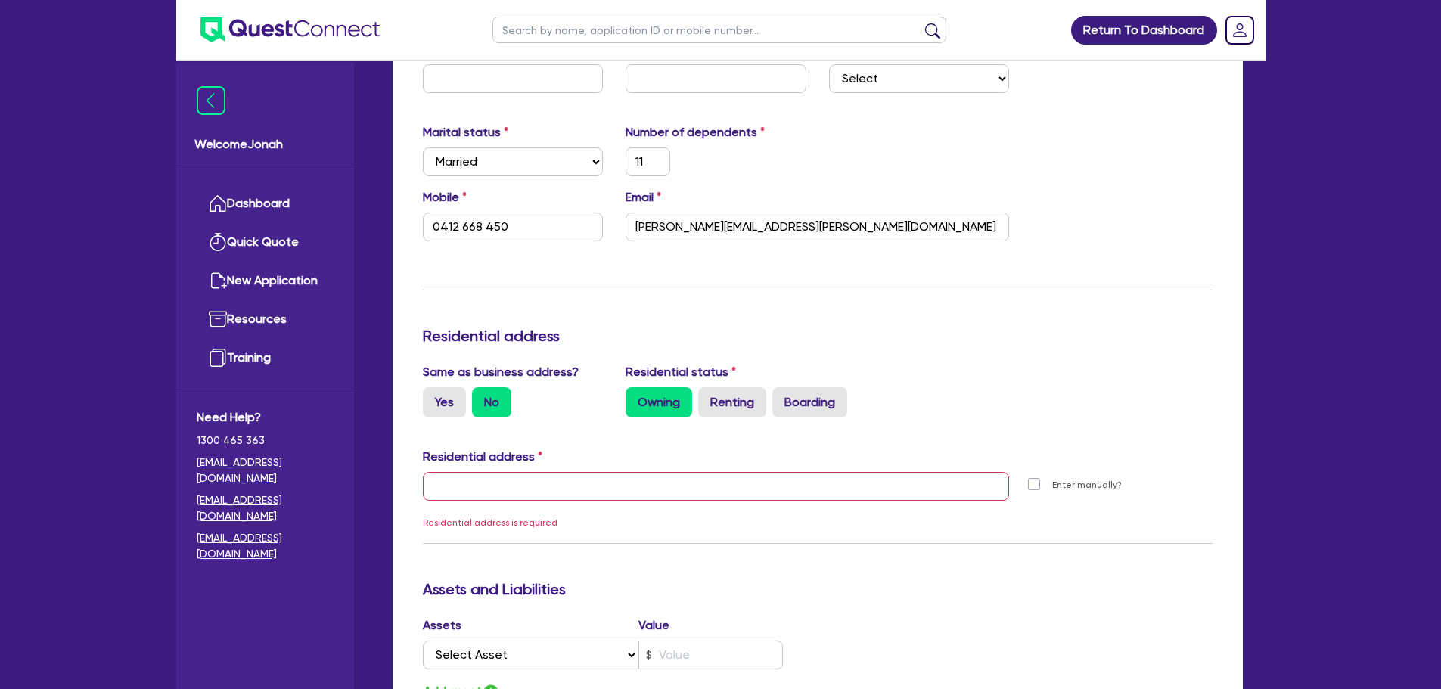
scroll to position [717, 0]
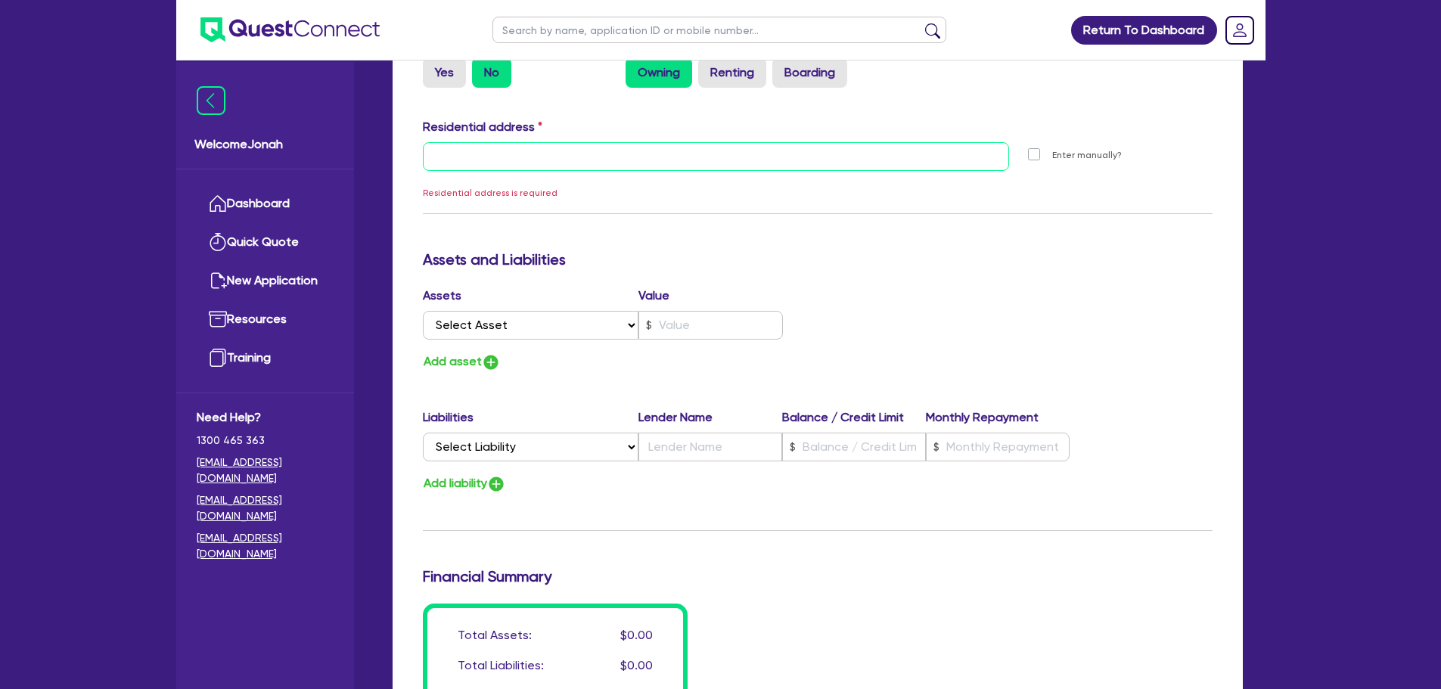
click at [570, 165] on input "text" at bounding box center [716, 156] width 587 height 29
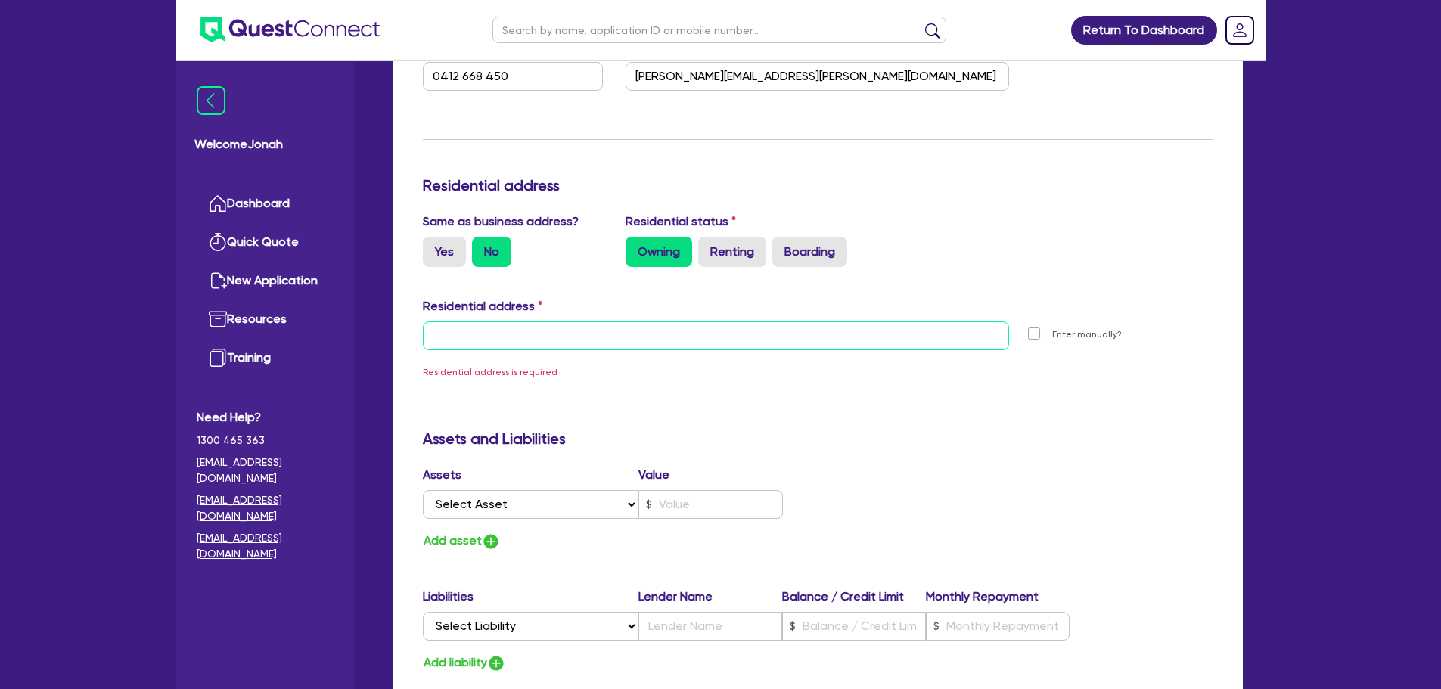
scroll to position [490, 0]
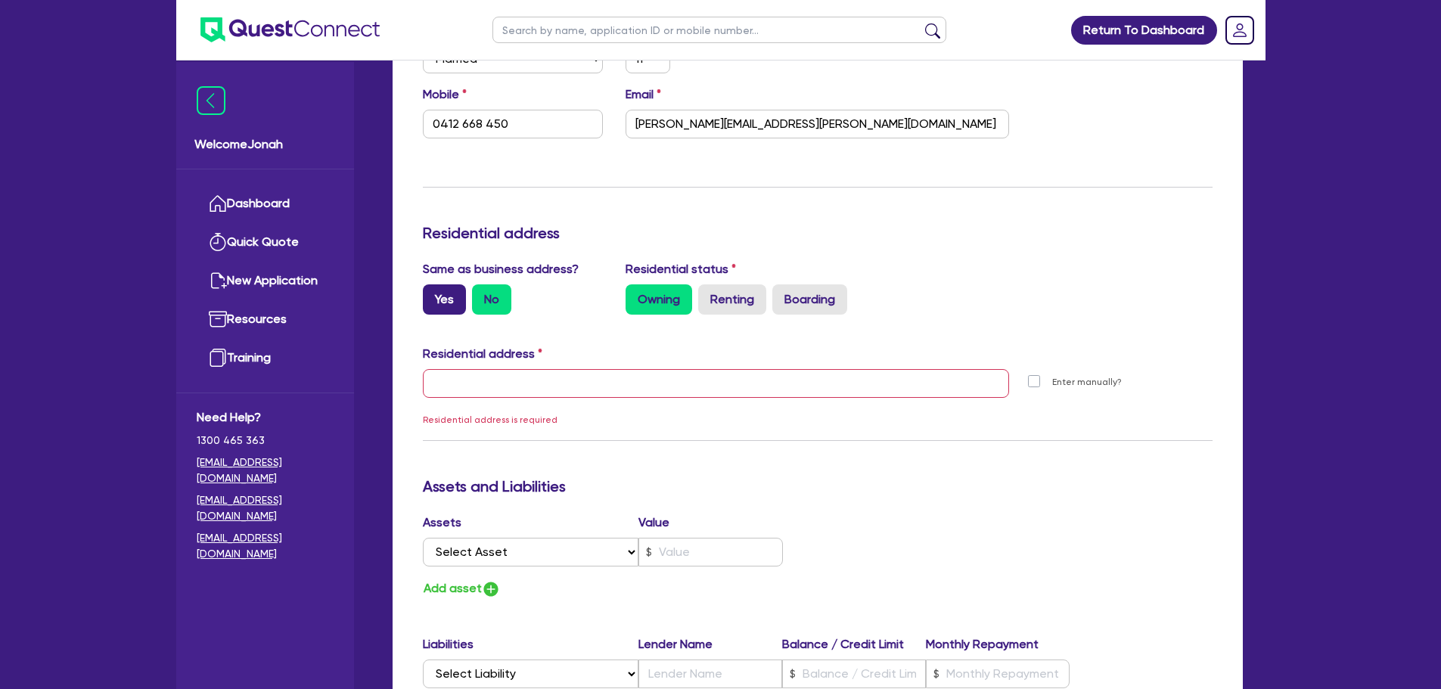
drag, startPoint x: 432, startPoint y: 294, endPoint x: 443, endPoint y: 294, distance: 11.3
click at [432, 297] on label "Yes" at bounding box center [444, 299] width 43 height 30
click at [432, 294] on input "Yes" at bounding box center [428, 289] width 10 height 10
radio input "true"
type input "0412 668 450"
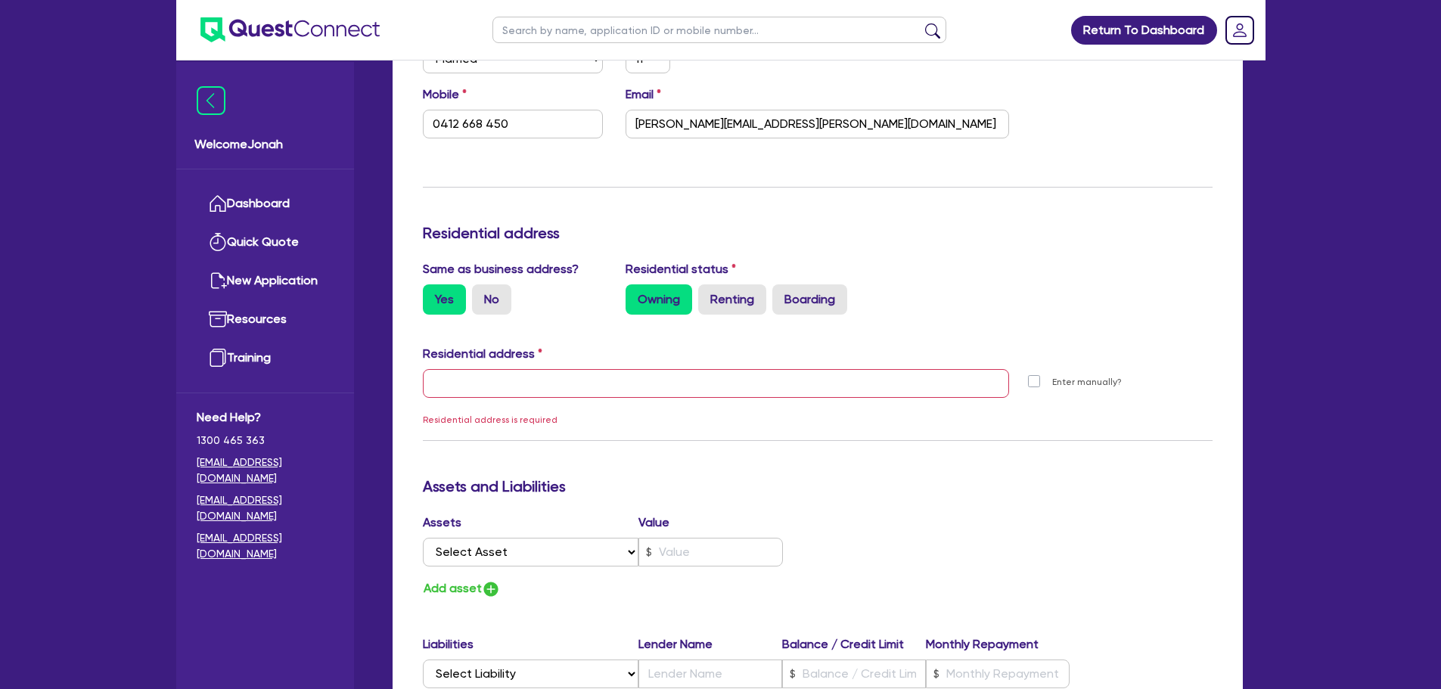
type input "69 York St South Melbourne VIC 3205"
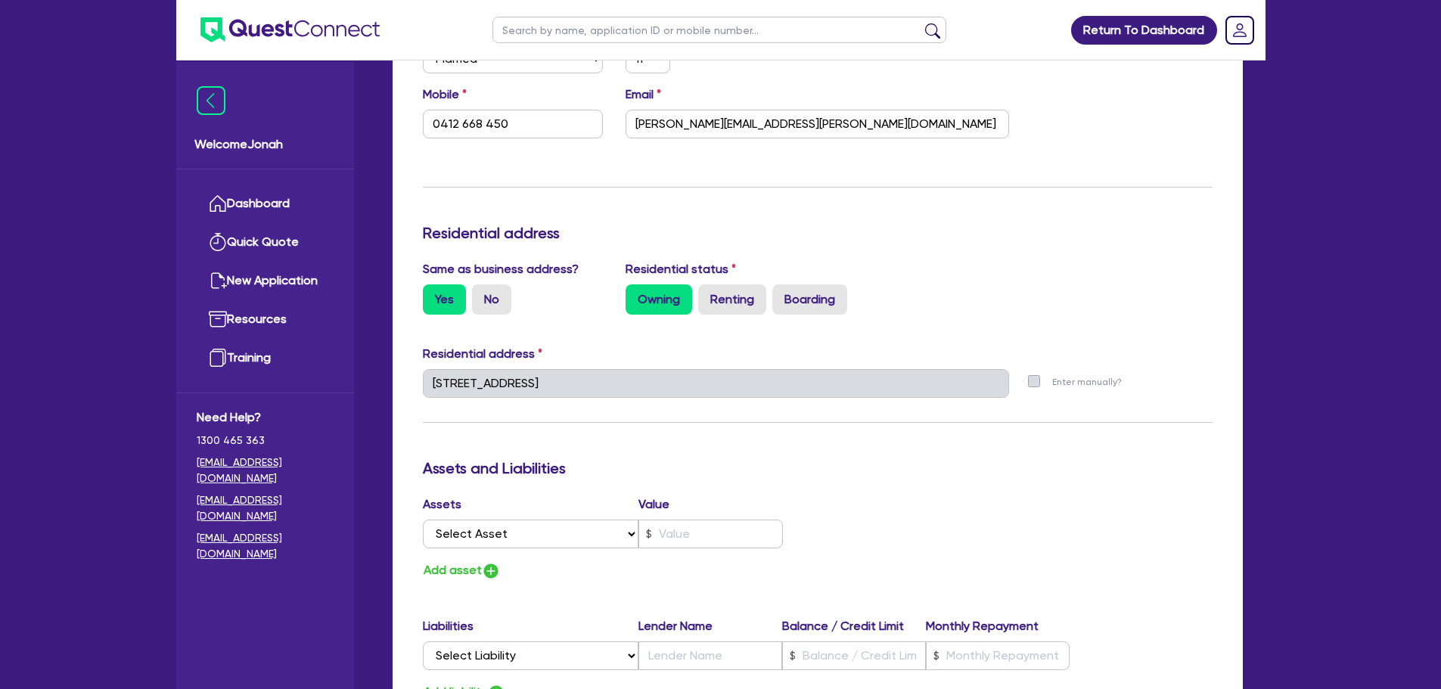
scroll to position [1065, 0]
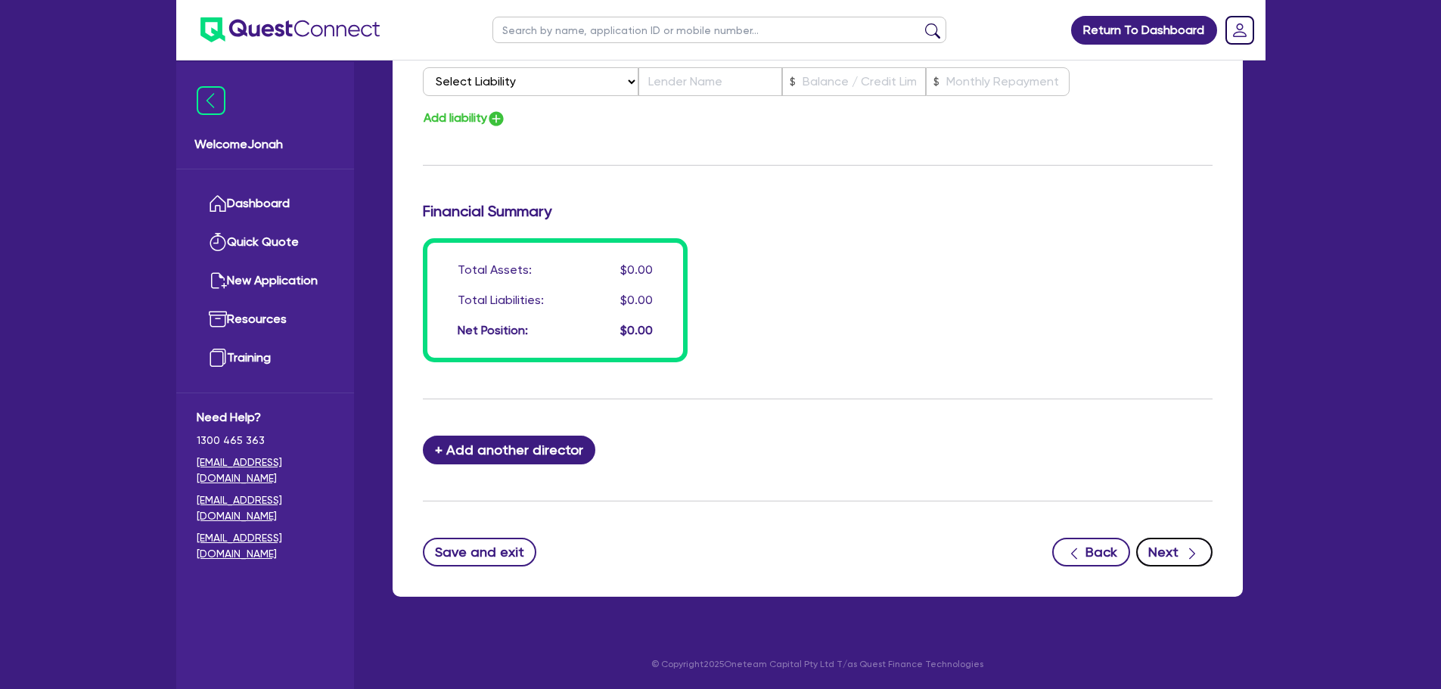
click at [1165, 559] on button "Next" at bounding box center [1174, 552] width 76 height 29
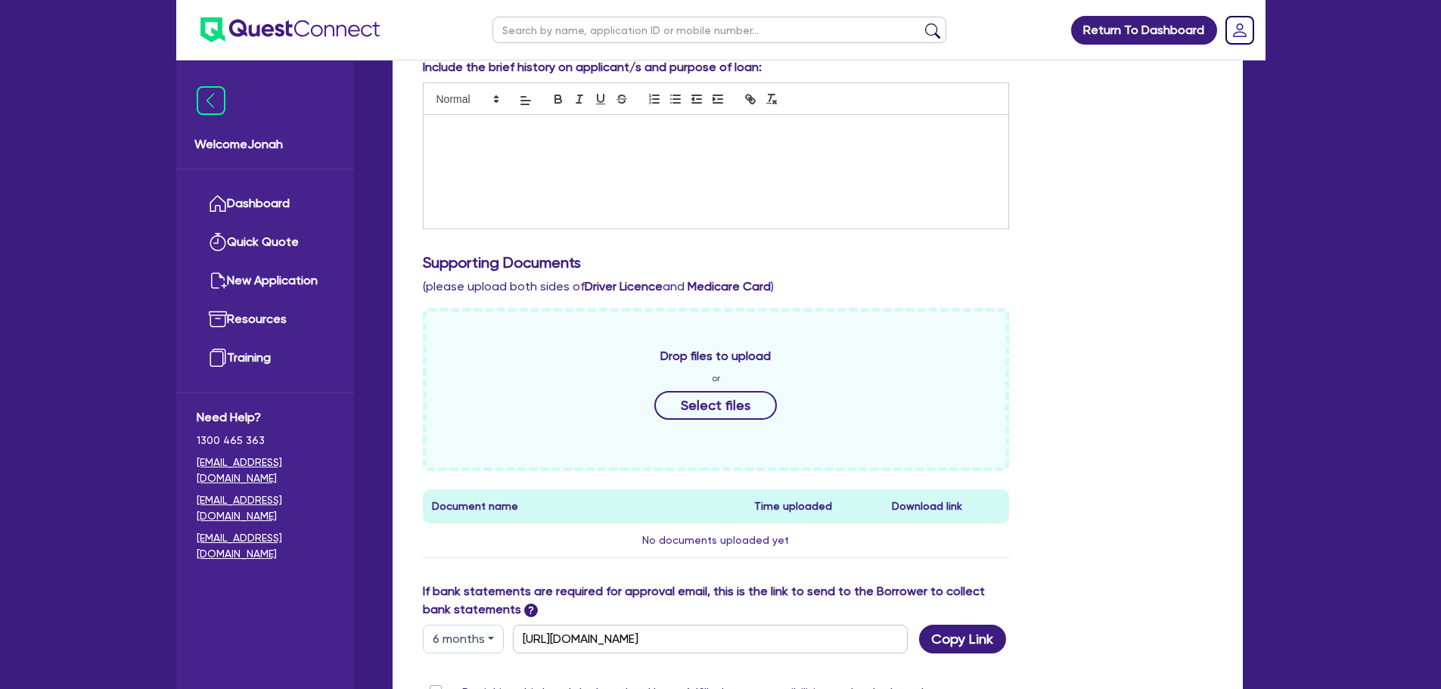
scroll to position [378, 0]
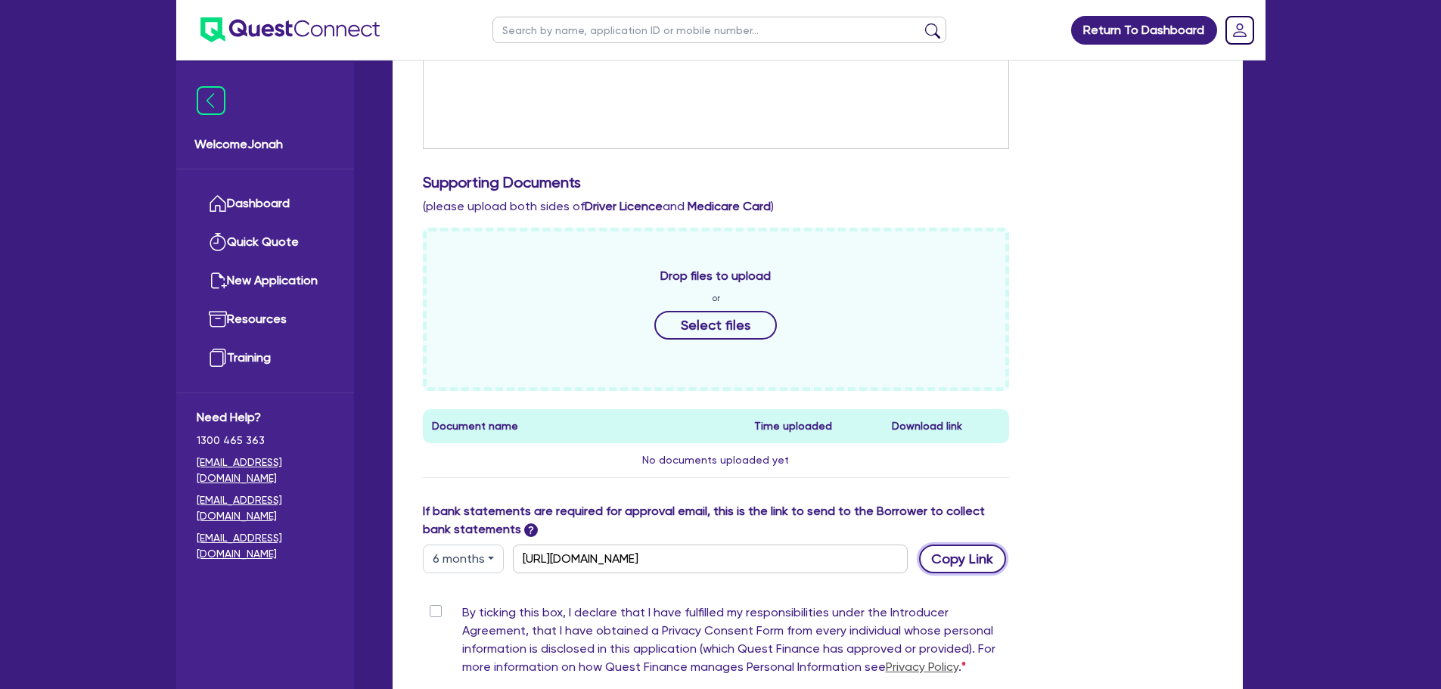
click at [960, 554] on button "Copy Link" at bounding box center [962, 559] width 87 height 29
click at [980, 563] on button "Copy Link" at bounding box center [962, 559] width 87 height 29
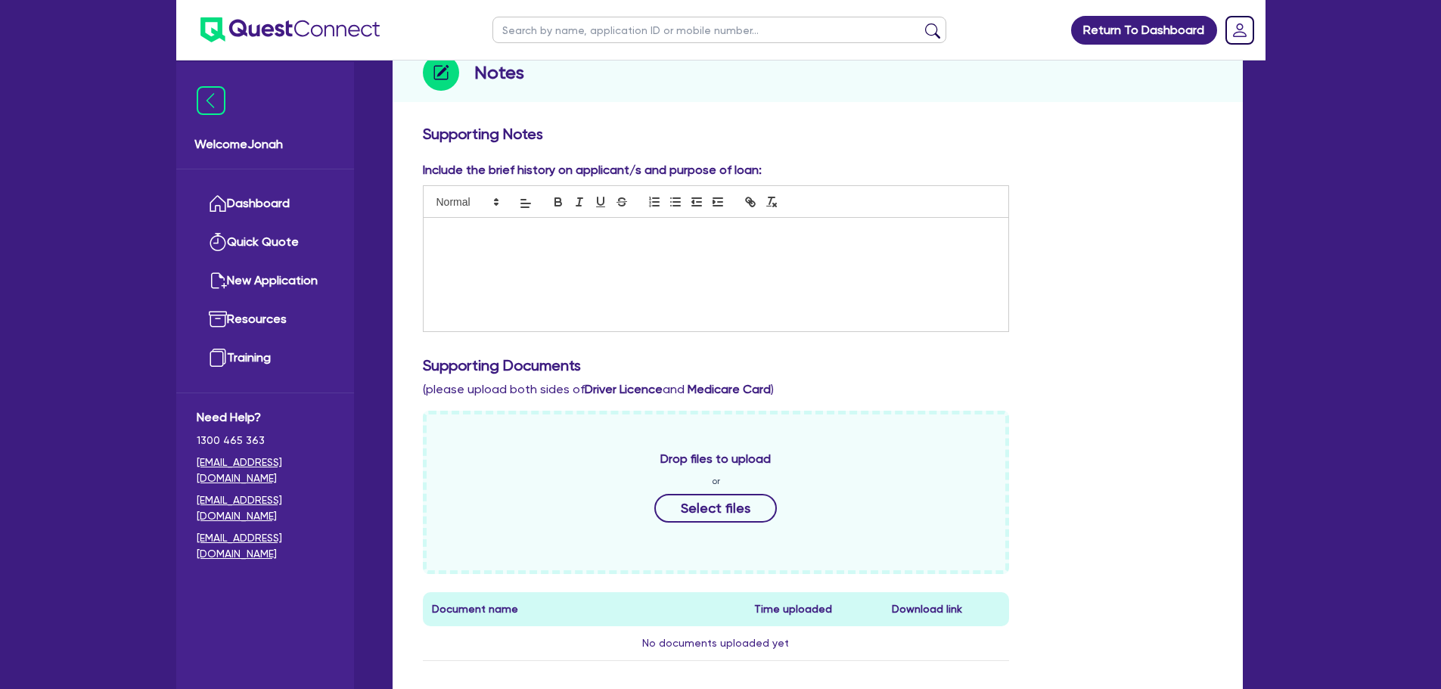
scroll to position [0, 0]
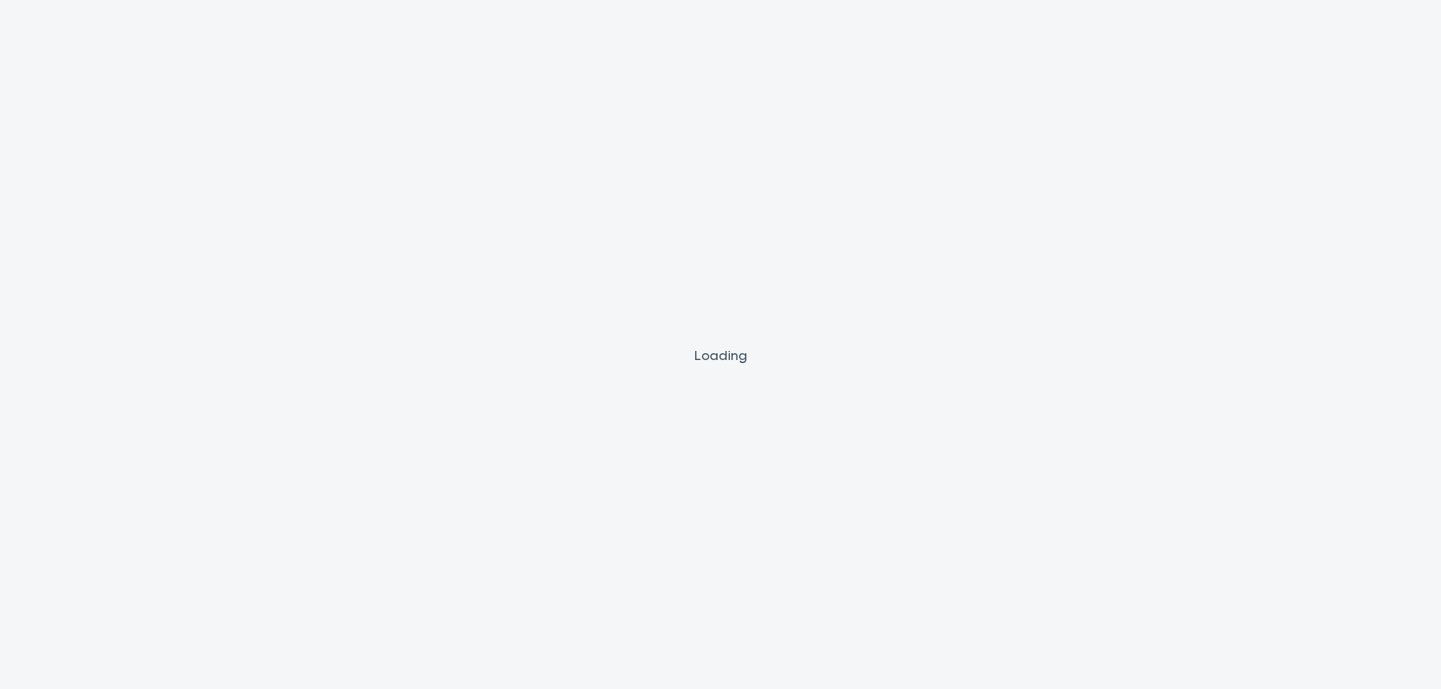
select select "Other"
select select "CARS_AND_LIGHT_TRUCKS"
select select "VANS_AND_UTES"
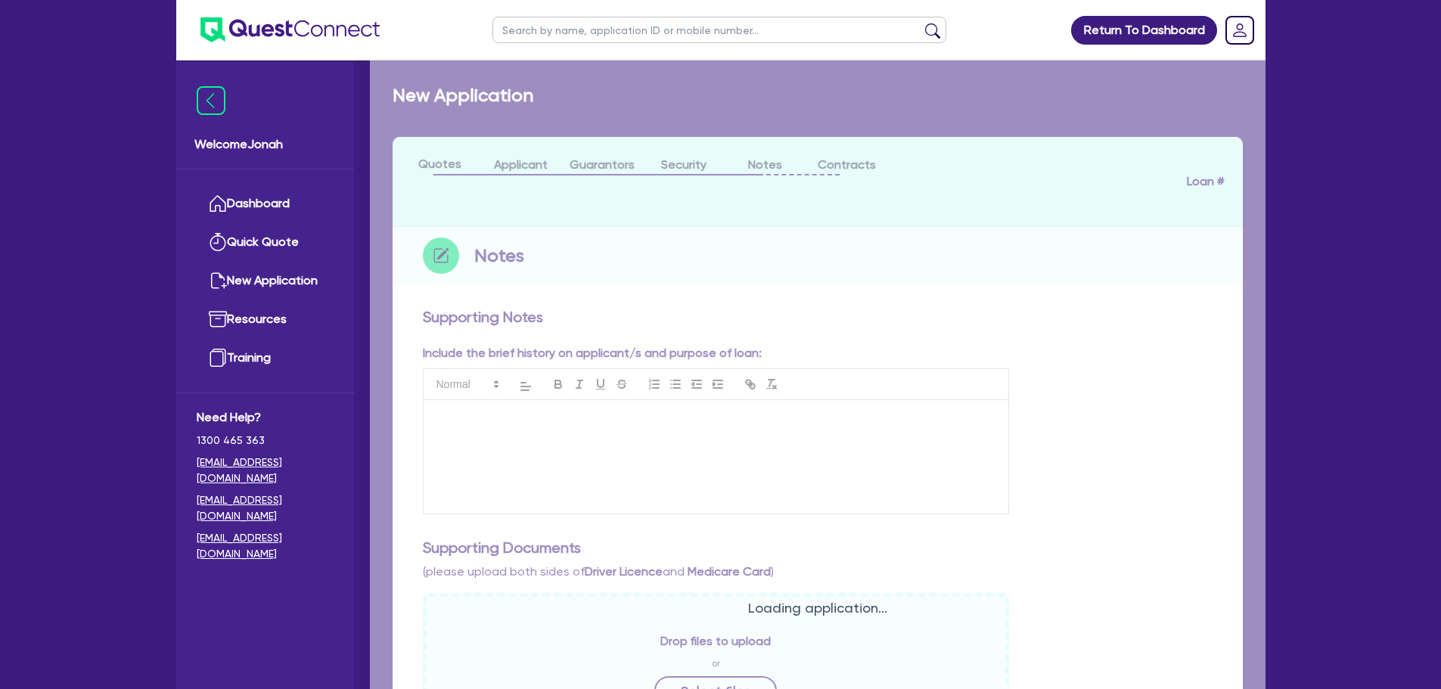
checkbox input "true"
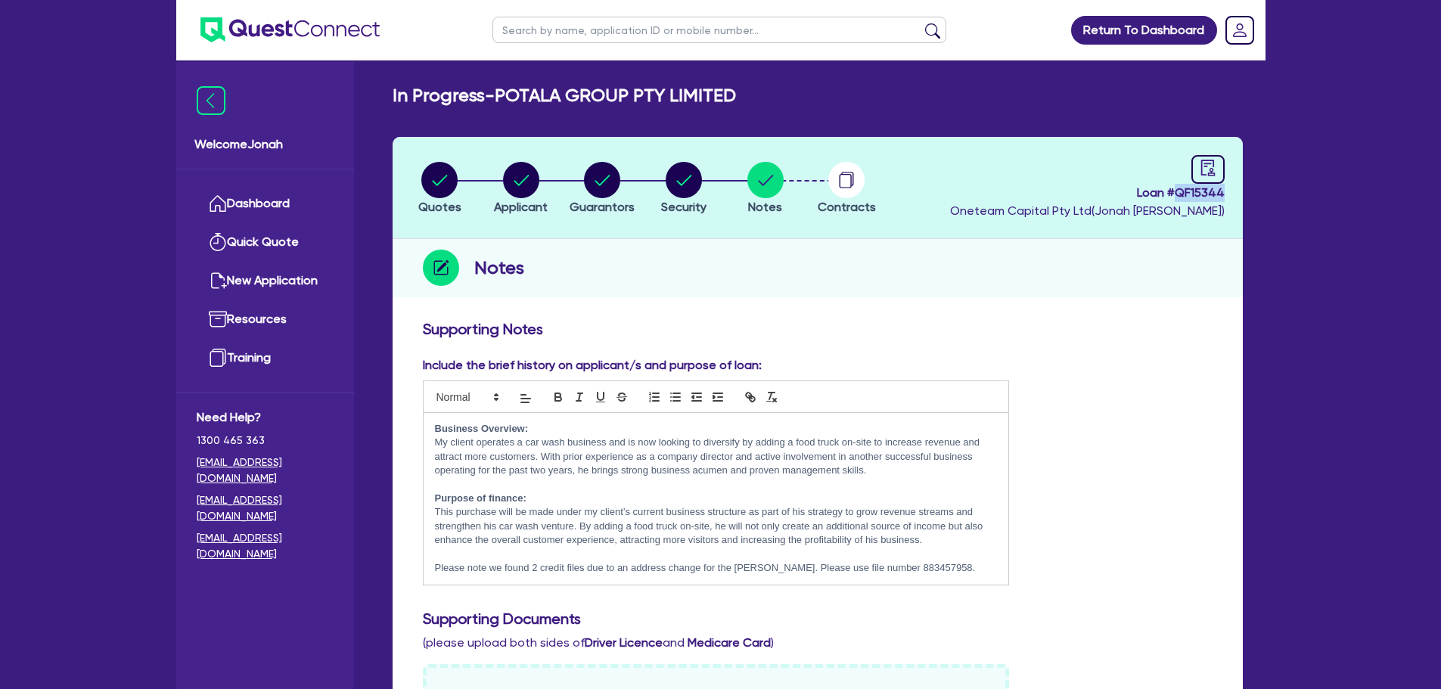
drag, startPoint x: 1180, startPoint y: 193, endPoint x: 1226, endPoint y: 194, distance: 46.2
click at [1226, 194] on header "Quotes Applicant Guarantors Security Notes Contracts Loan # QF15344 Oneteam Cap…" at bounding box center [818, 188] width 850 height 102
copy span "QF15344"
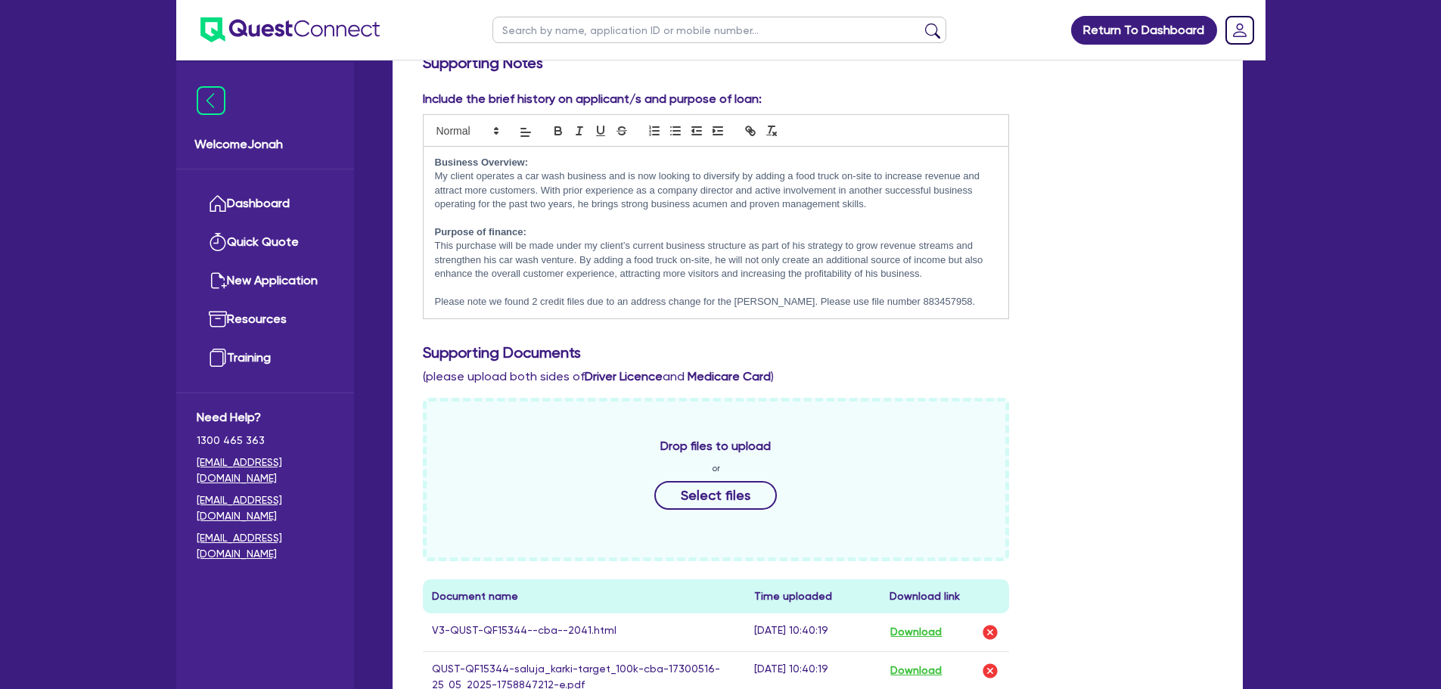
scroll to position [76, 0]
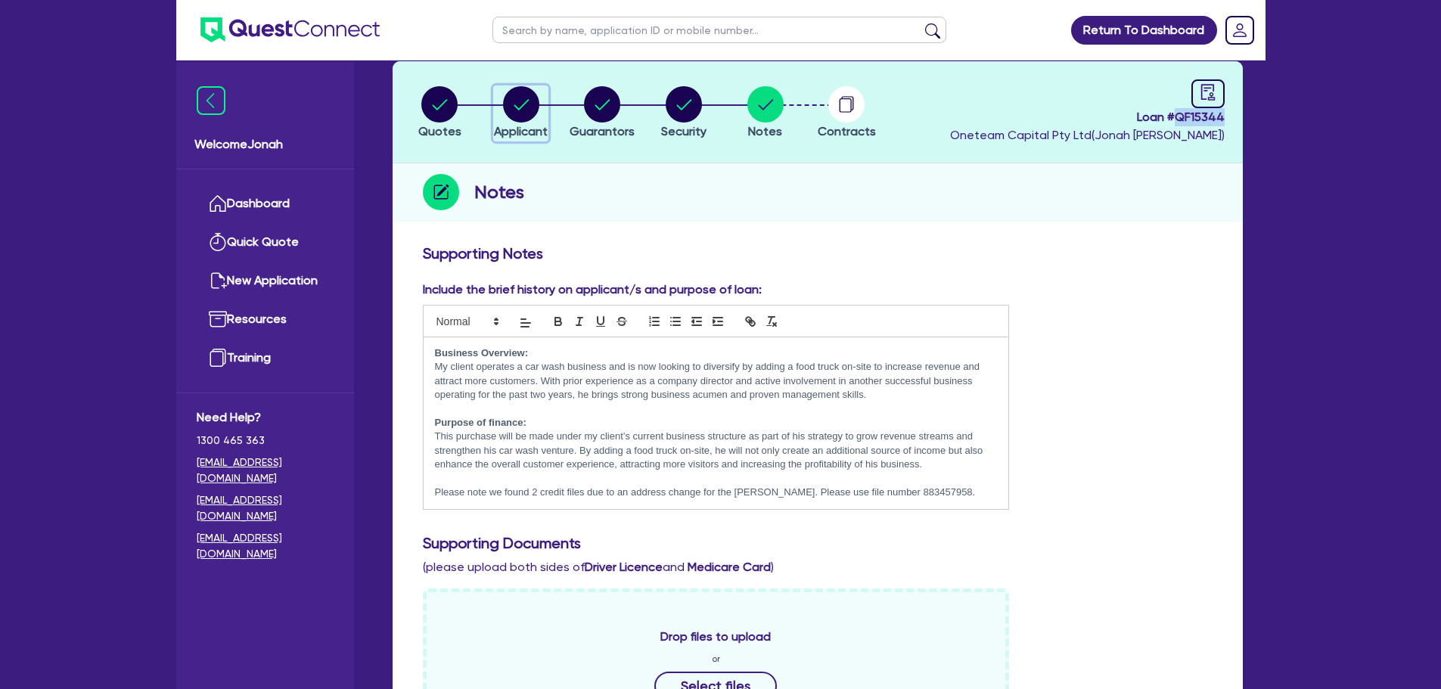
drag, startPoint x: 521, startPoint y: 113, endPoint x: 561, endPoint y: 113, distance: 39.3
click at [521, 113] on circle "button" at bounding box center [521, 104] width 36 height 36
select select "COMPANY"
select select "RETAIL_WHOLESALE_TRADE"
select select "MOTOR_VEHICLES"
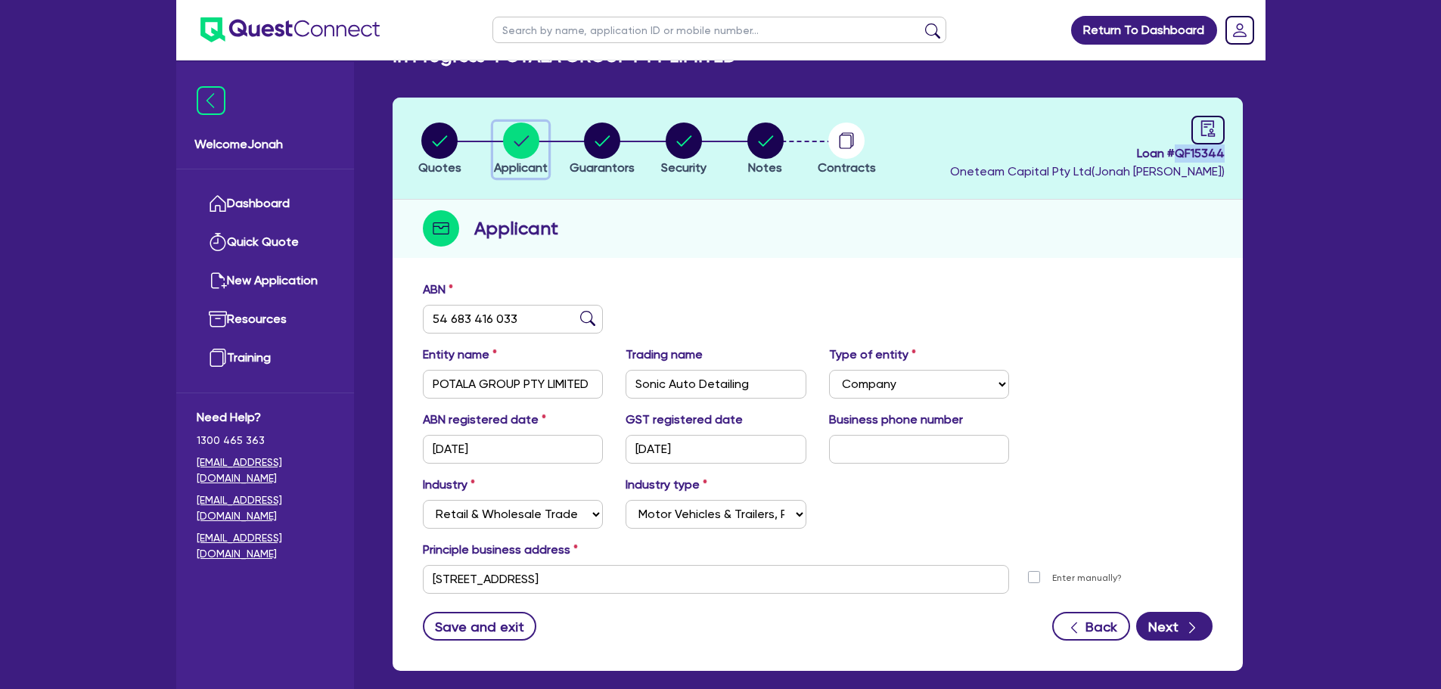
scroll to position [113, 0]
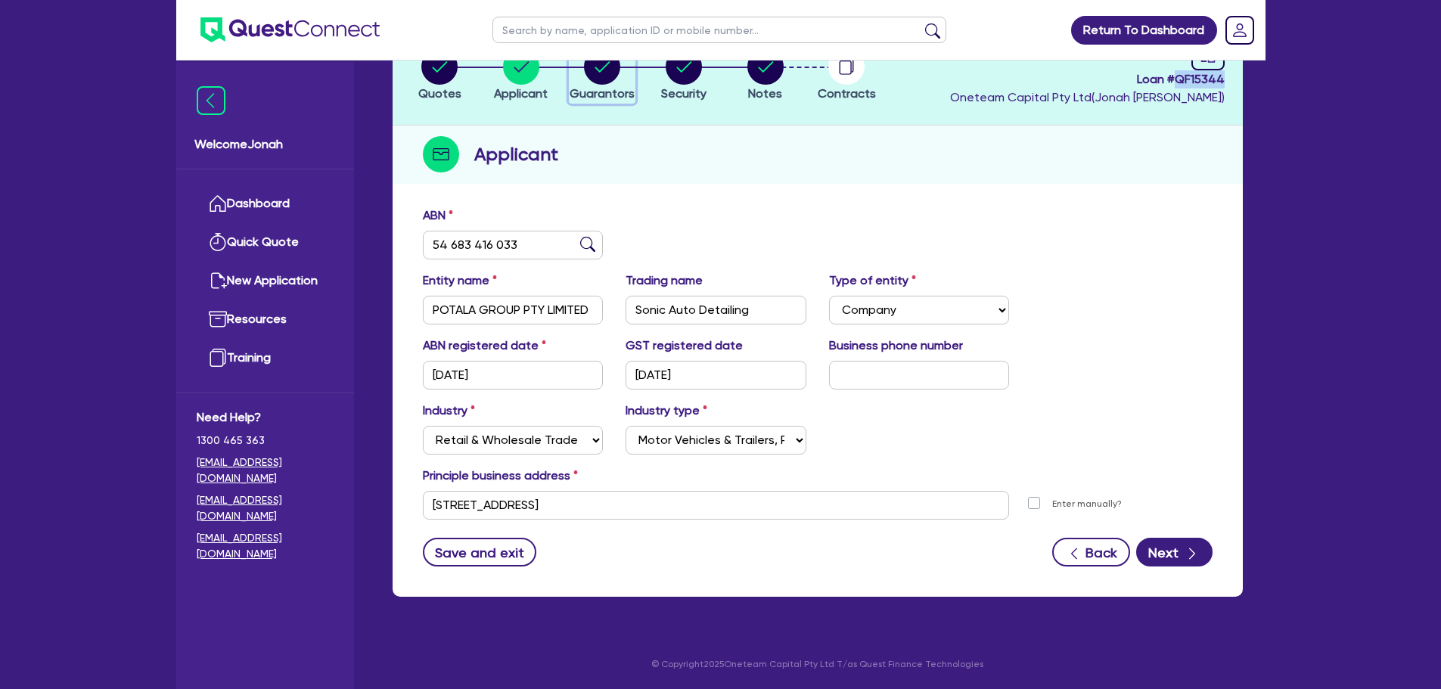
click at [606, 89] on span "Guarantors" at bounding box center [602, 93] width 65 height 14
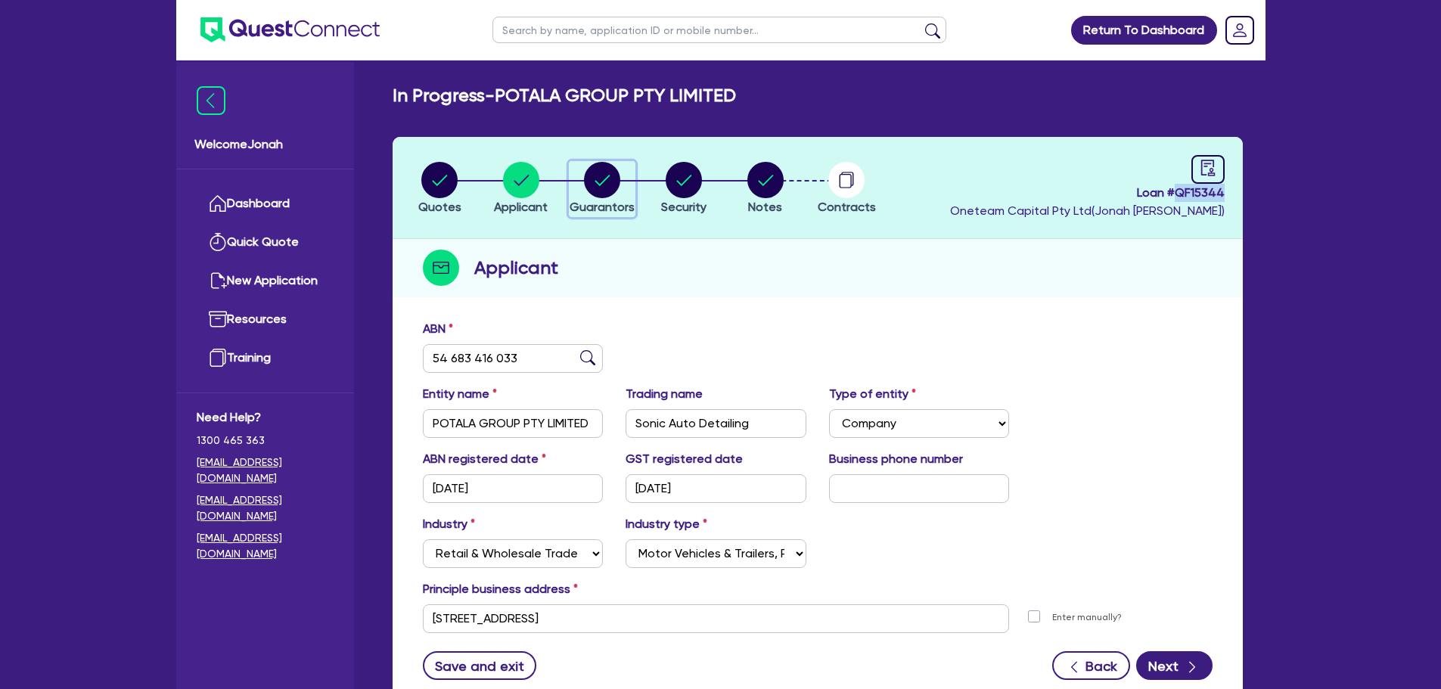
select select "MR"
select select "VIC"
select select "MARRIED"
select select "CASH"
select select "PROPERTY"
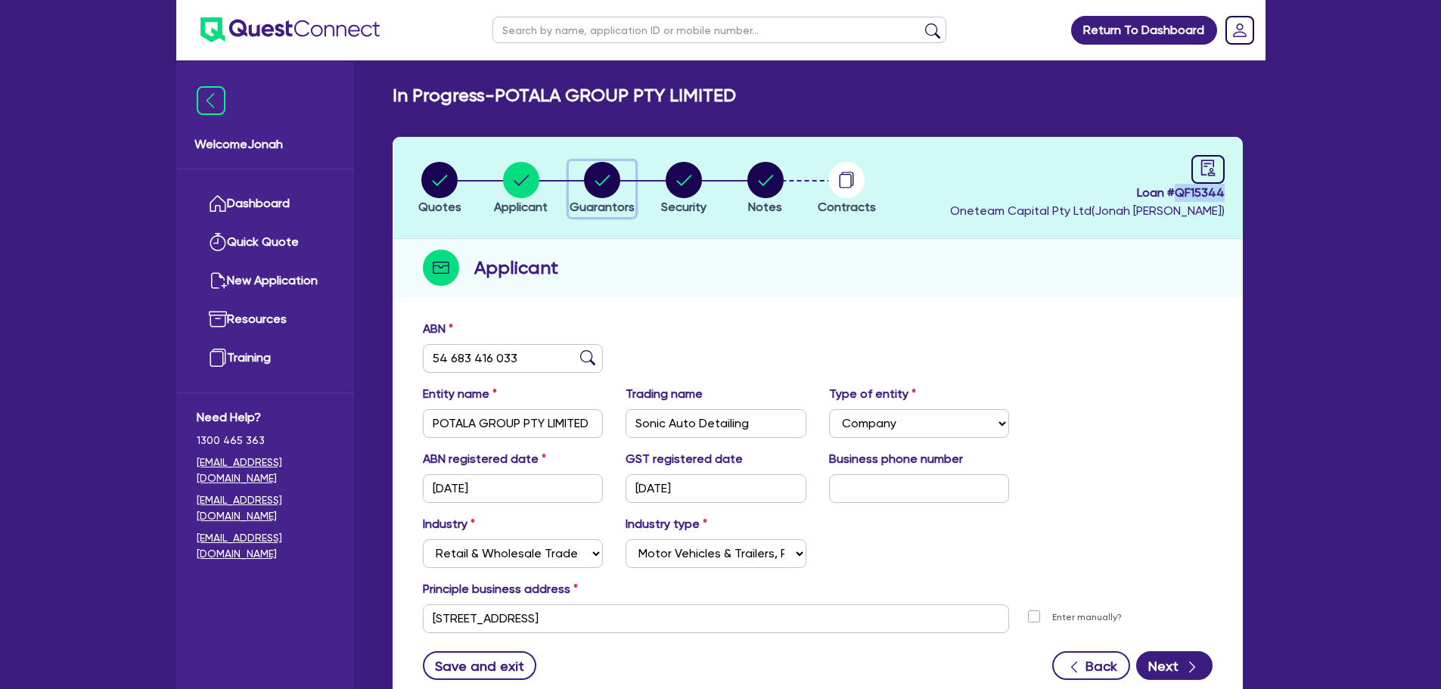
select select "VEHICLE_LOAN"
select select "MORTGAGE"
select select "MR"
select select "VIC"
select select "SINGLE"
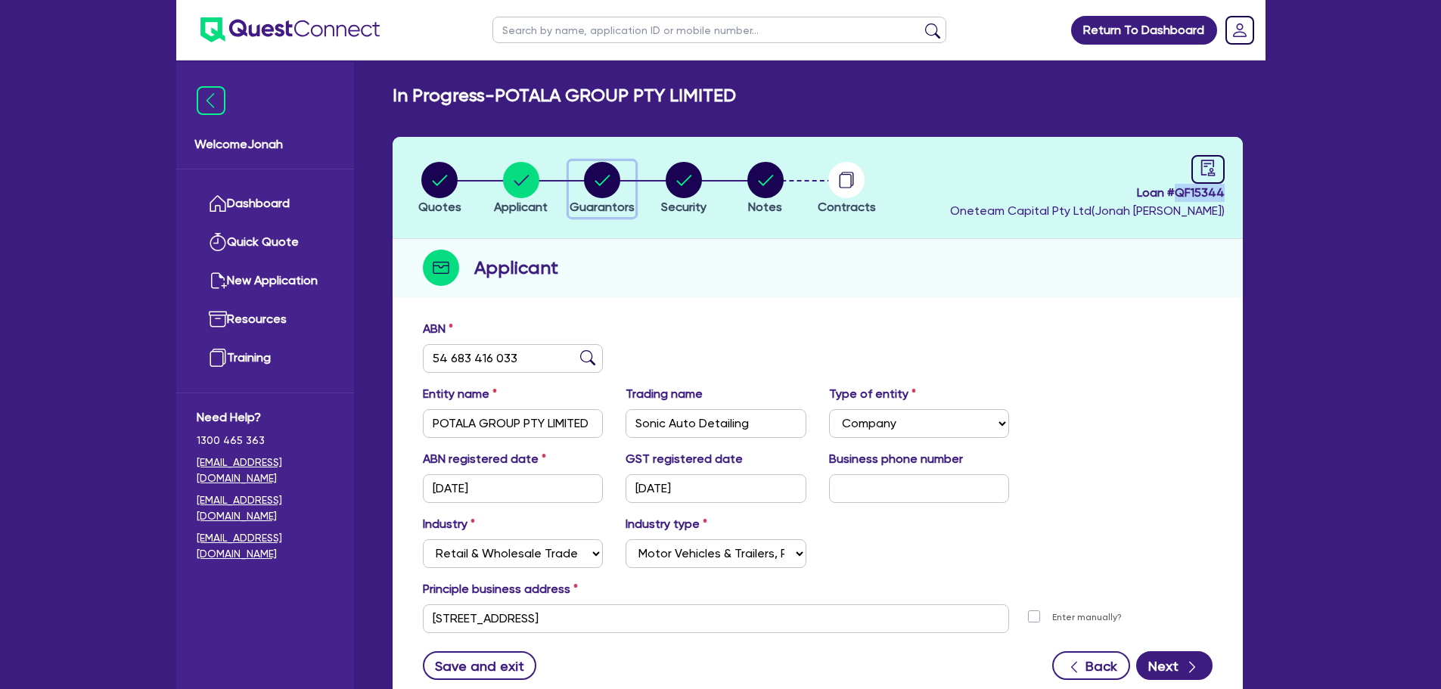
select select "VEHICLE"
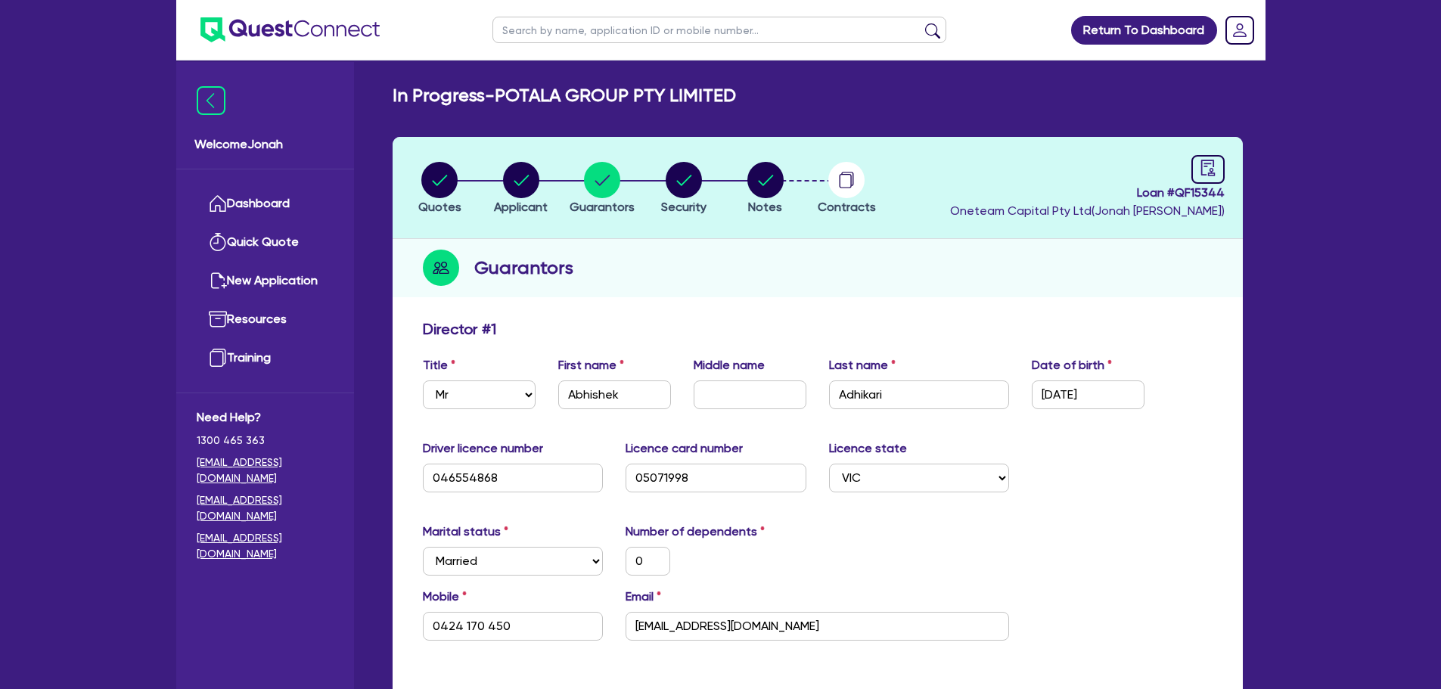
click at [691, 158] on header "Quotes Applicant Guarantors Security Notes Contracts Loan # QF15344 Oneteam Cap…" at bounding box center [818, 188] width 850 height 102
click at [686, 169] on circle "button" at bounding box center [684, 180] width 36 height 36
select select "PRIMARY_ASSETS"
select select "TRAILERS"
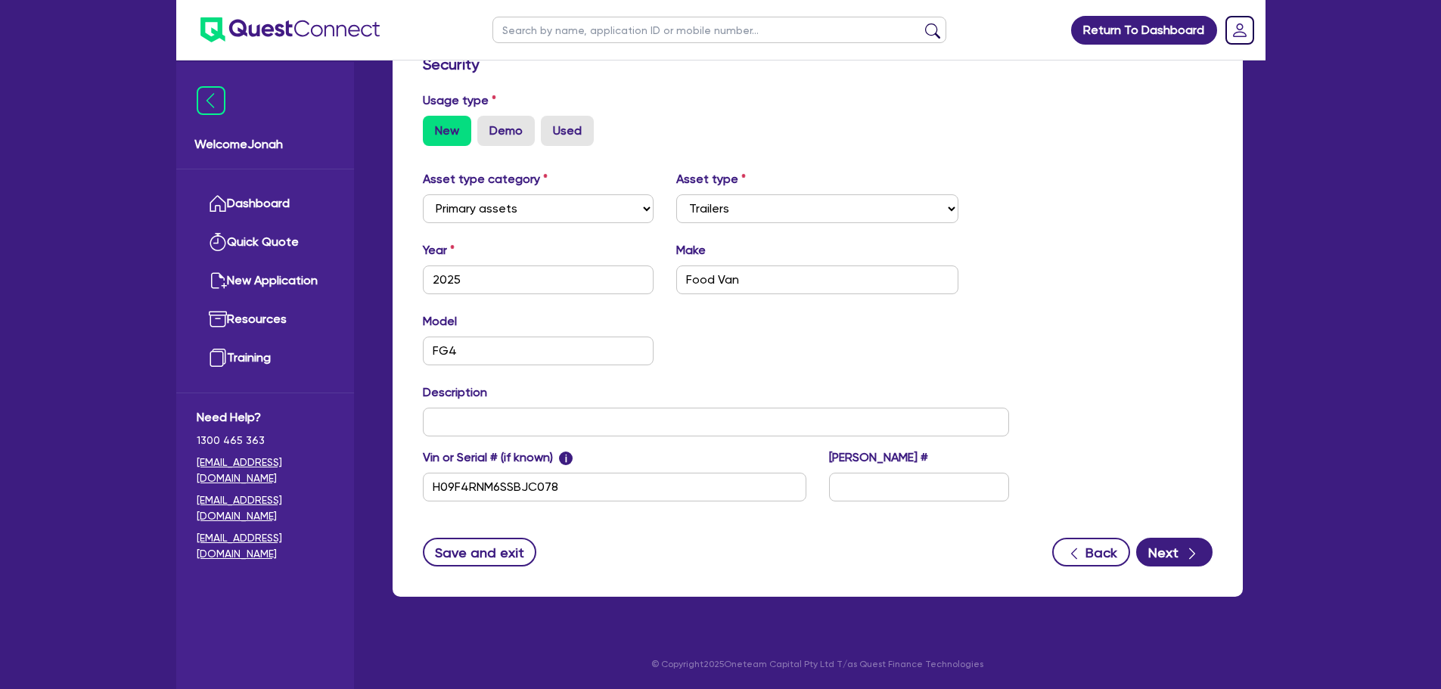
scroll to position [45, 0]
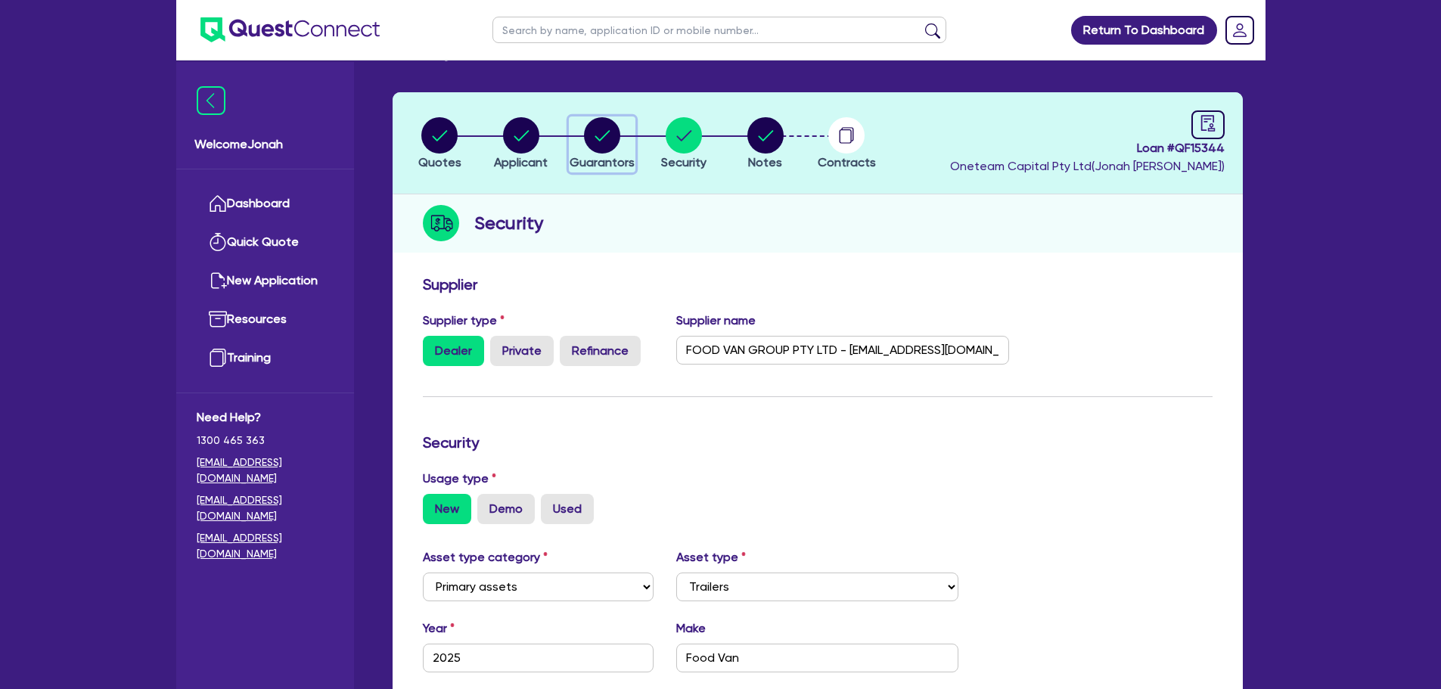
click at [604, 140] on circle "button" at bounding box center [602, 135] width 36 height 36
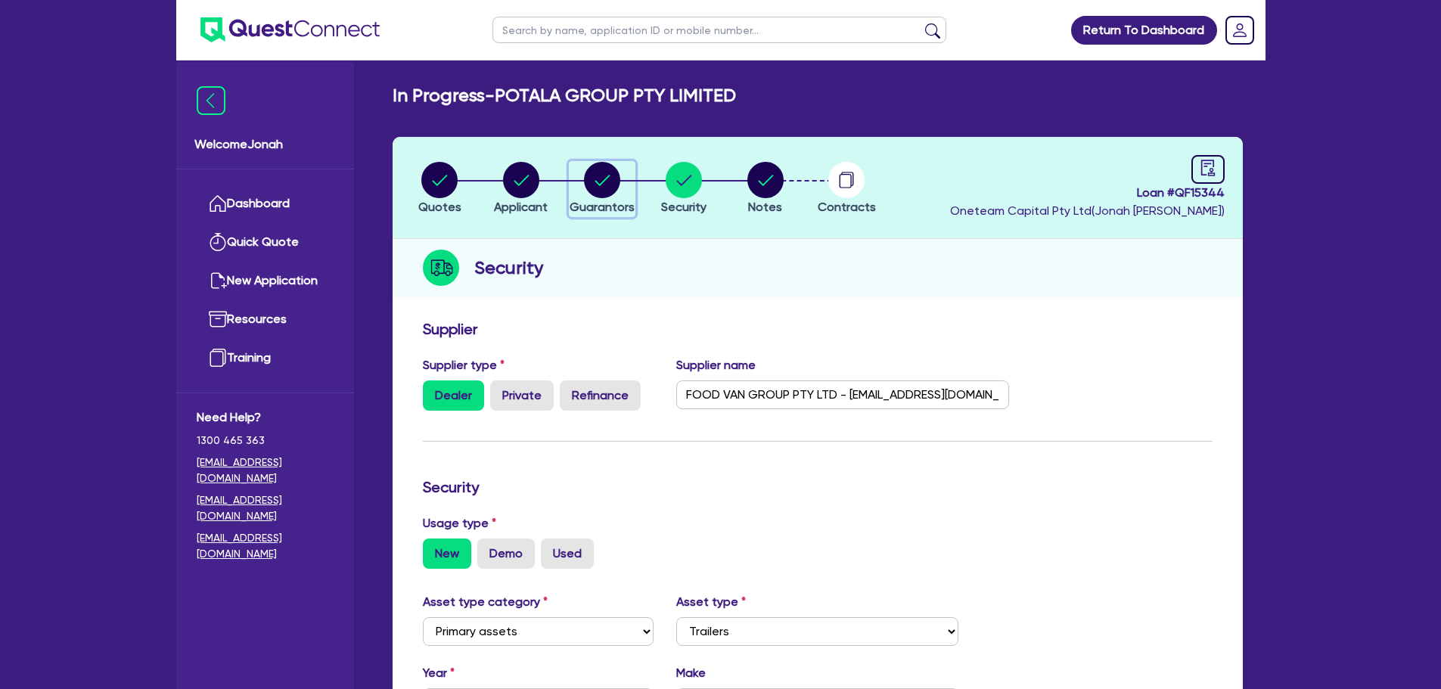
select select "MR"
select select "VIC"
select select "MARRIED"
select select "CASH"
select select "PROPERTY"
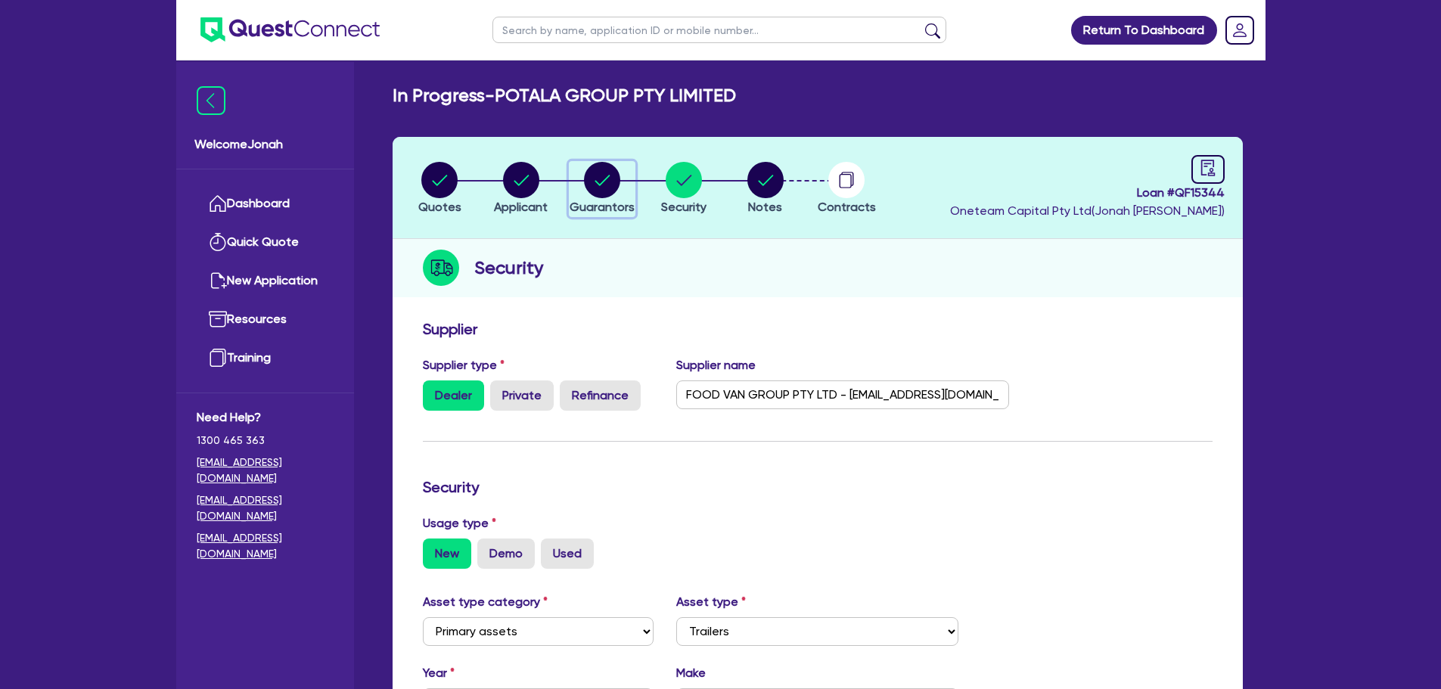
select select "VEHICLE_LOAN"
select select "MORTGAGE"
select select "MR"
select select "VIC"
select select "SINGLE"
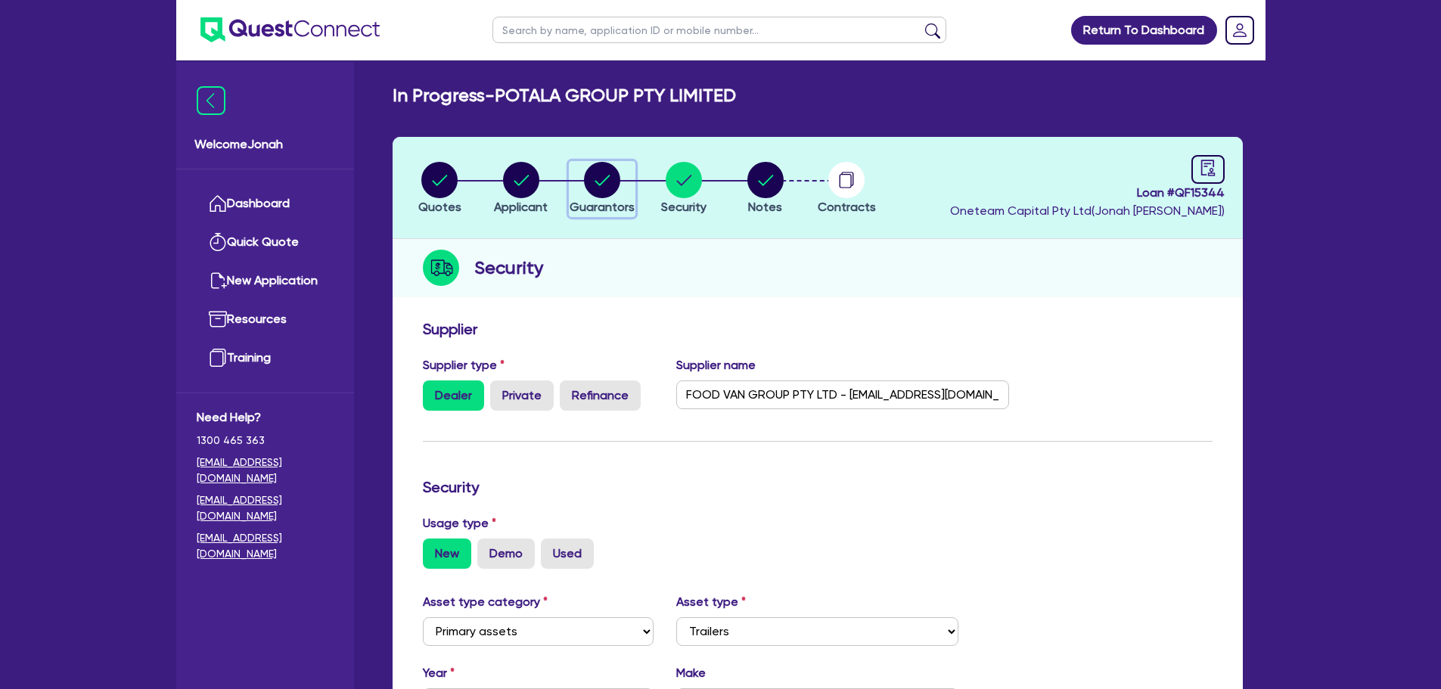
select select "VEHICLE"
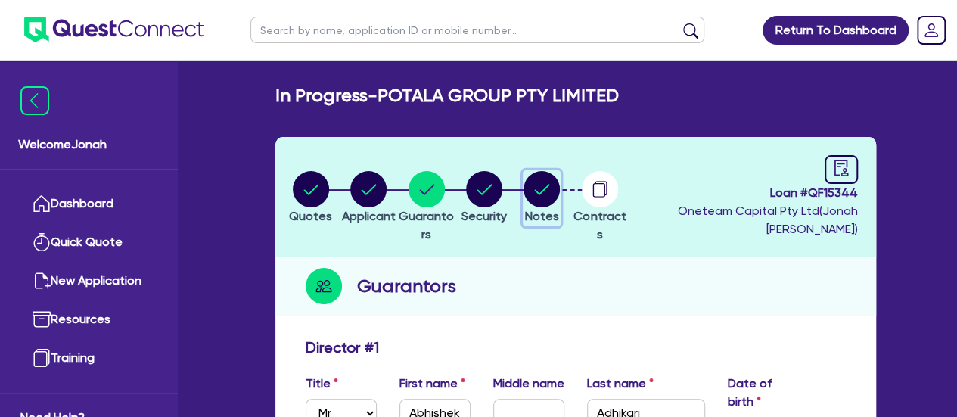
click at [555, 191] on circle "button" at bounding box center [542, 189] width 36 height 36
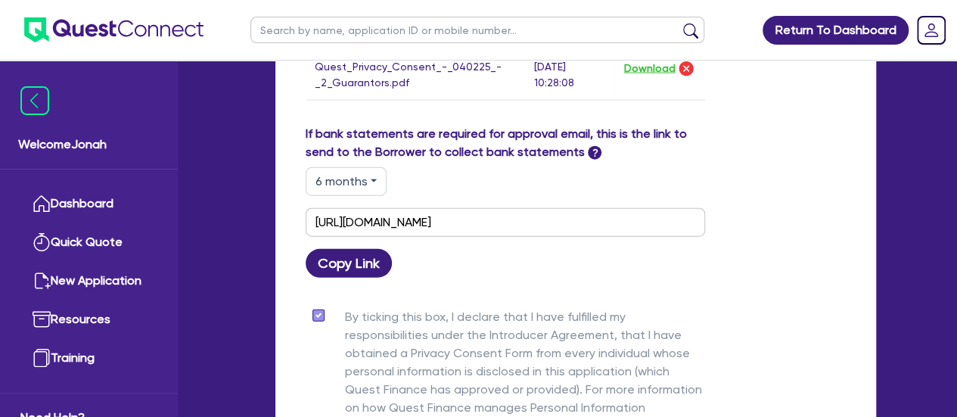
scroll to position [1816, 0]
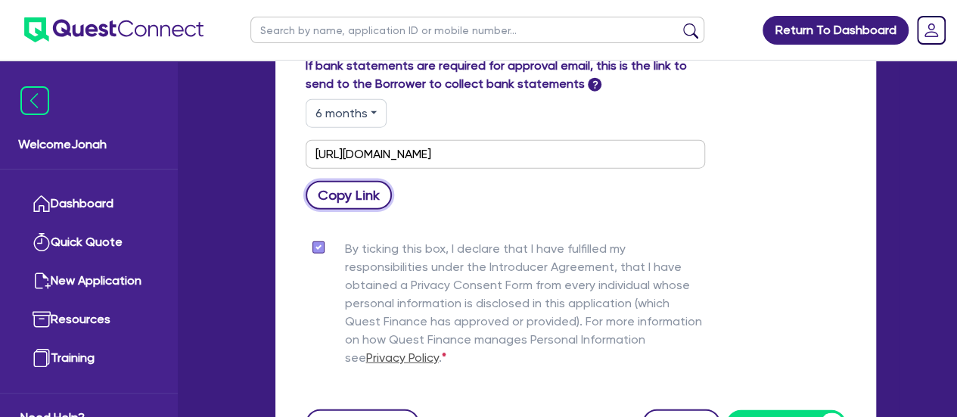
click at [379, 201] on button "Copy Link" at bounding box center [349, 195] width 87 height 29
